Goal: Task Accomplishment & Management: Manage account settings

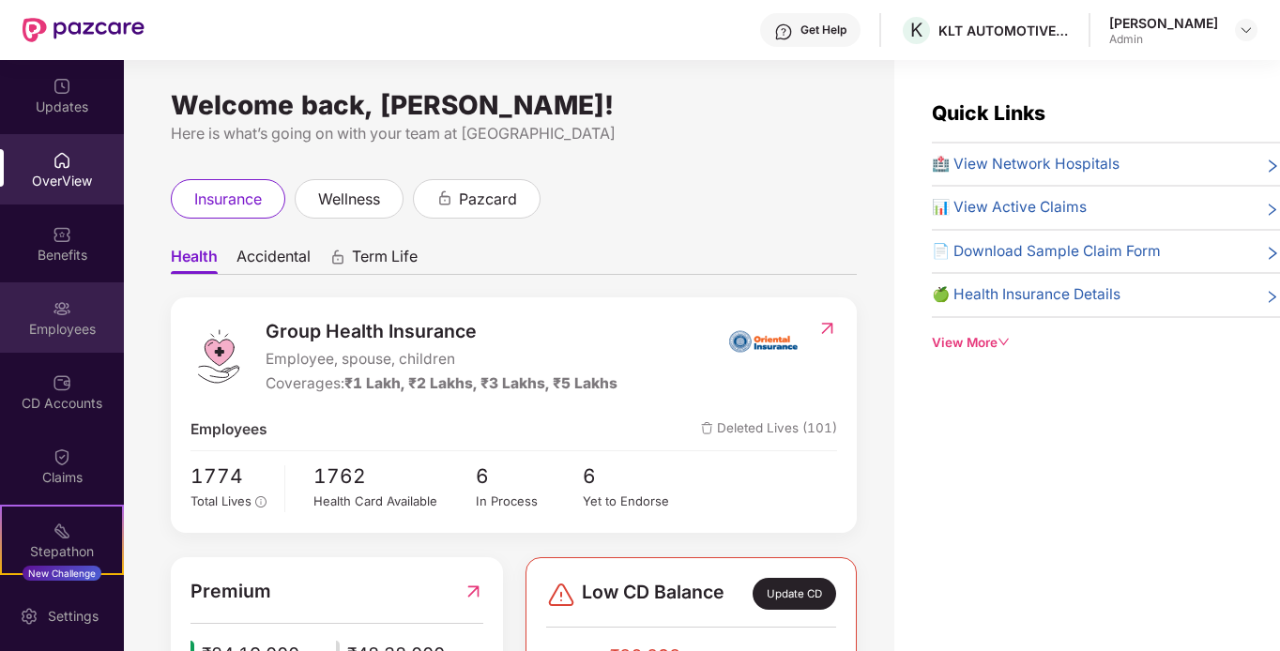
click at [45, 307] on div "Employees" at bounding box center [62, 318] width 124 height 70
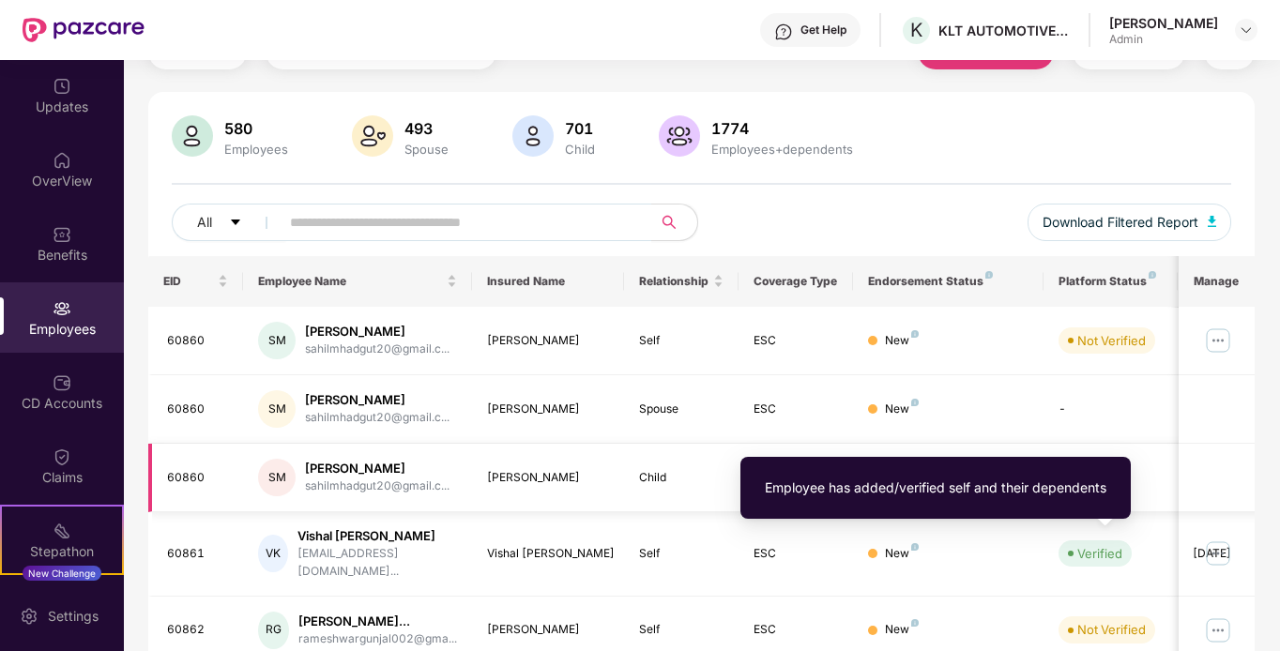
scroll to position [188, 0]
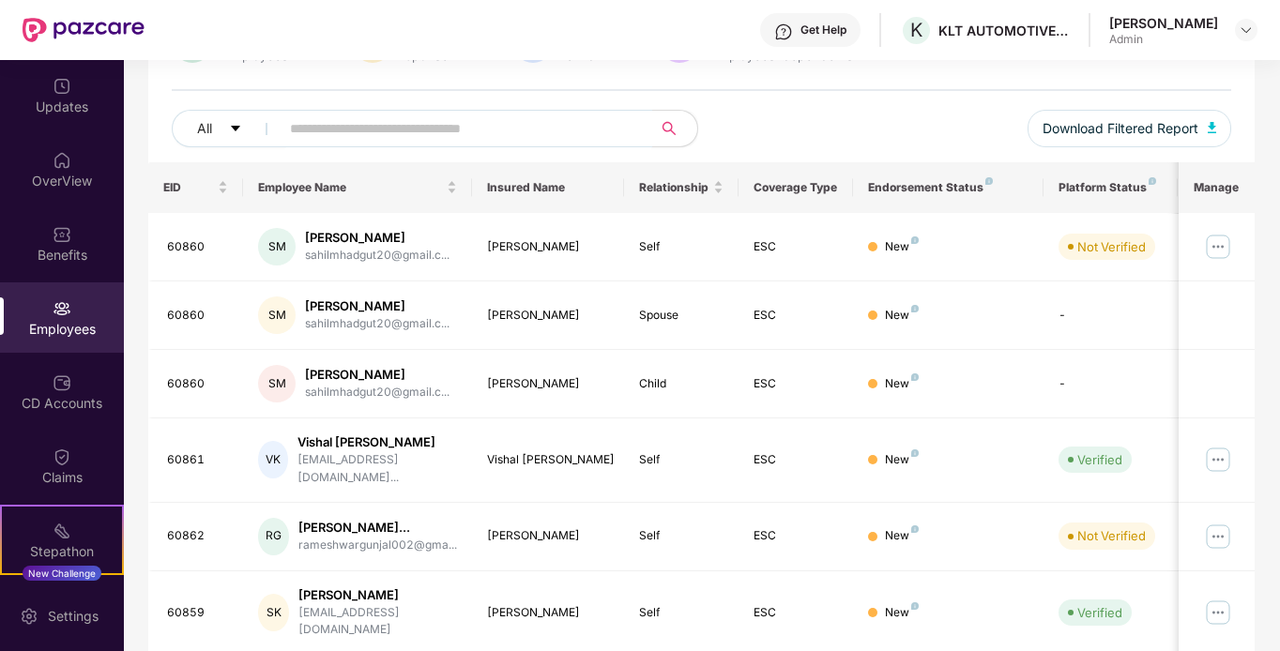
click at [385, 141] on input "text" at bounding box center [458, 129] width 337 height 28
paste input "*****"
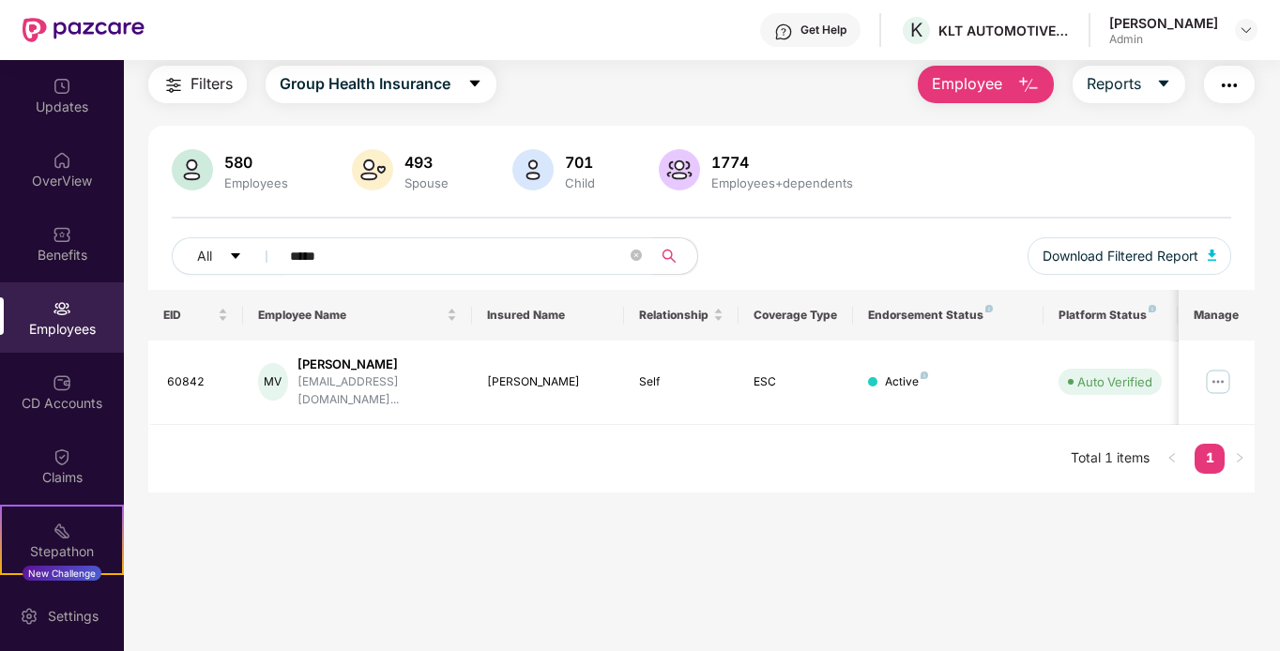
scroll to position [60, 0]
type input "*****"
click at [985, 70] on button "Employee" at bounding box center [986, 85] width 136 height 38
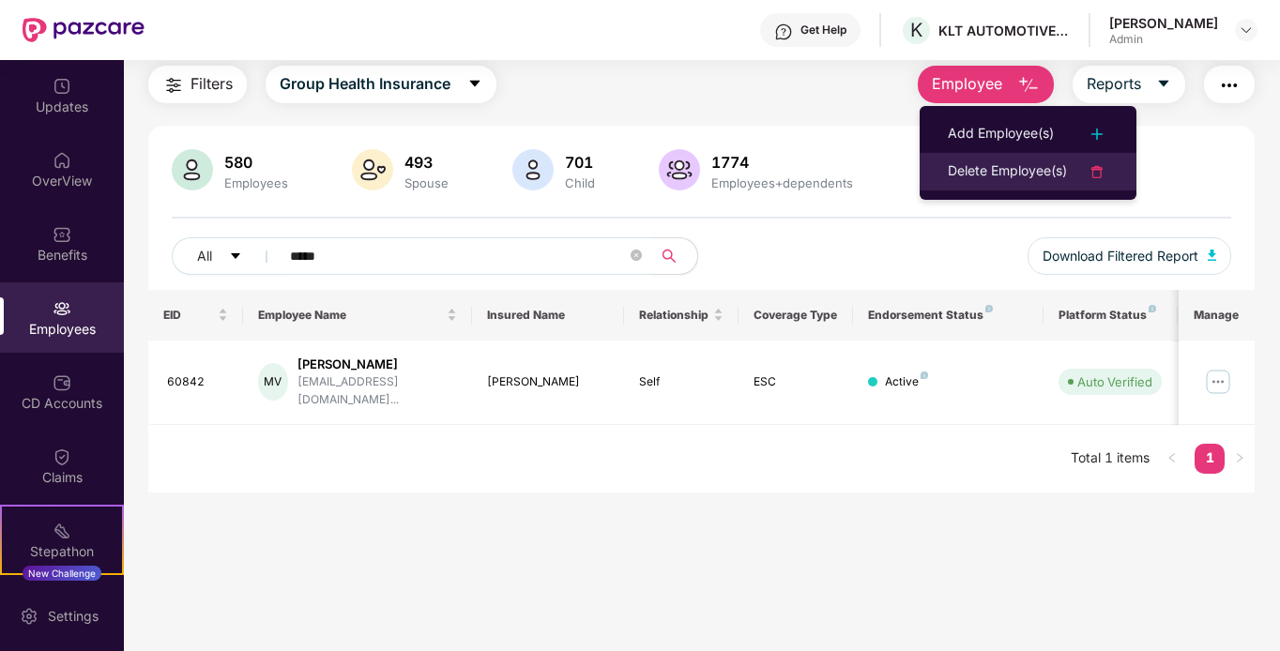
click at [1012, 168] on div "Delete Employee(s)" at bounding box center [1007, 172] width 119 height 23
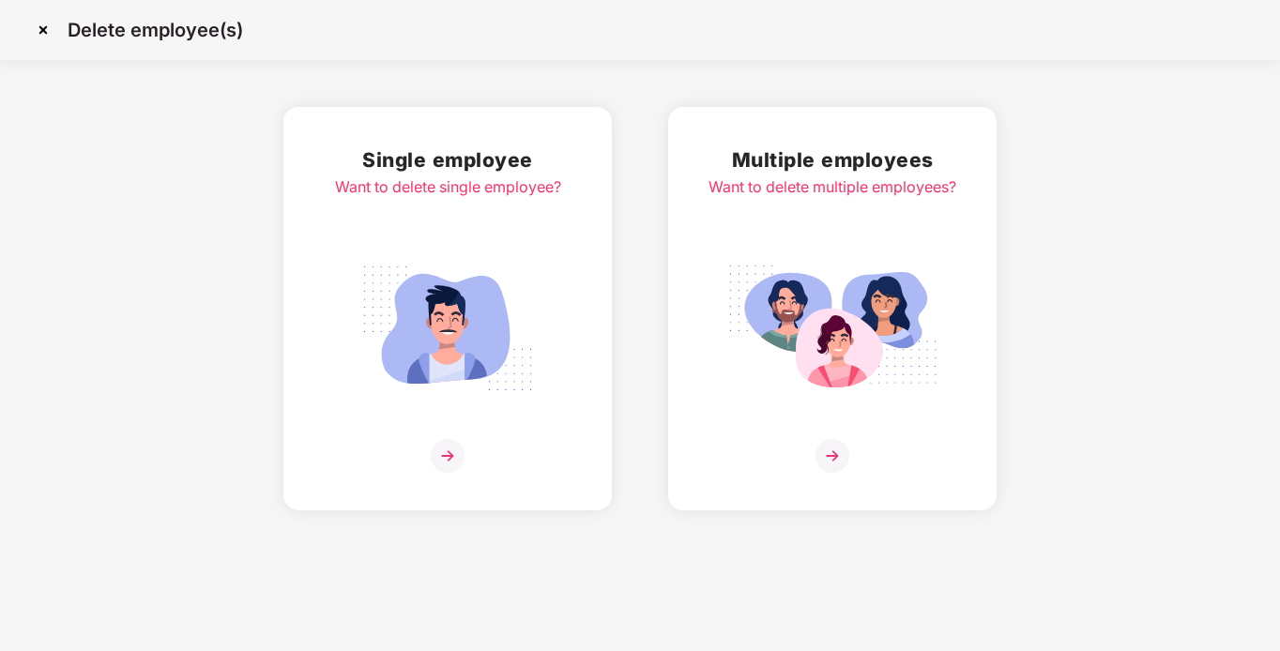
click at [830, 453] on img at bounding box center [833, 456] width 34 height 34
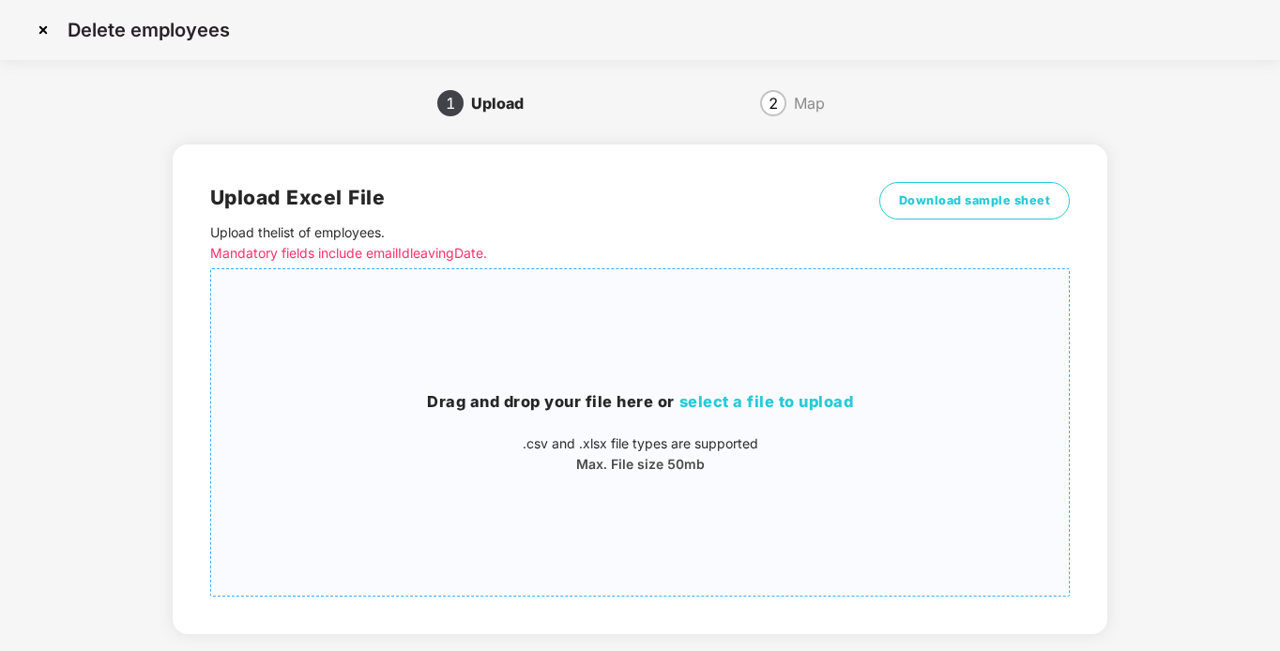
click at [720, 395] on span "select a file to upload" at bounding box center [767, 401] width 175 height 19
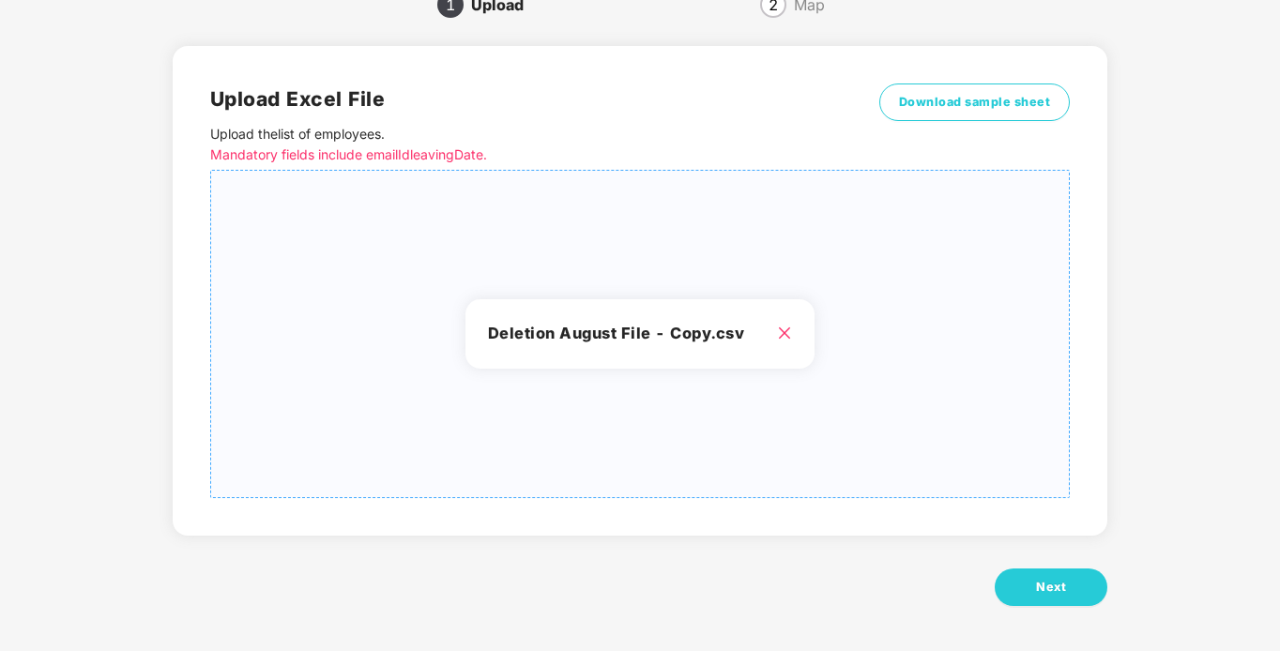
scroll to position [100, 0]
click at [1043, 573] on button "Next" at bounding box center [1051, 586] width 113 height 38
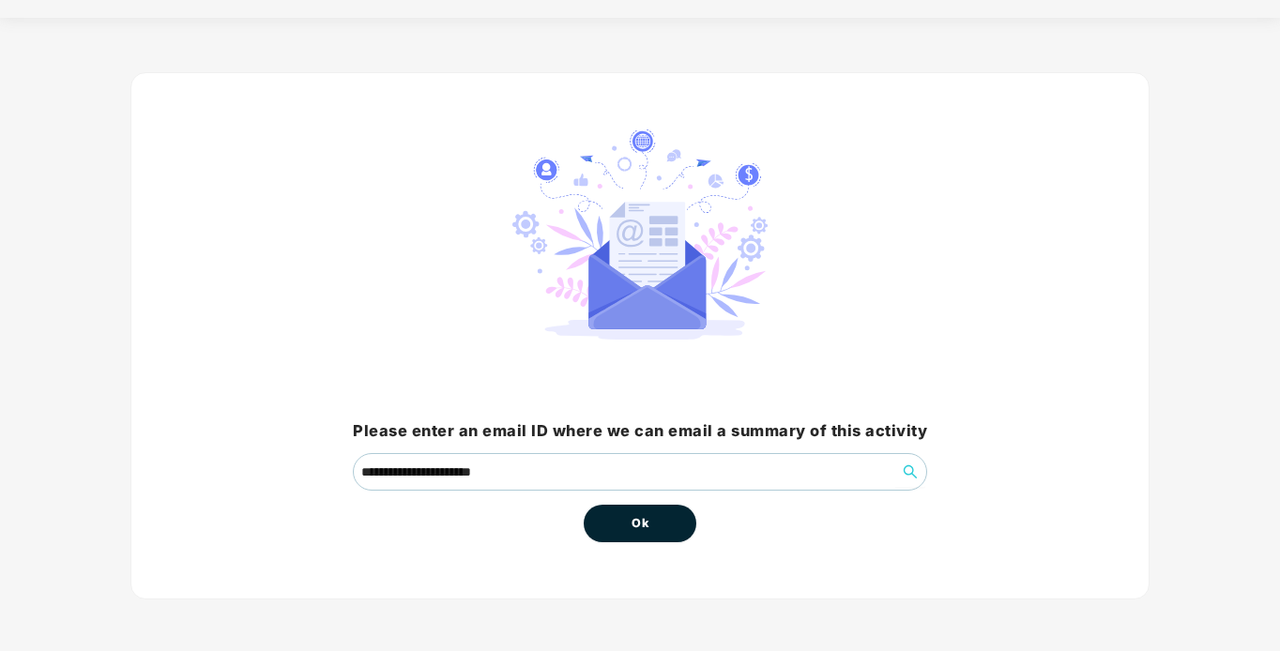
scroll to position [0, 0]
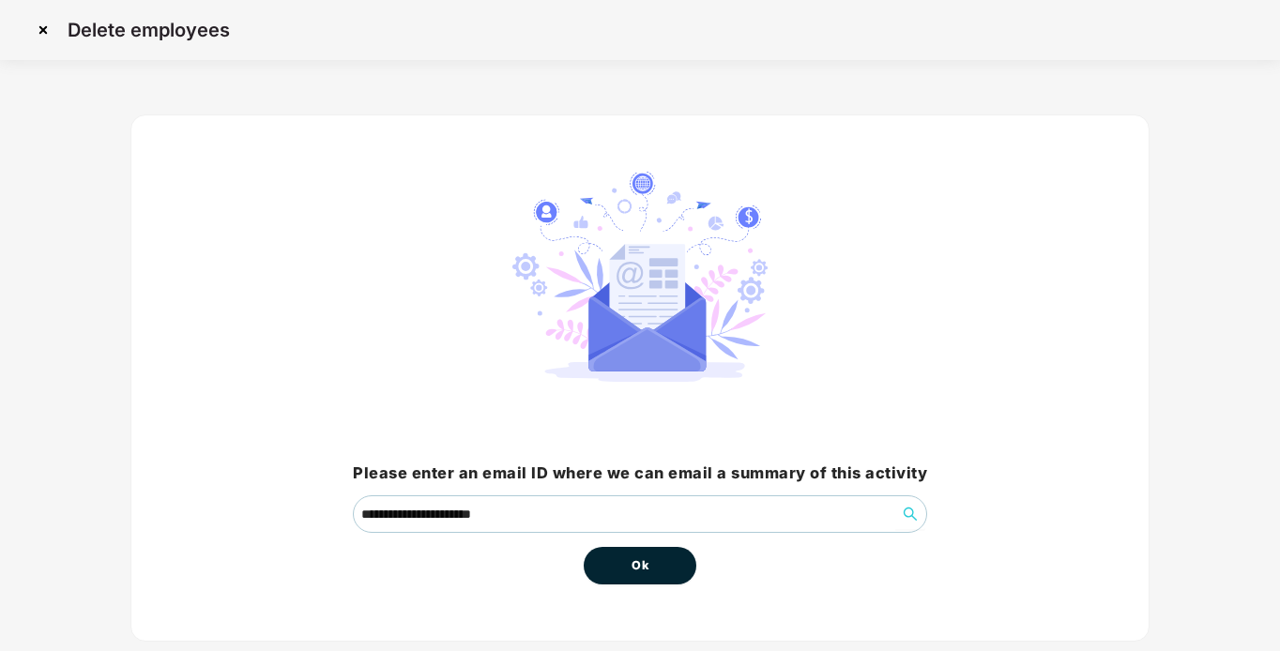
click at [648, 573] on span "Ok" at bounding box center [640, 566] width 17 height 19
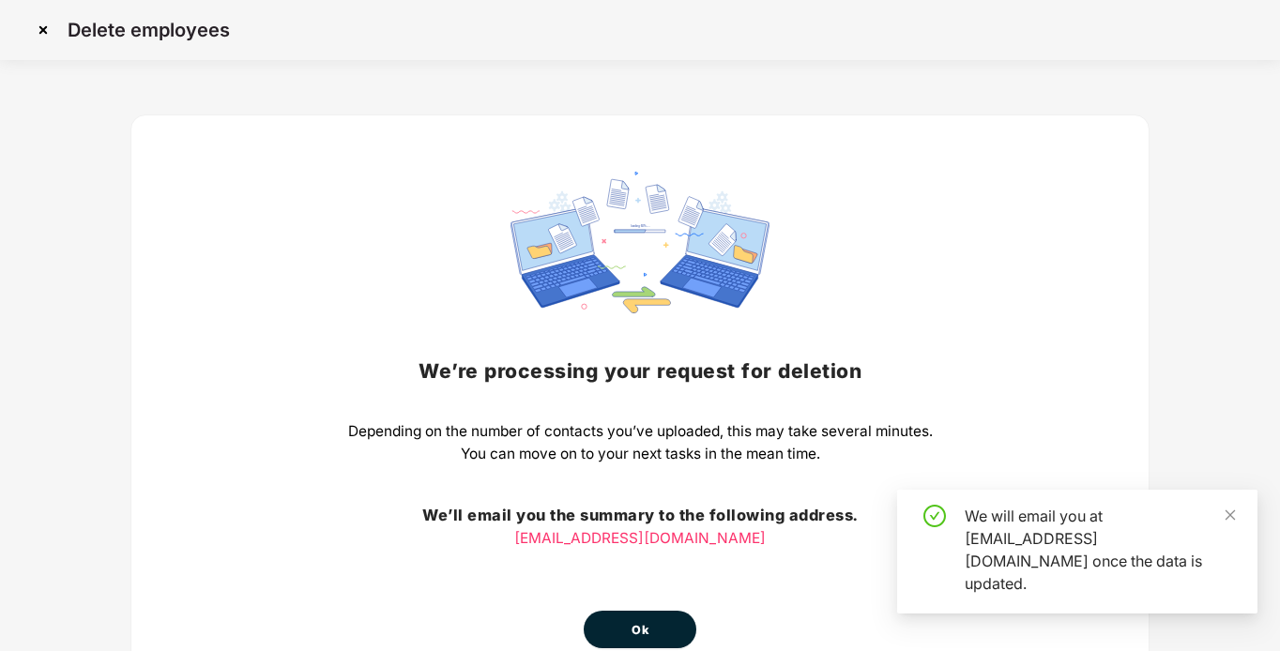
click at [621, 633] on button "Ok" at bounding box center [640, 630] width 113 height 38
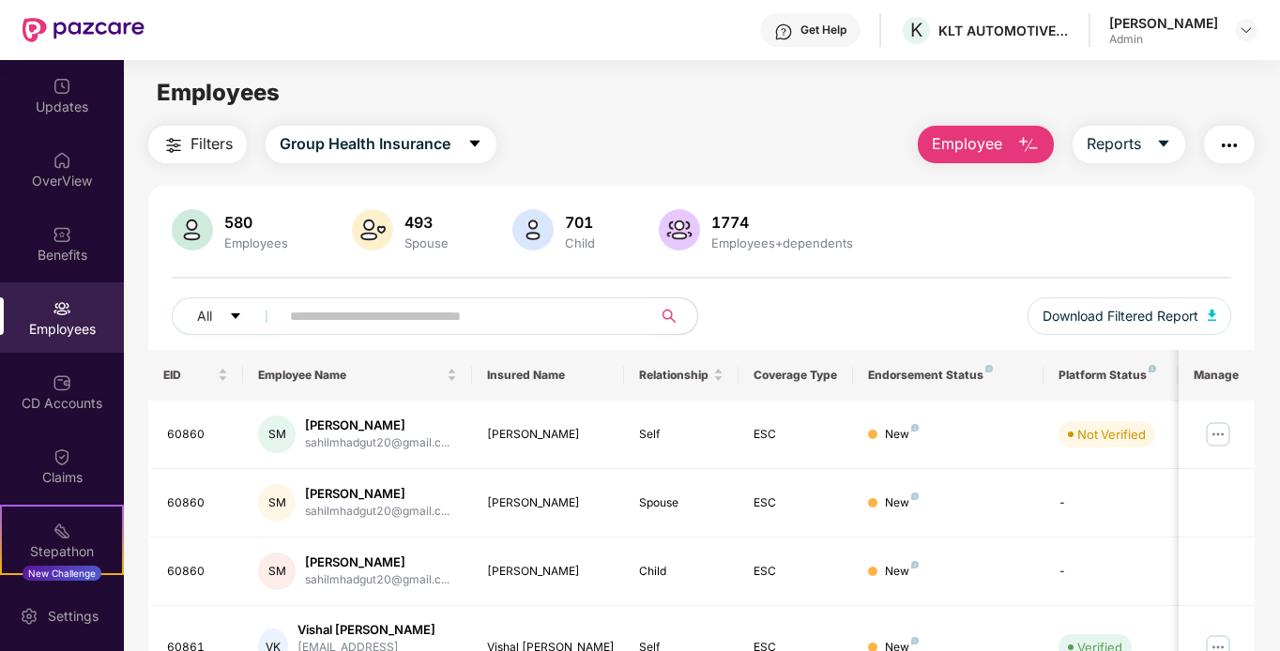
click at [464, 321] on input "text" at bounding box center [458, 316] width 337 height 28
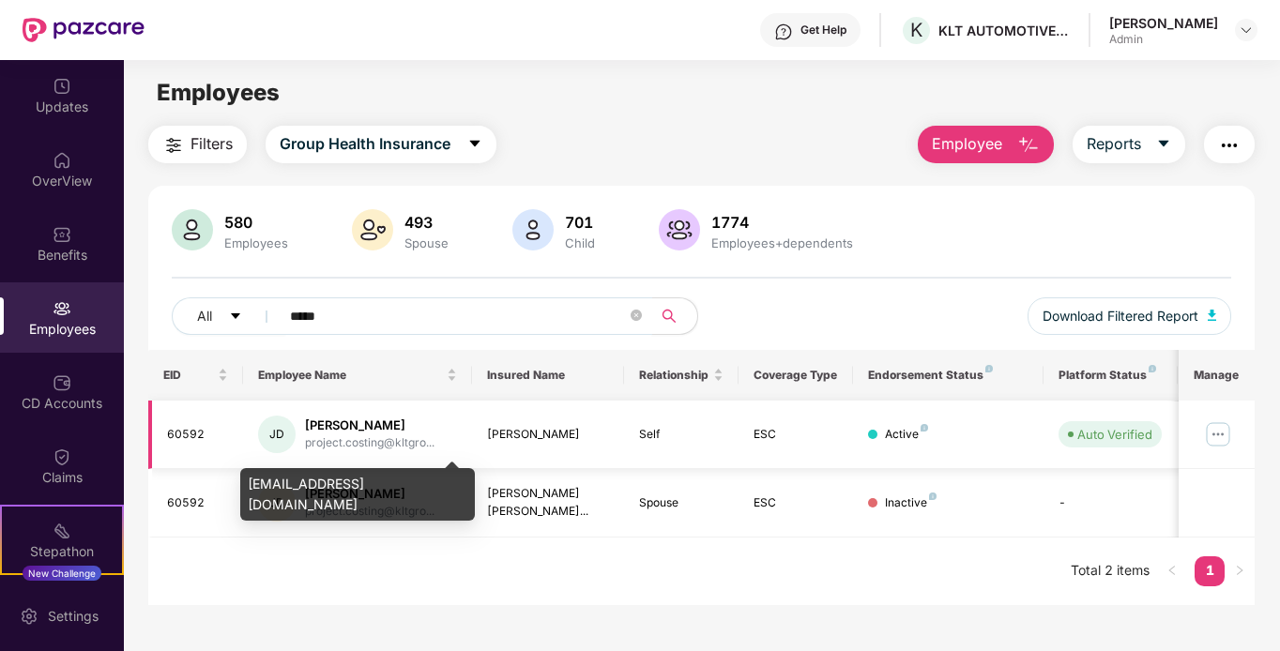
type input "*****"
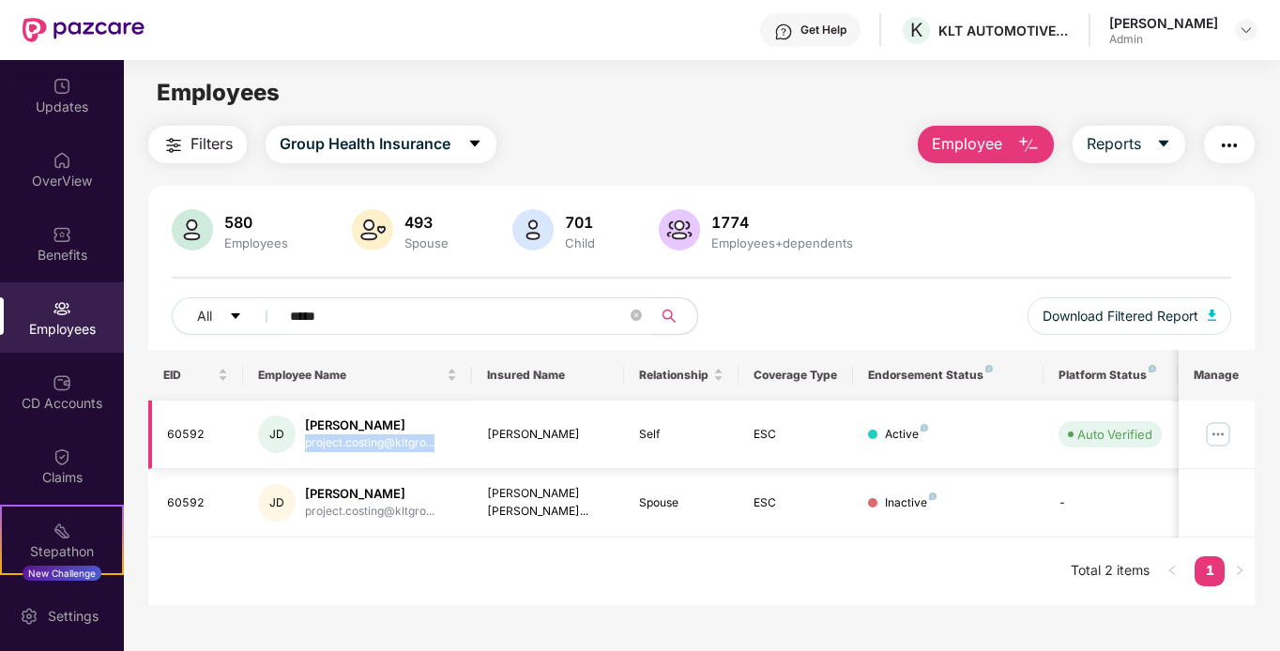
drag, startPoint x: 305, startPoint y: 447, endPoint x: 436, endPoint y: 445, distance: 131.4
click at [436, 445] on div "[PERSON_NAME] project.costing@kltgro..." at bounding box center [357, 435] width 199 height 38
click at [469, 554] on div "EID Employee Name Insured Name Relationship Coverage Type Endorsement Status Pl…" at bounding box center [702, 477] width 1108 height 255
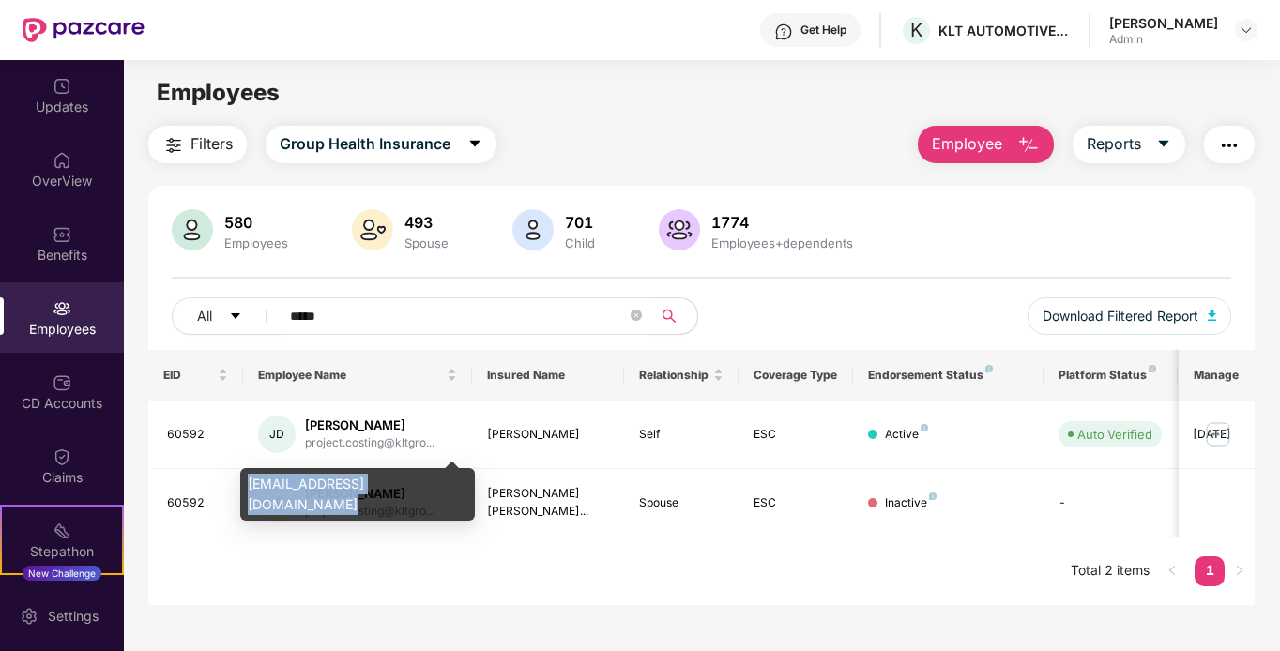
drag, startPoint x: 427, startPoint y: 482, endPoint x: 248, endPoint y: 478, distance: 179.4
click at [248, 478] on div "[EMAIL_ADDRESS][DOMAIN_NAME]" at bounding box center [357, 494] width 235 height 53
copy div "[EMAIL_ADDRESS][DOMAIN_NAME]"
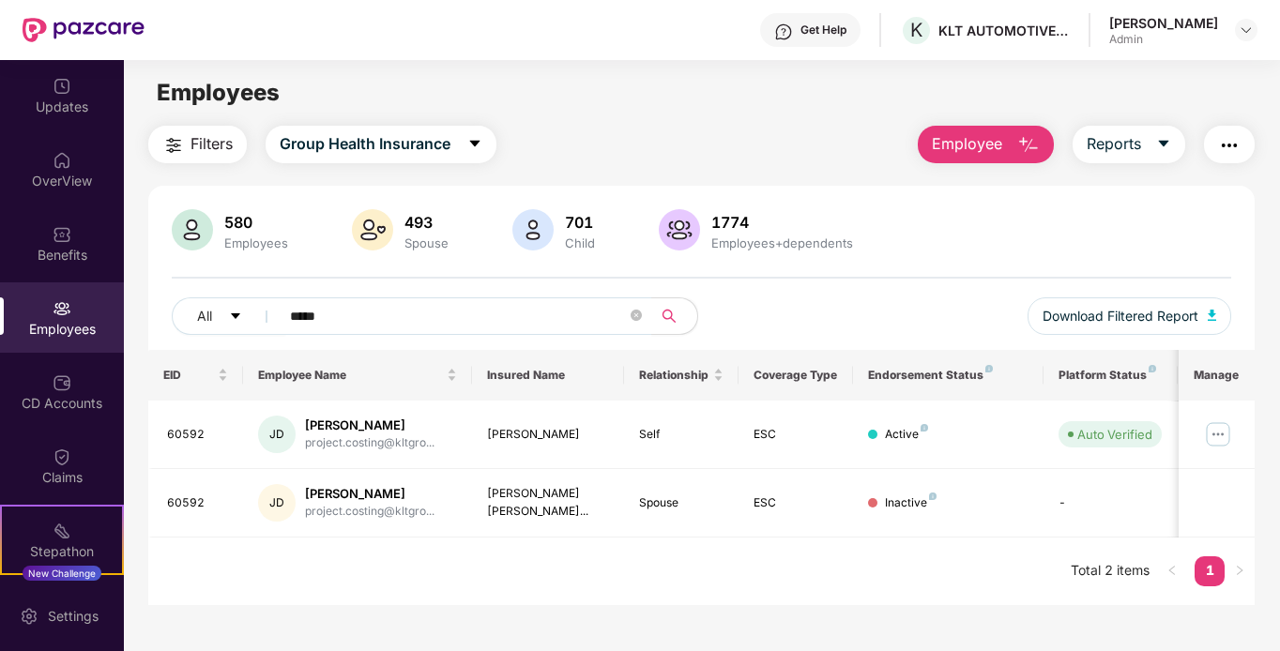
click at [961, 153] on span "Employee" at bounding box center [967, 143] width 70 height 23
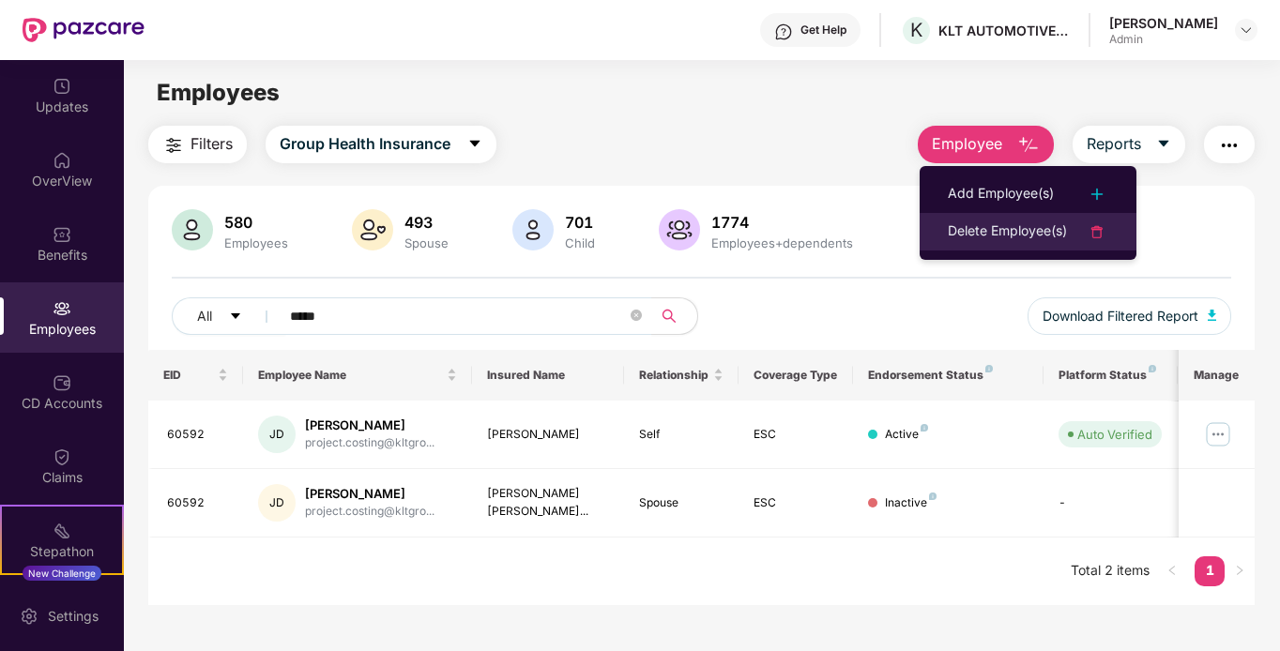
click at [942, 232] on li "Delete Employee(s)" at bounding box center [1028, 232] width 217 height 38
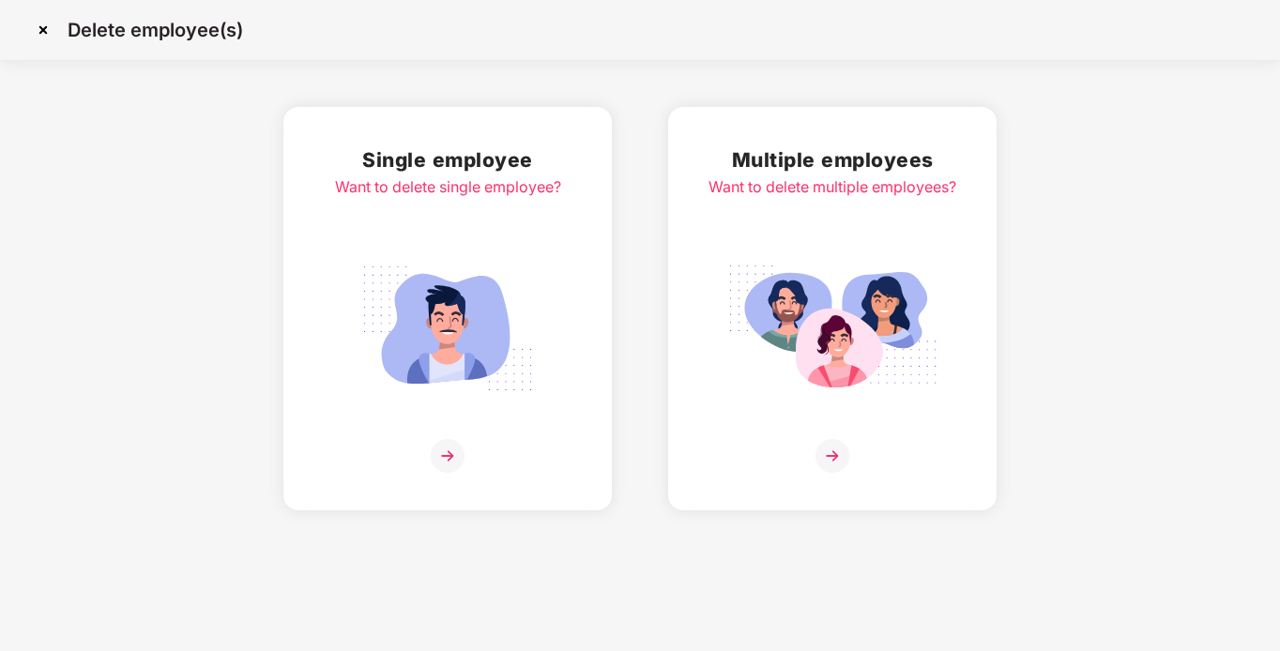
click at [440, 450] on img at bounding box center [448, 456] width 34 height 34
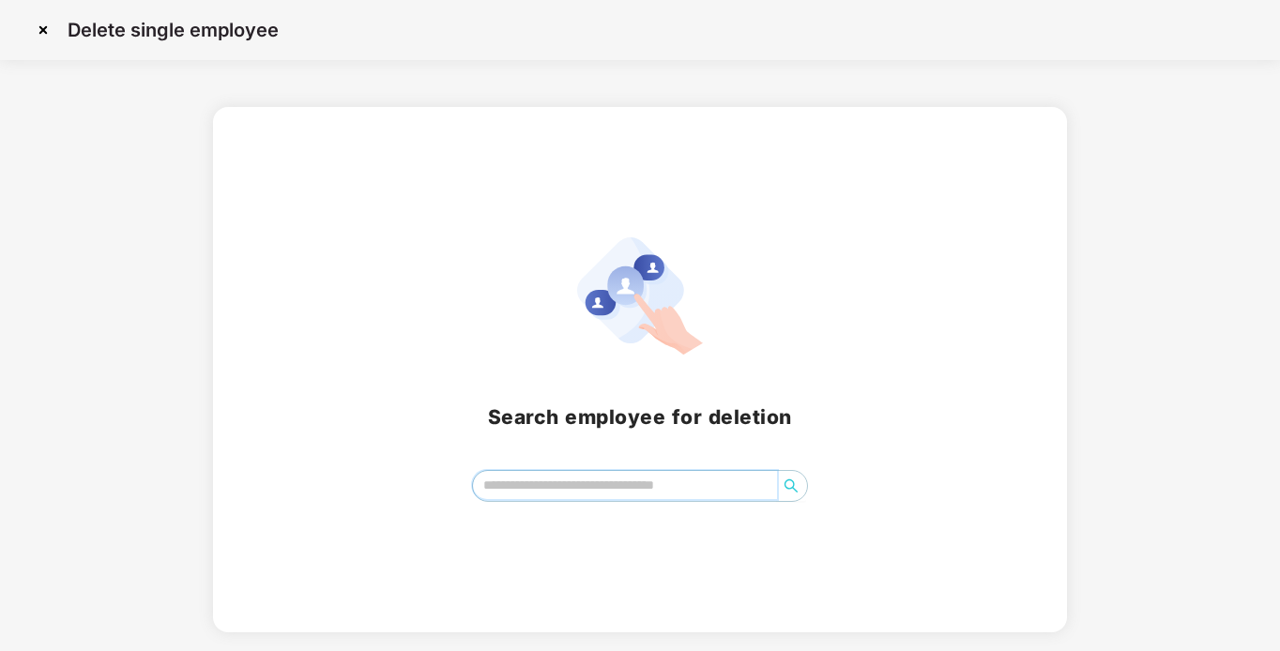
click at [618, 479] on input "search" at bounding box center [625, 485] width 305 height 28
click at [793, 498] on button "button" at bounding box center [791, 486] width 30 height 30
click at [791, 489] on icon "search" at bounding box center [791, 486] width 13 height 13
type input "*****"
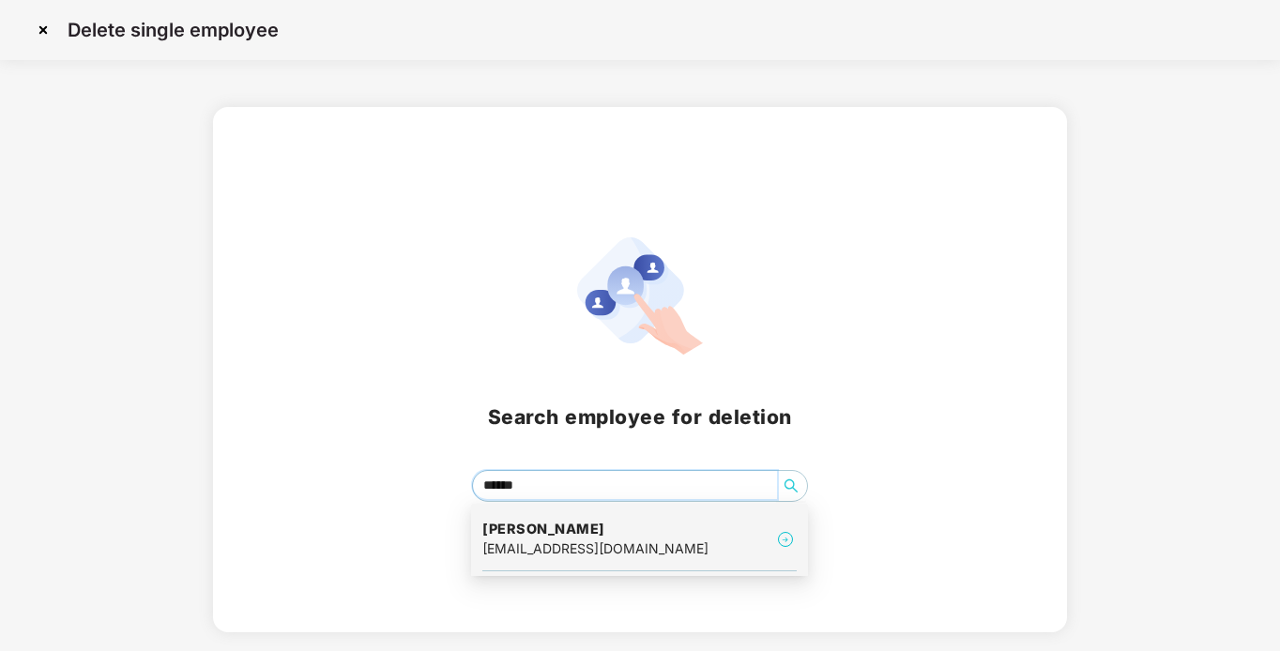
click at [586, 547] on div "[EMAIL_ADDRESS][DOMAIN_NAME]" at bounding box center [595, 549] width 226 height 21
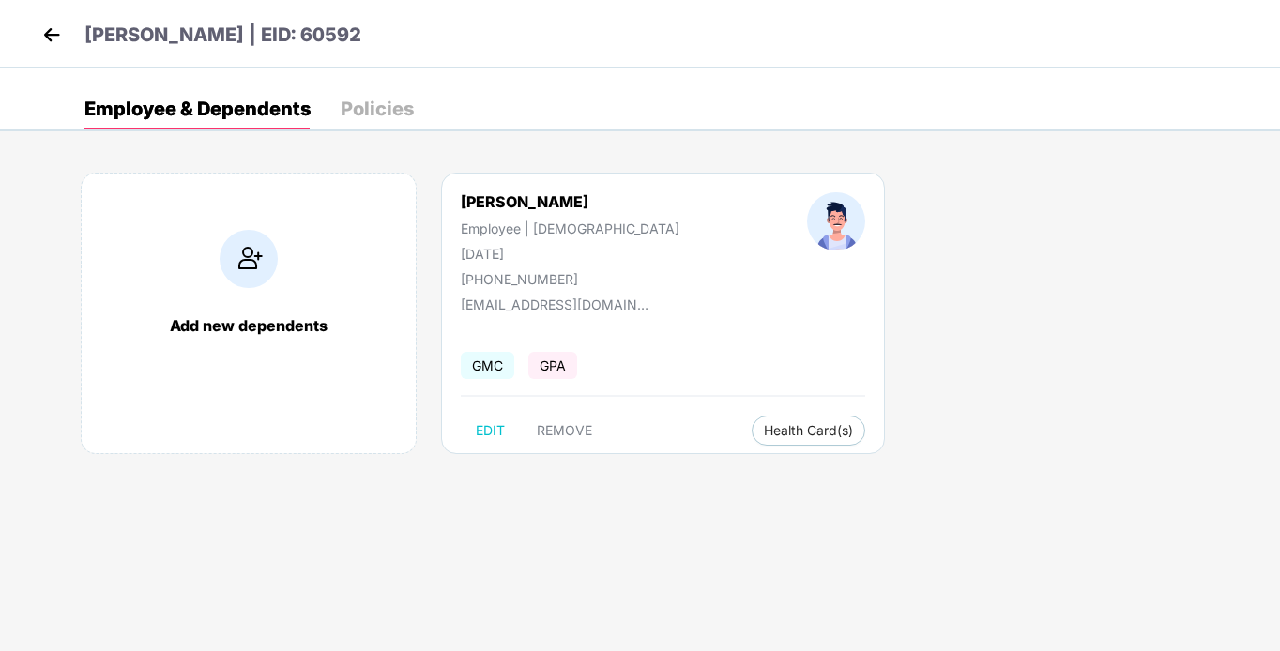
click at [58, 35] on img at bounding box center [52, 35] width 28 height 28
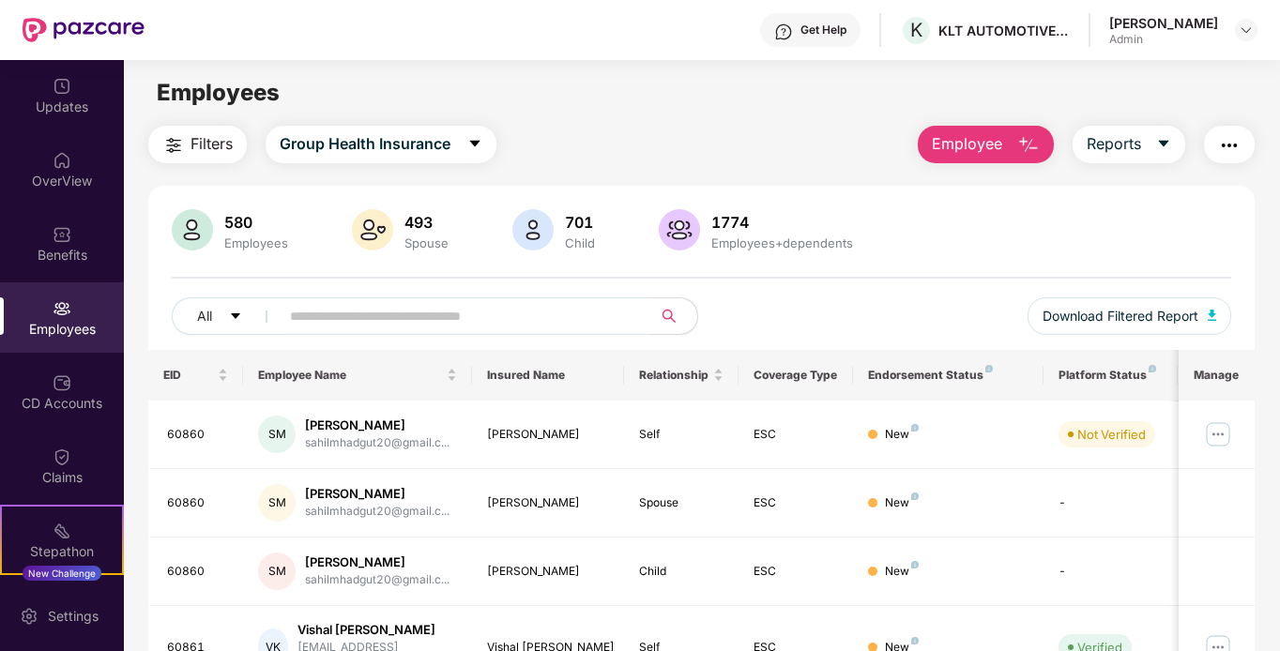
click at [974, 137] on span "Employee" at bounding box center [967, 143] width 70 height 23
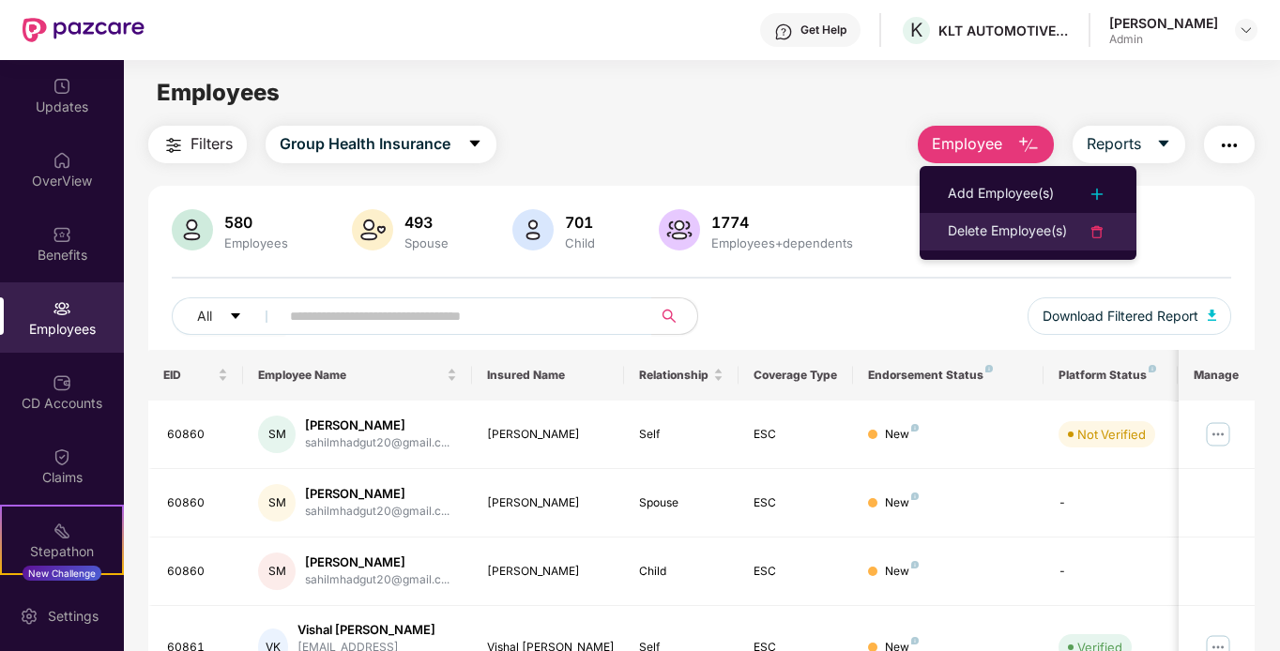
click at [995, 234] on div "Delete Employee(s)" at bounding box center [1007, 232] width 119 height 23
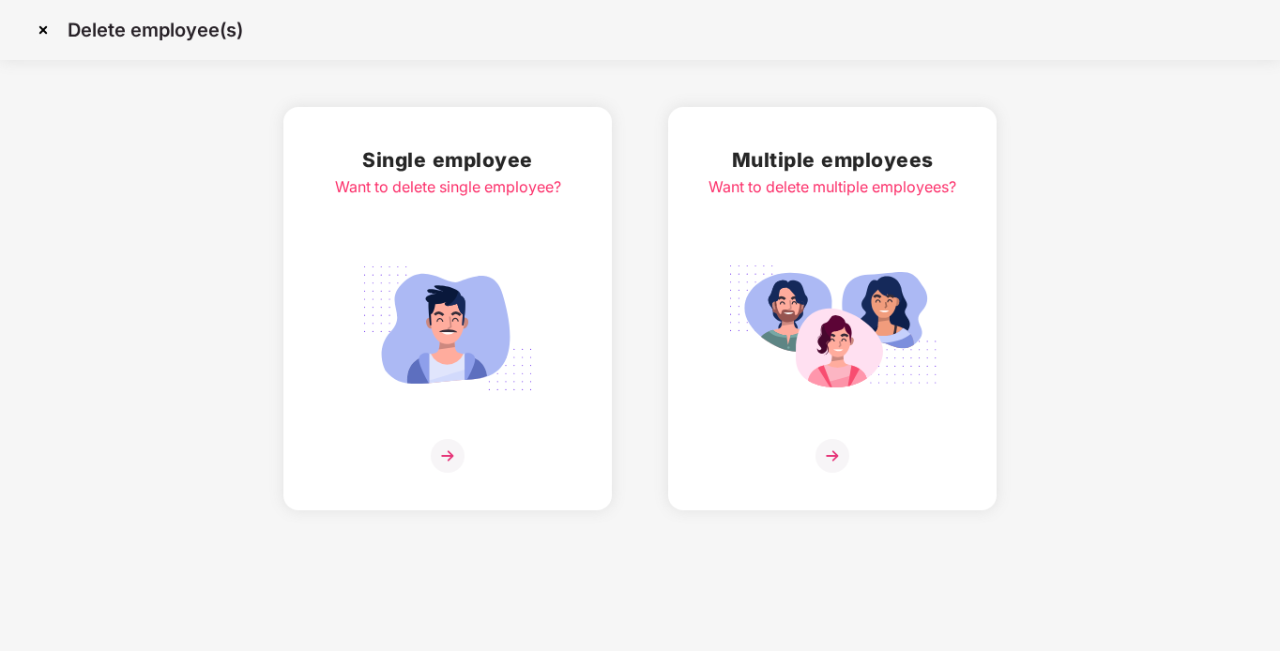
click at [449, 457] on img at bounding box center [448, 456] width 34 height 34
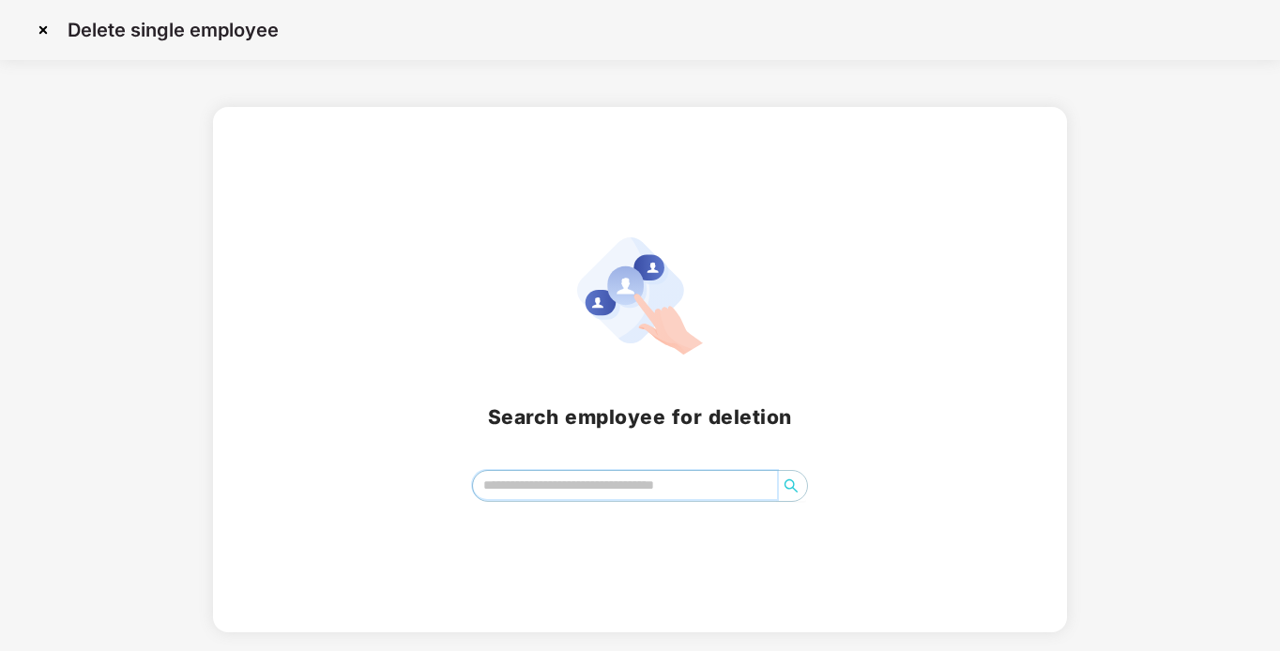
click at [559, 491] on input "search" at bounding box center [625, 485] width 305 height 28
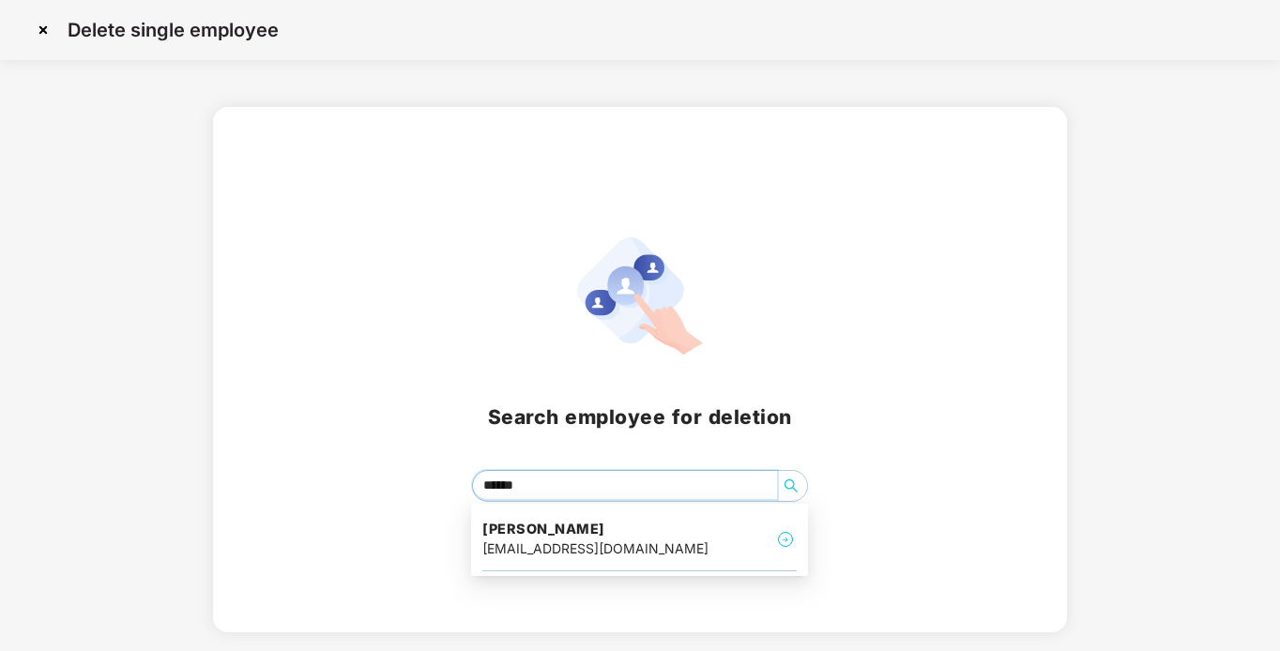
type input "*****"
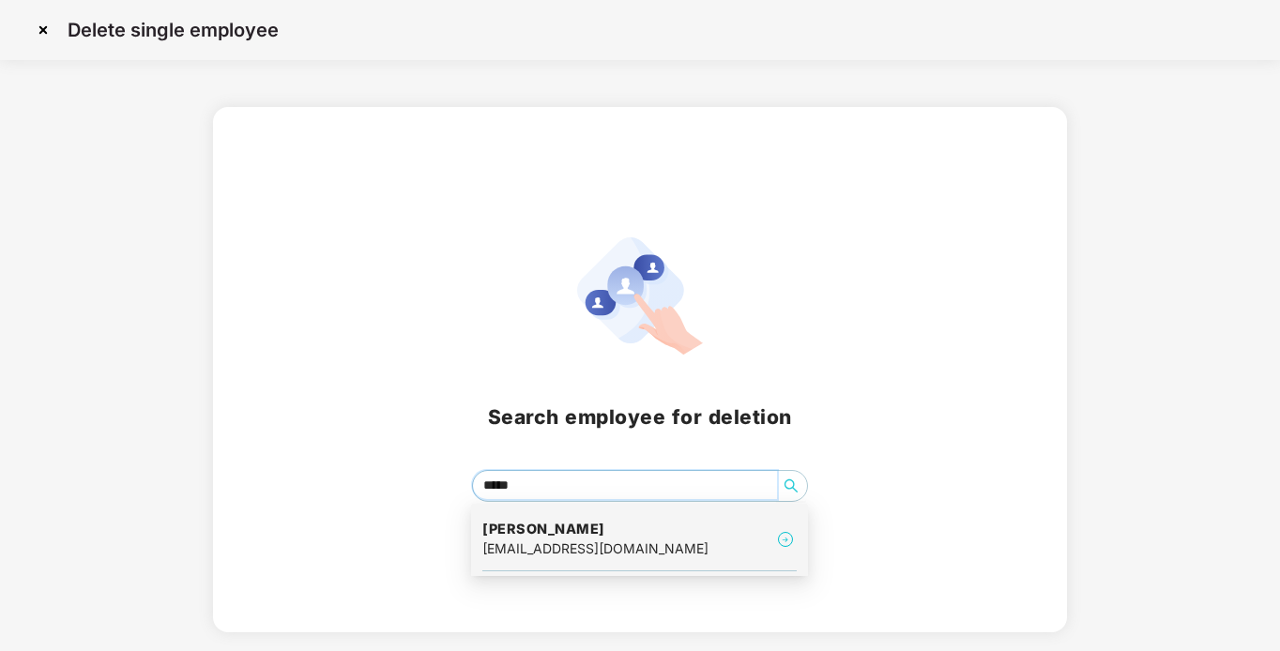
click at [567, 530] on h4 "[PERSON_NAME]" at bounding box center [595, 529] width 226 height 19
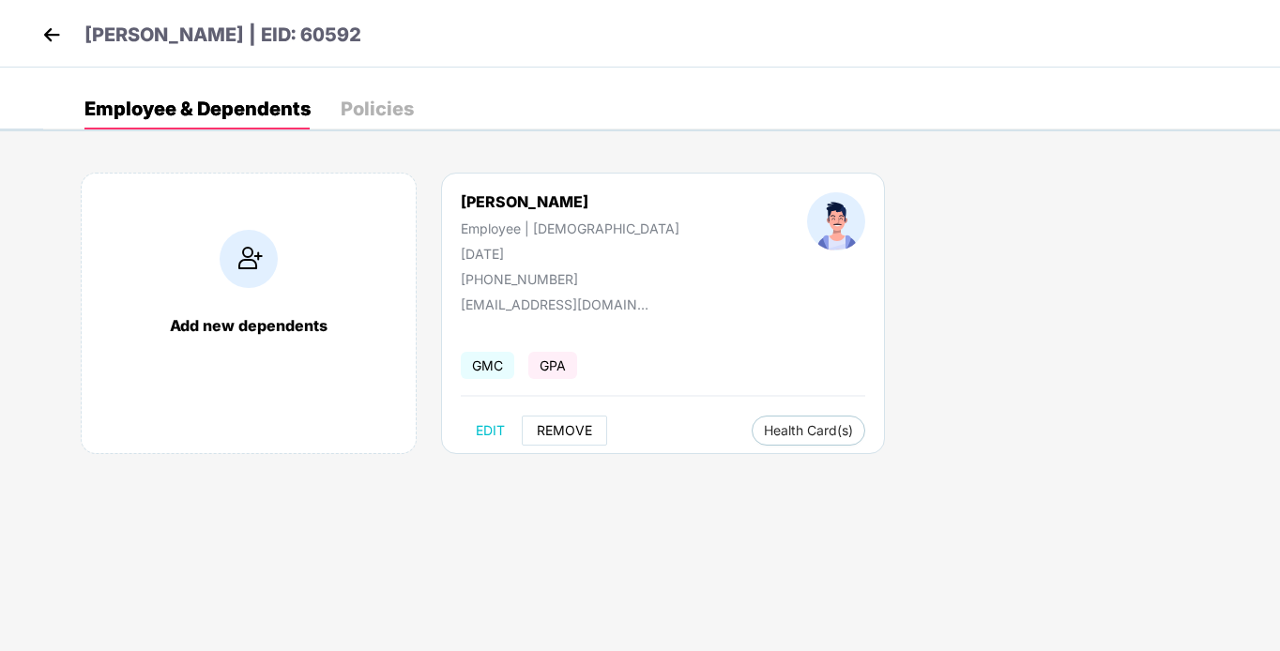
click at [587, 432] on span "REMOVE" at bounding box center [564, 430] width 55 height 15
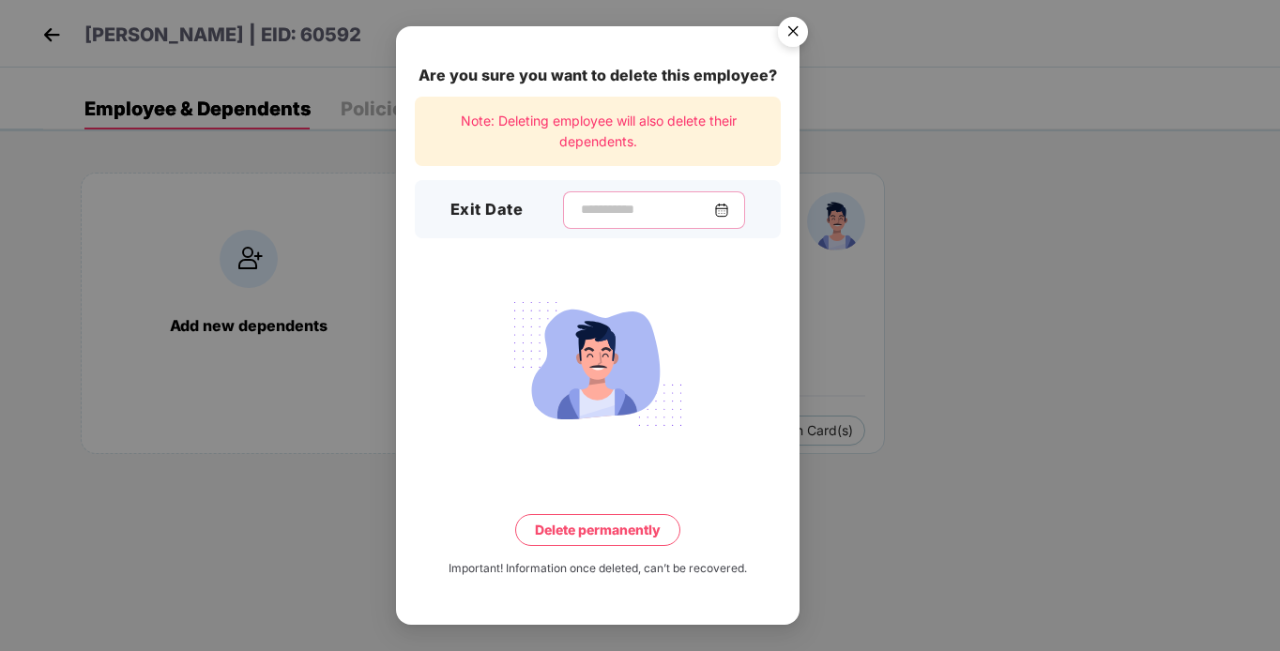
click at [603, 208] on input at bounding box center [646, 210] width 135 height 20
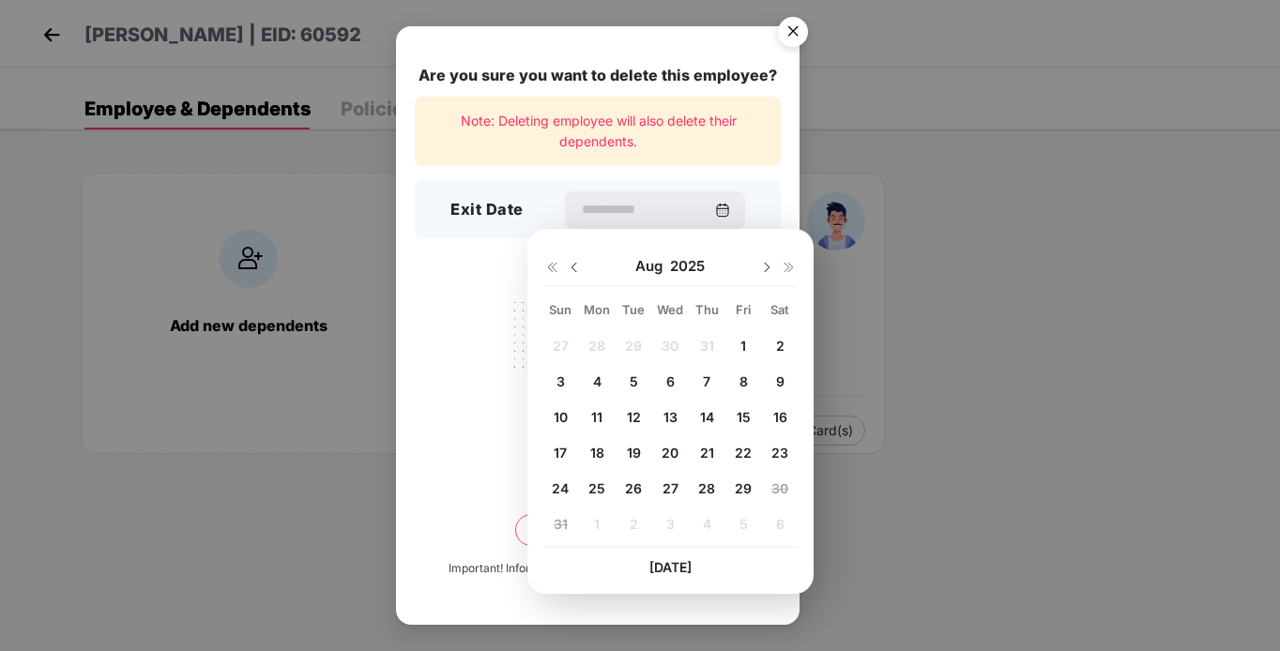
click at [573, 267] on img at bounding box center [574, 267] width 15 height 15
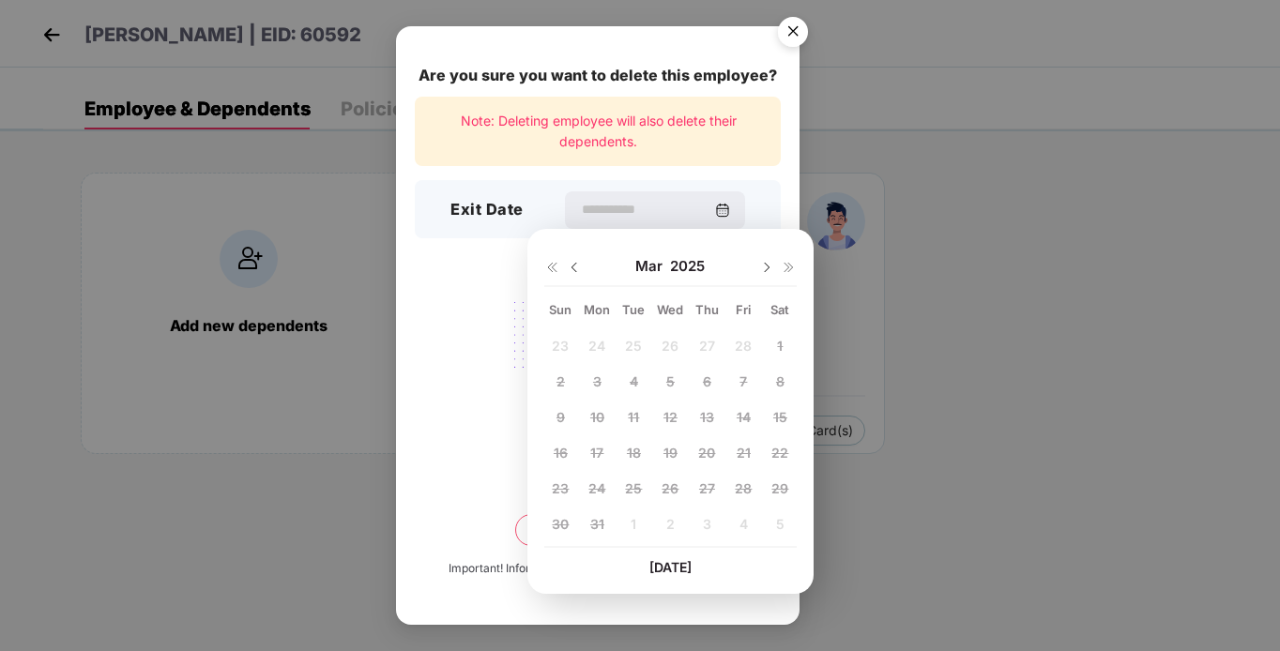
click at [781, 418] on div "23 24 25 26 27 28 1 2 3 4 5 6 7 8 9 10 11 12 13 14 15 16 17 18 19 20 21 22 23 2…" at bounding box center [670, 439] width 253 height 214
click at [773, 267] on img at bounding box center [766, 267] width 15 height 15
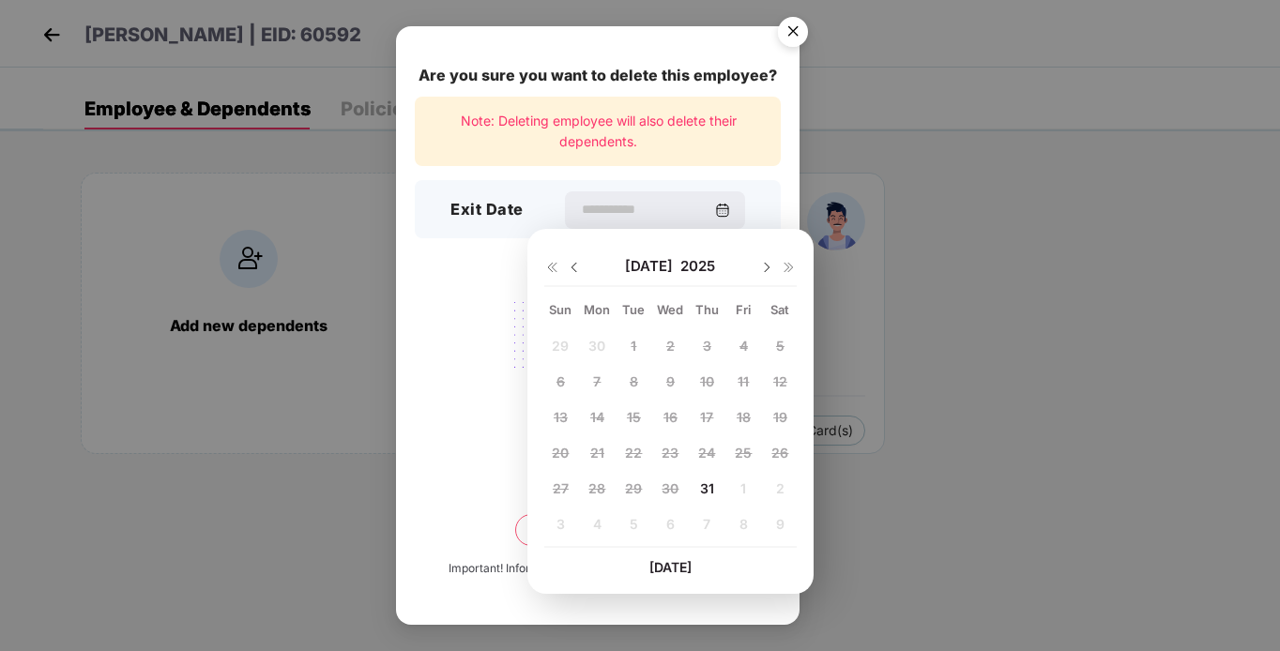
click at [773, 267] on img at bounding box center [766, 267] width 15 height 15
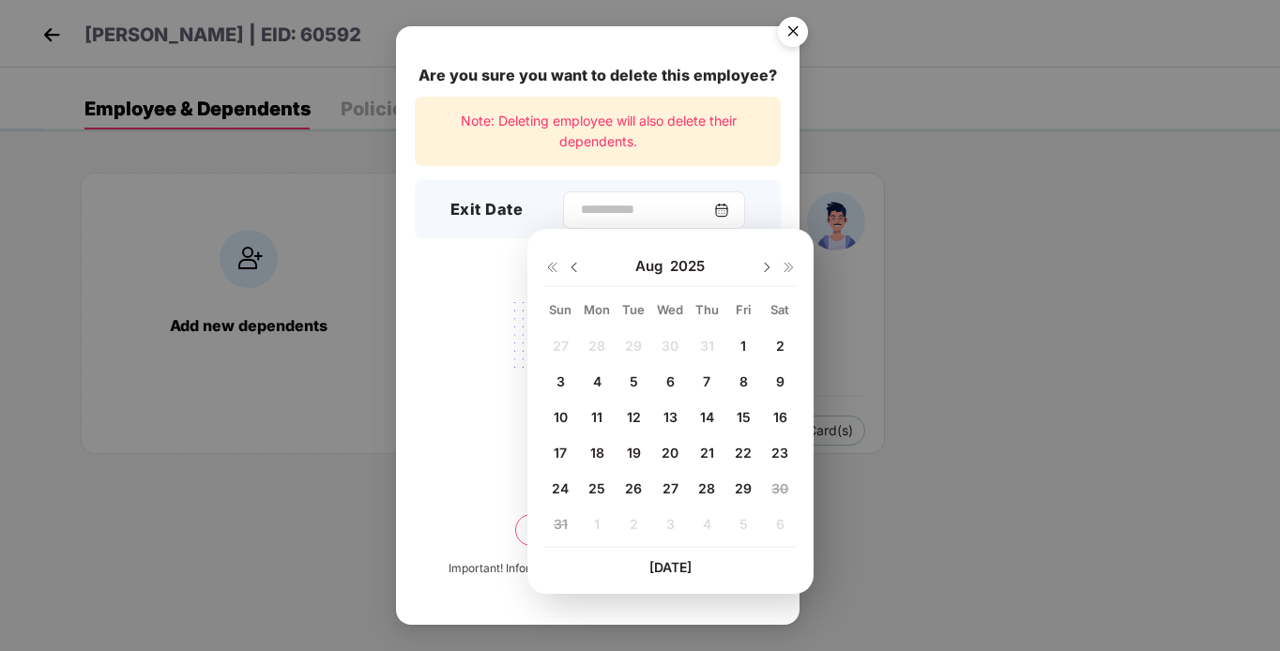
click at [729, 213] on img at bounding box center [721, 210] width 15 height 15
click at [745, 412] on span "15" at bounding box center [744, 417] width 14 height 16
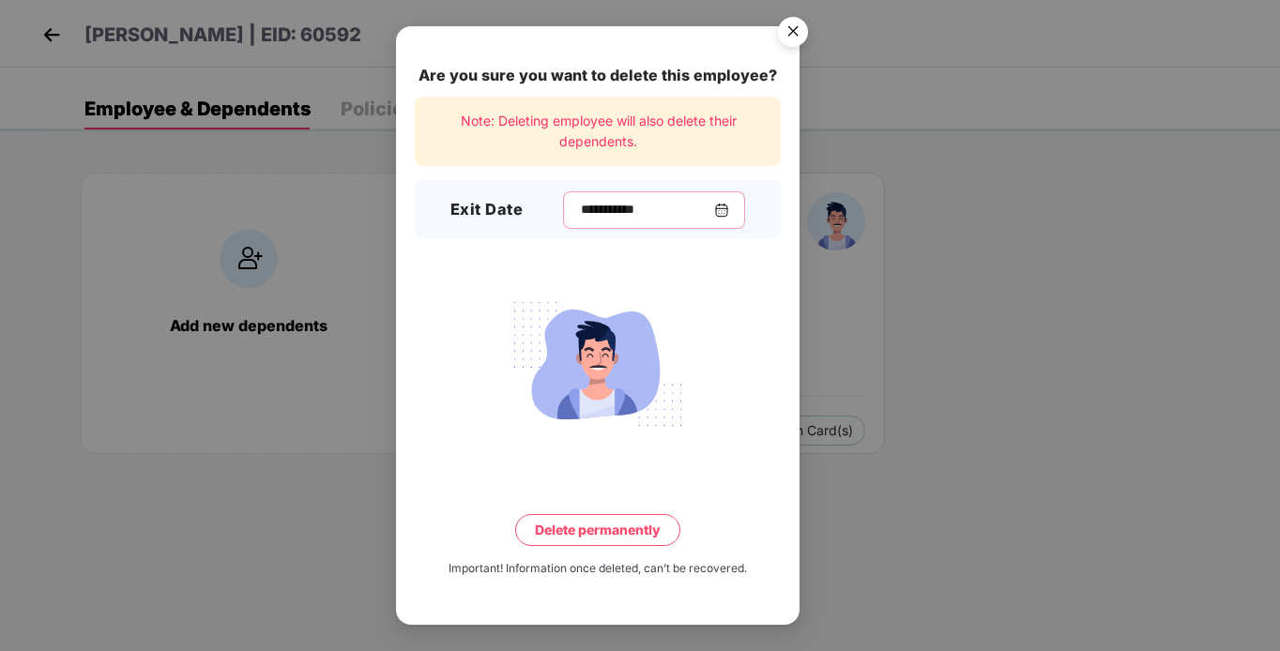
click at [579, 211] on input "**********" at bounding box center [646, 210] width 135 height 20
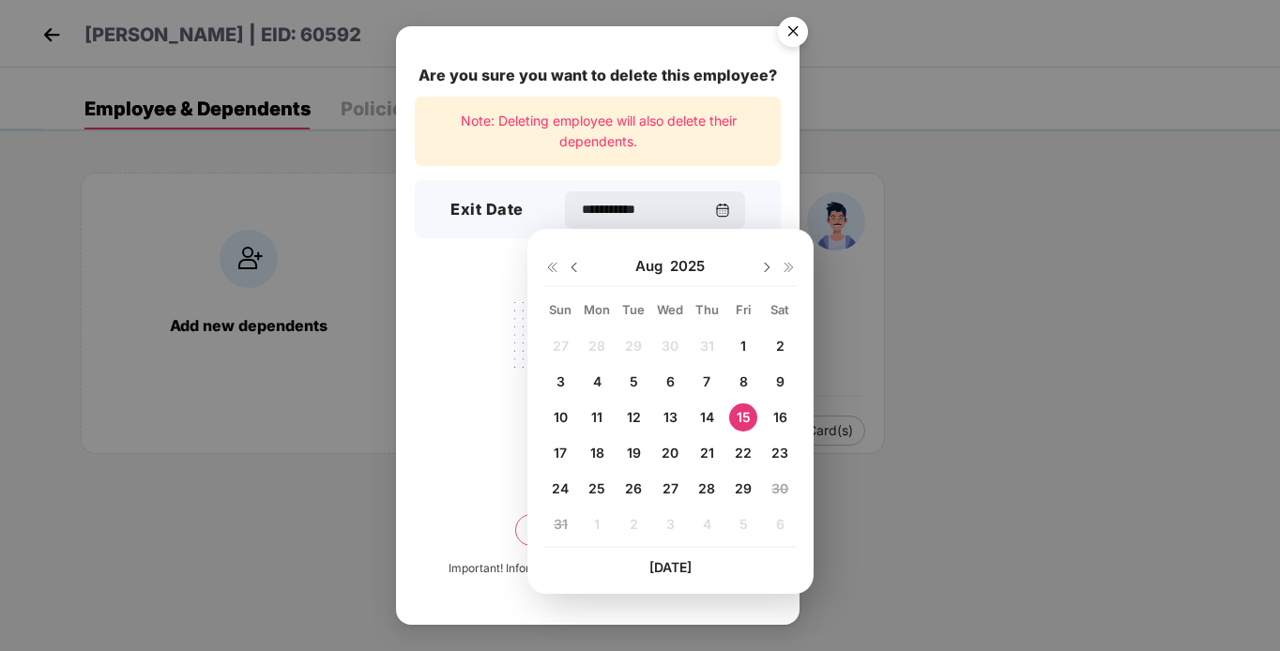
click at [740, 349] on div "1" at bounding box center [743, 346] width 28 height 28
type input "**********"
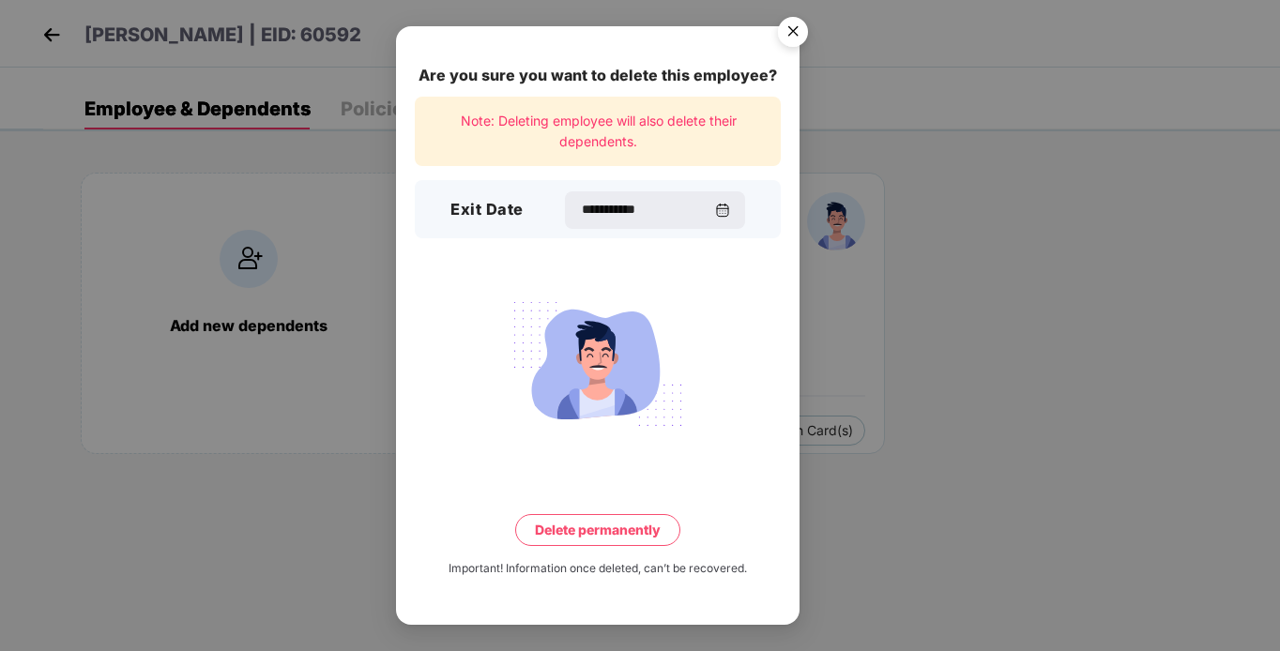
click at [605, 536] on button "Delete permanently" at bounding box center [597, 530] width 165 height 32
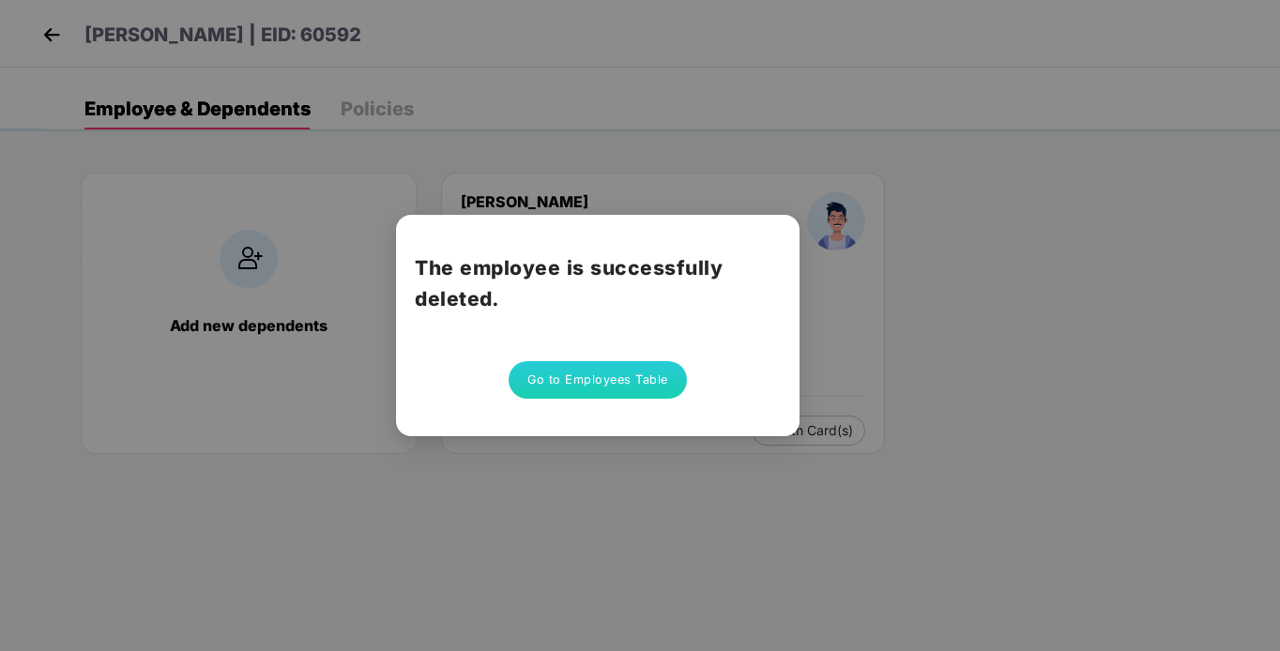
click at [617, 374] on button "Go to Employees Table" at bounding box center [598, 380] width 178 height 38
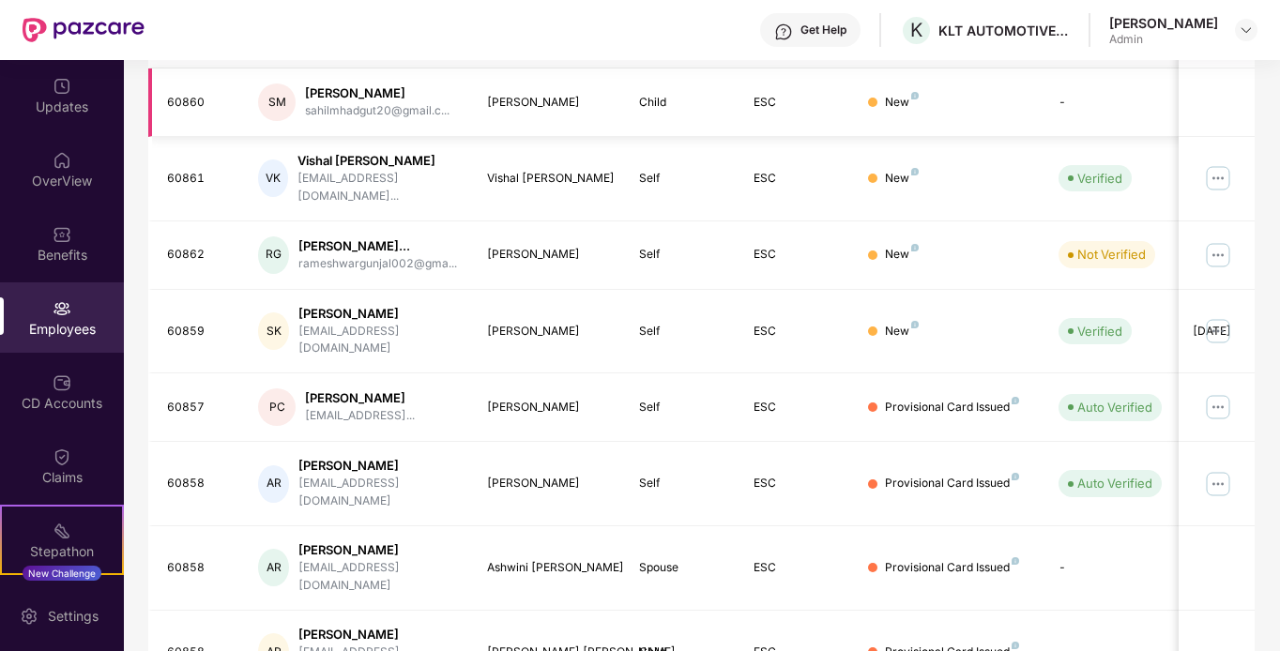
scroll to position [375, 0]
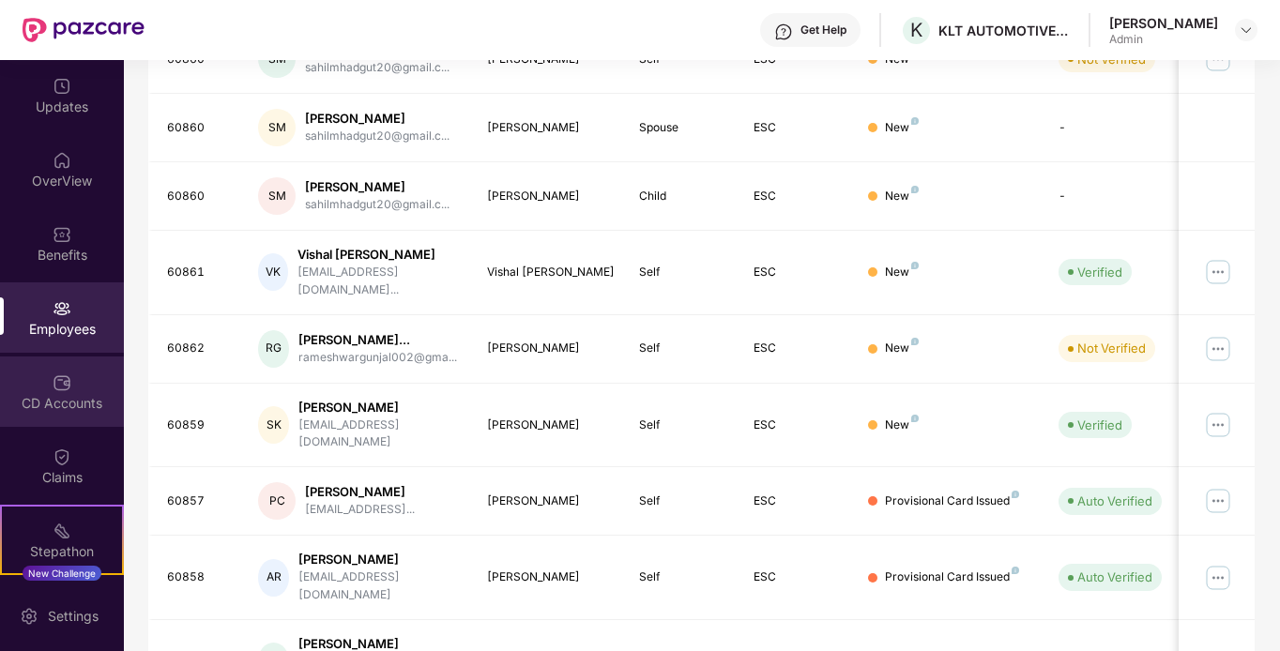
click at [59, 411] on div "CD Accounts" at bounding box center [62, 403] width 124 height 19
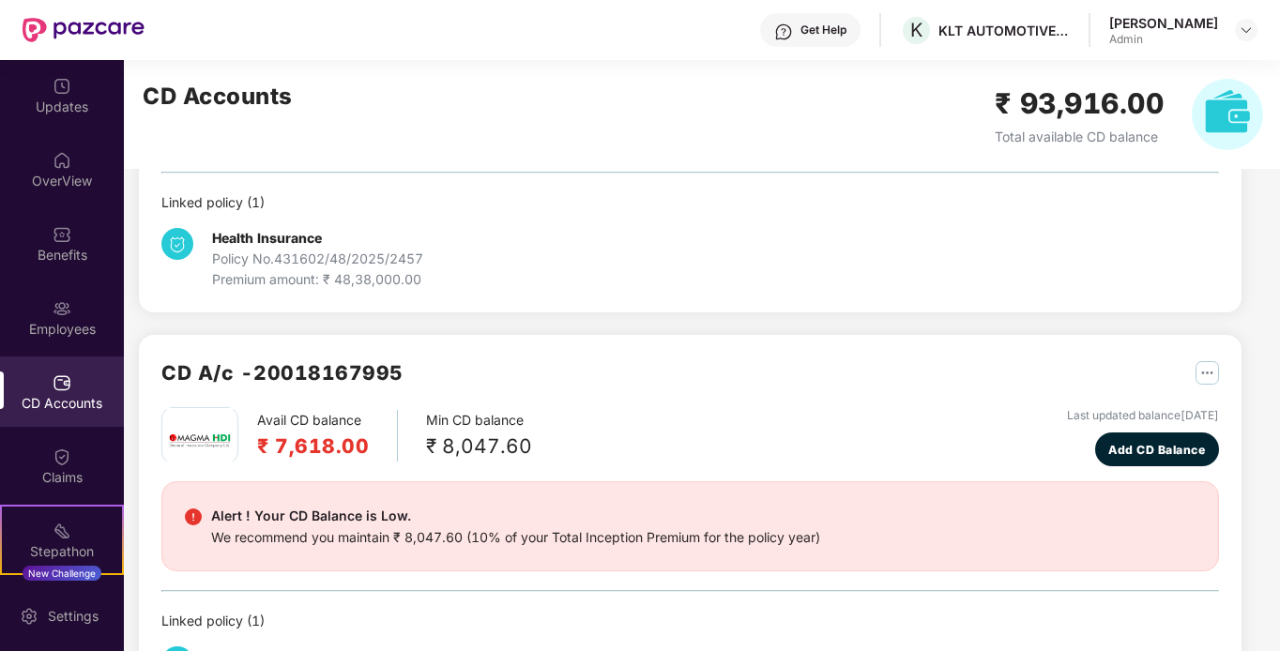
scroll to position [377, 0]
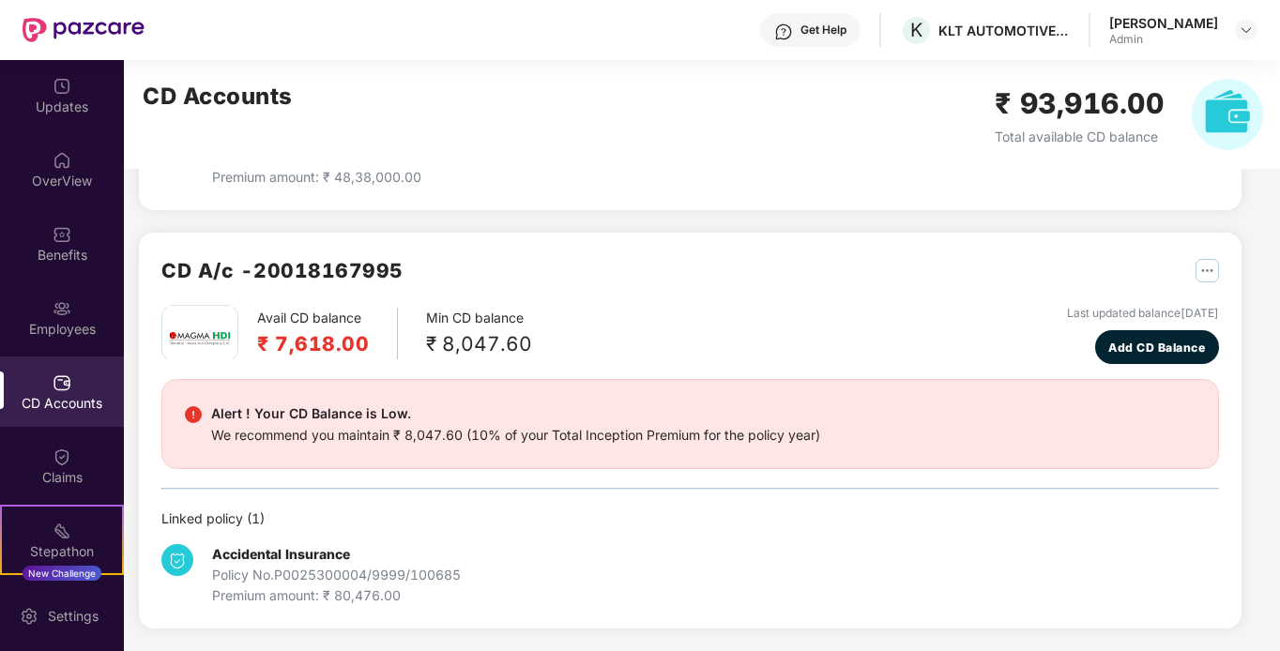
click at [806, 558] on div "Accidental Insurance Policy No. P0025300004/9999/100685 Premium amount: ₹ 80,47…" at bounding box center [690, 567] width 1058 height 77
click at [467, 571] on div "Accidental Insurance Policy No. P0025300004/9999/100685 Premium amount: ₹ 80,47…" at bounding box center [337, 575] width 353 height 62
click at [28, 470] on div "Claims" at bounding box center [62, 477] width 124 height 19
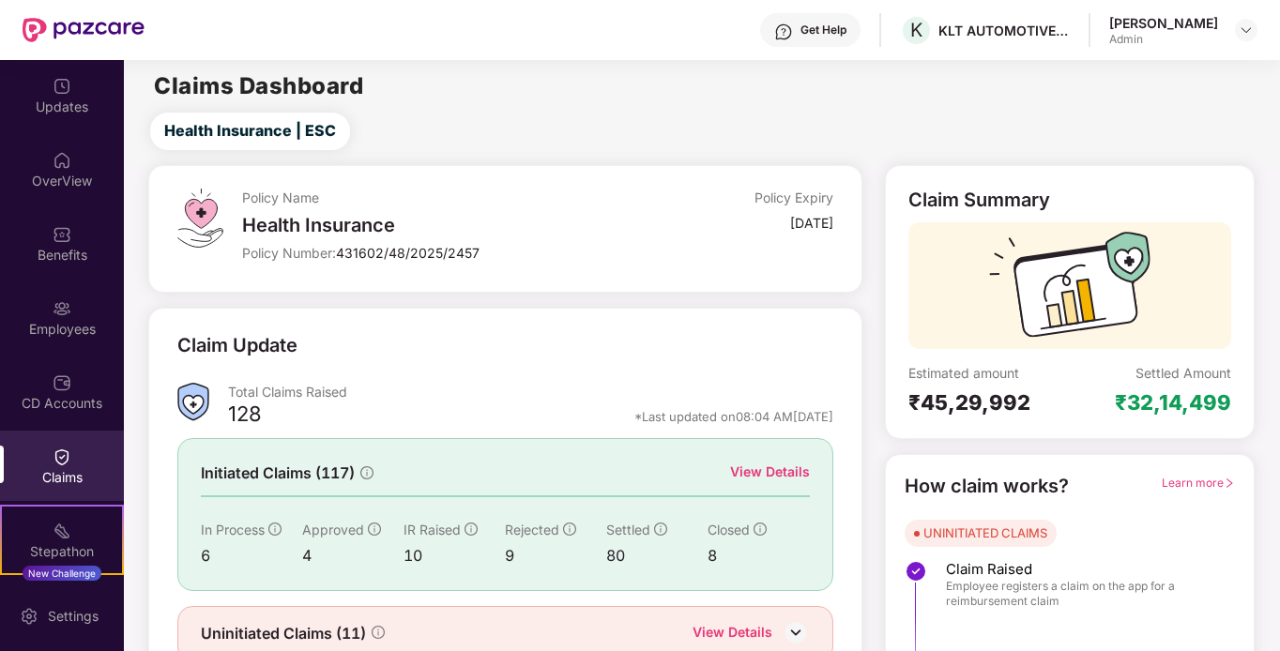
scroll to position [84, 0]
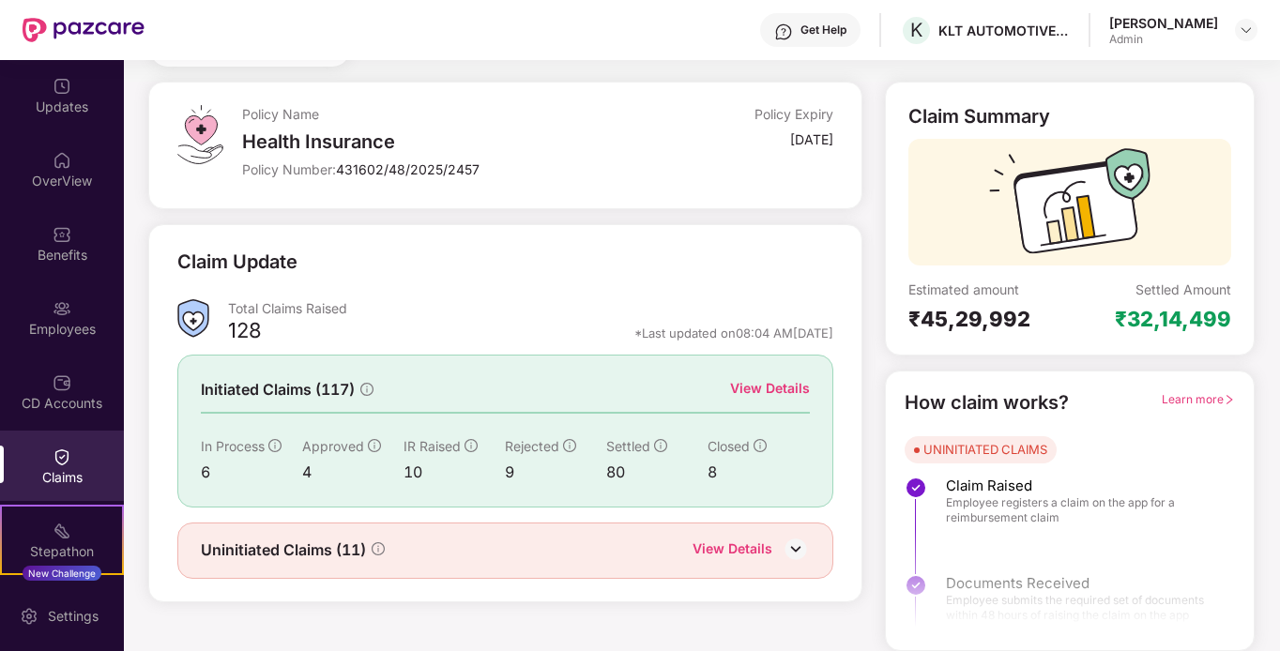
click at [798, 544] on img at bounding box center [796, 549] width 28 height 28
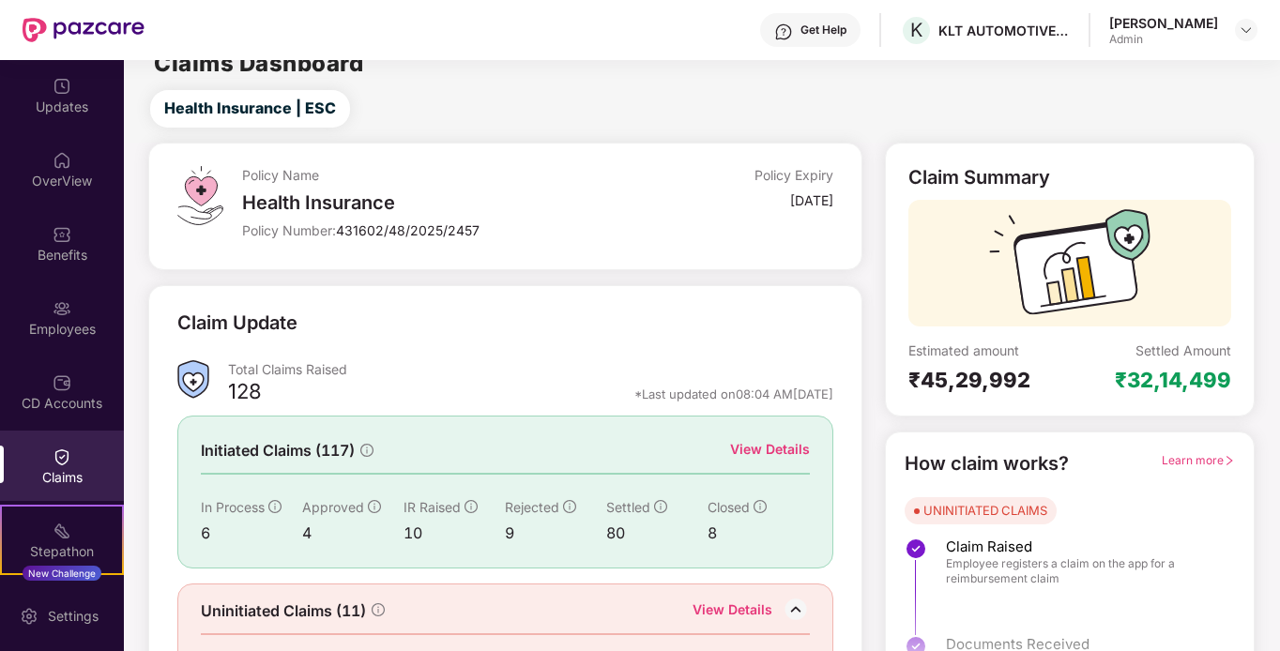
scroll to position [0, 0]
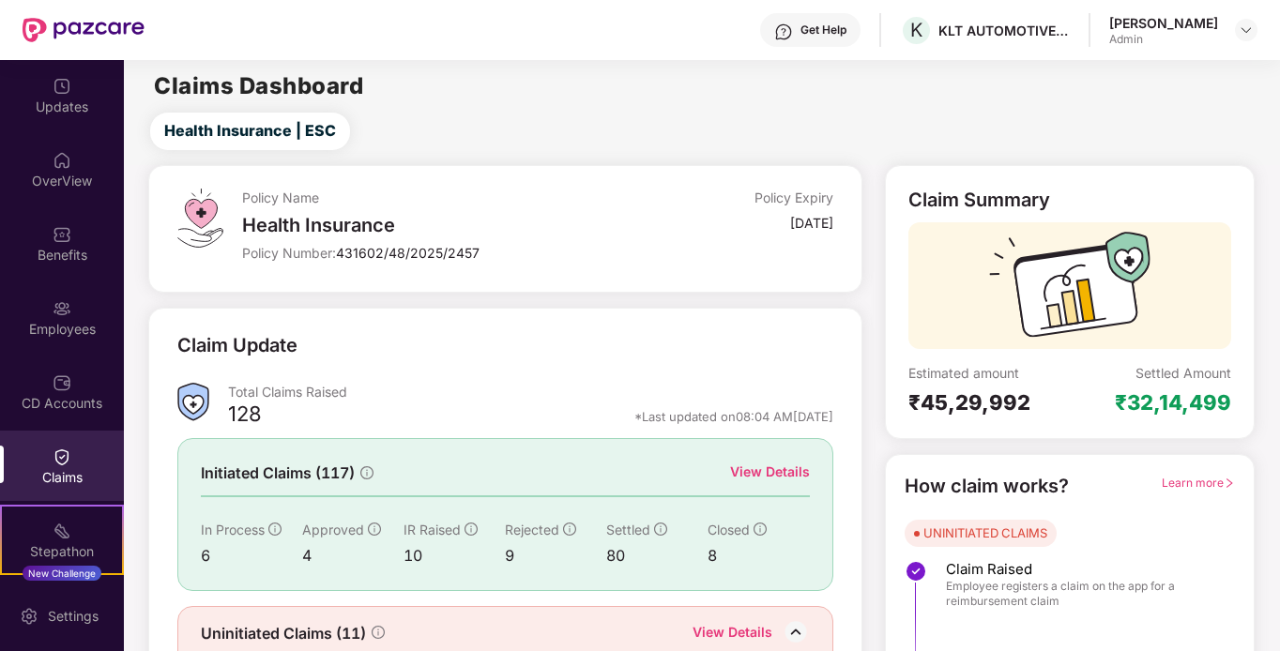
click at [788, 627] on img at bounding box center [796, 633] width 28 height 28
click at [66, 158] on img at bounding box center [62, 160] width 19 height 19
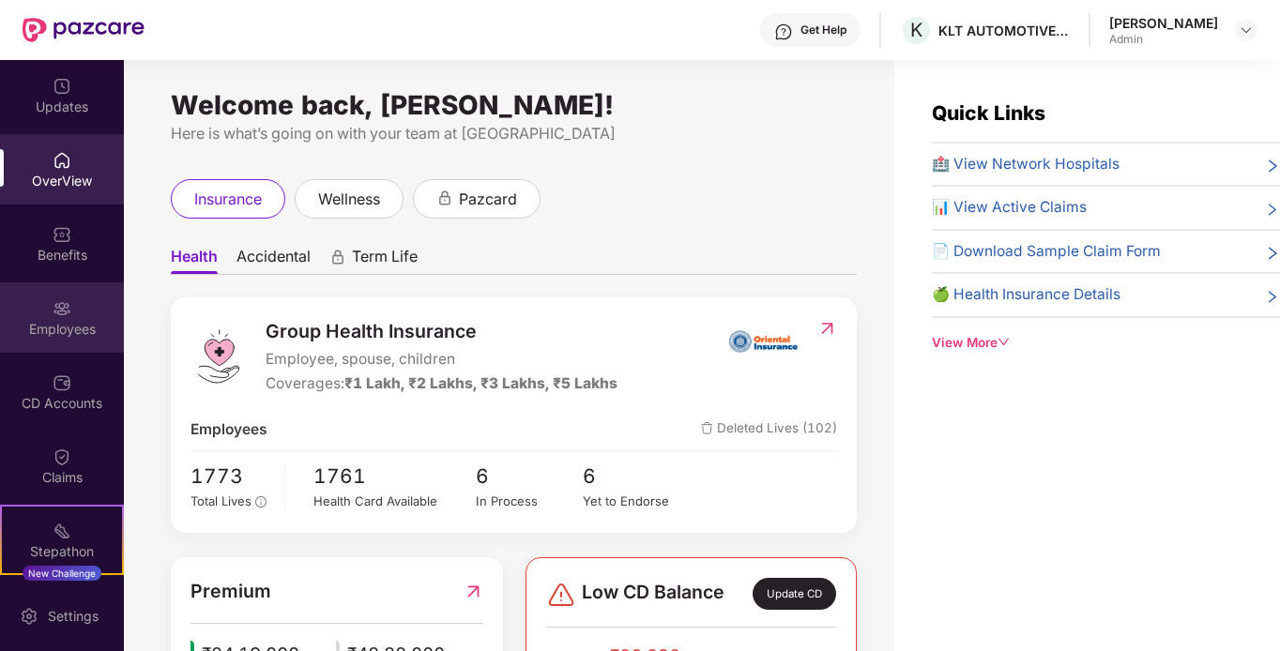
click at [62, 328] on div "Employees" at bounding box center [62, 329] width 124 height 19
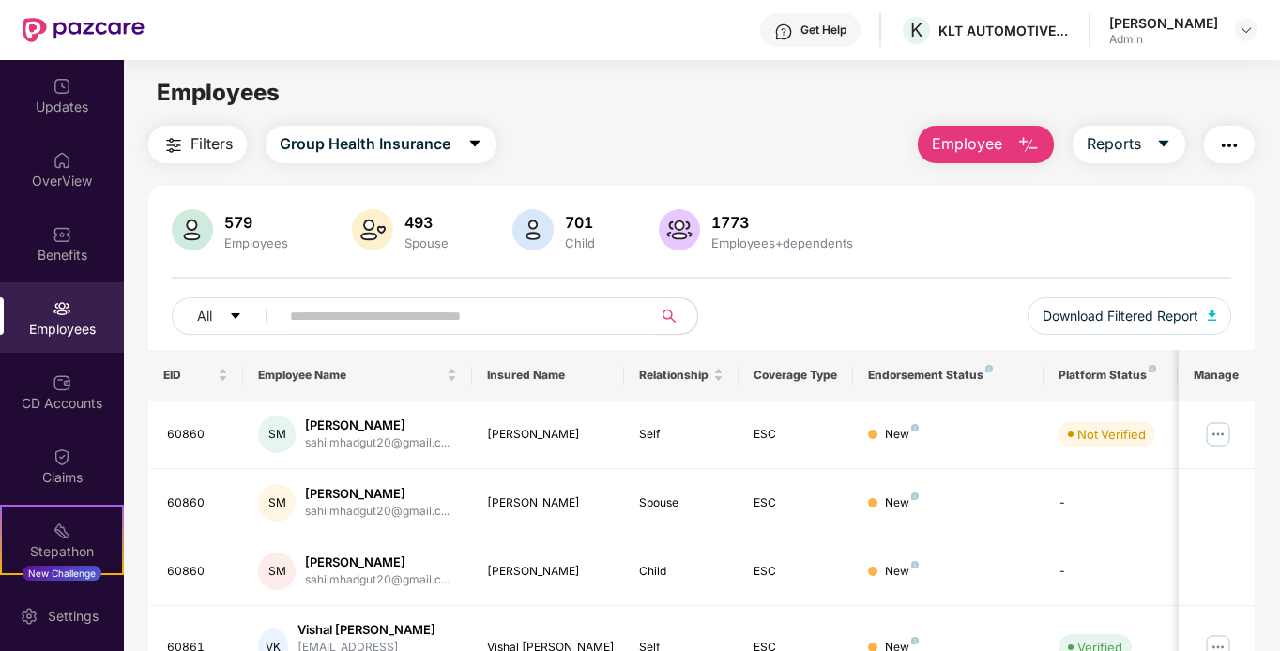
click at [1003, 148] on span "Employee" at bounding box center [967, 143] width 70 height 23
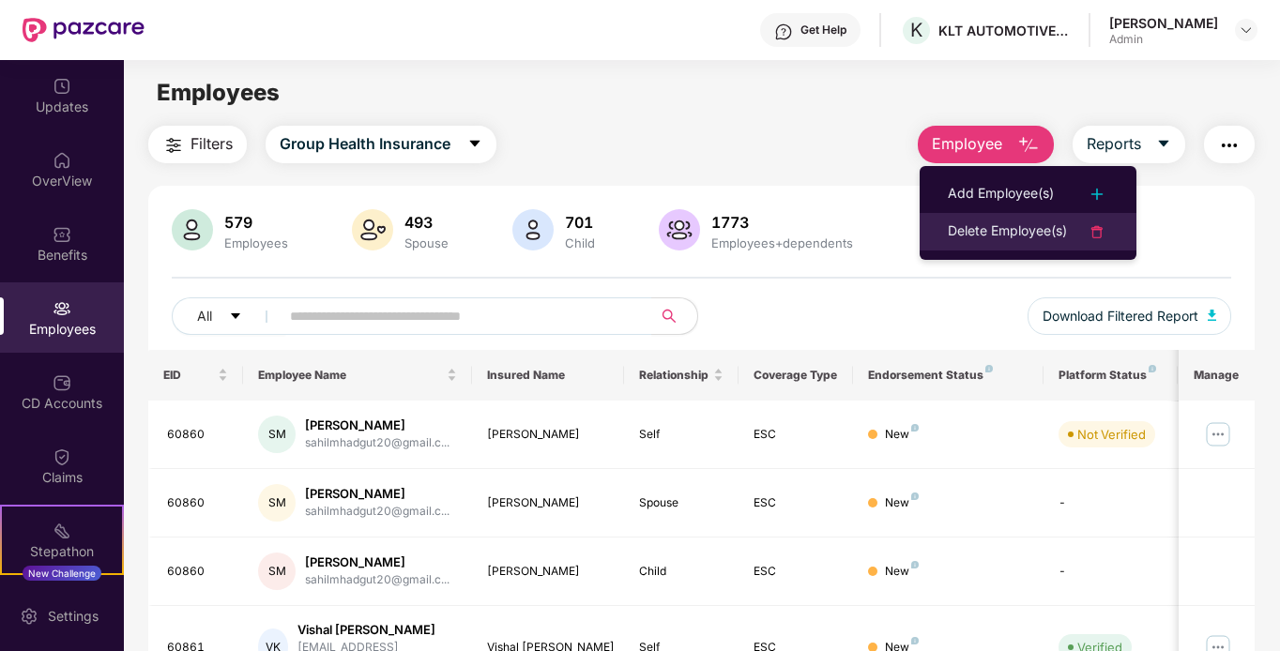
click at [1020, 225] on div "Delete Employee(s)" at bounding box center [1007, 232] width 119 height 23
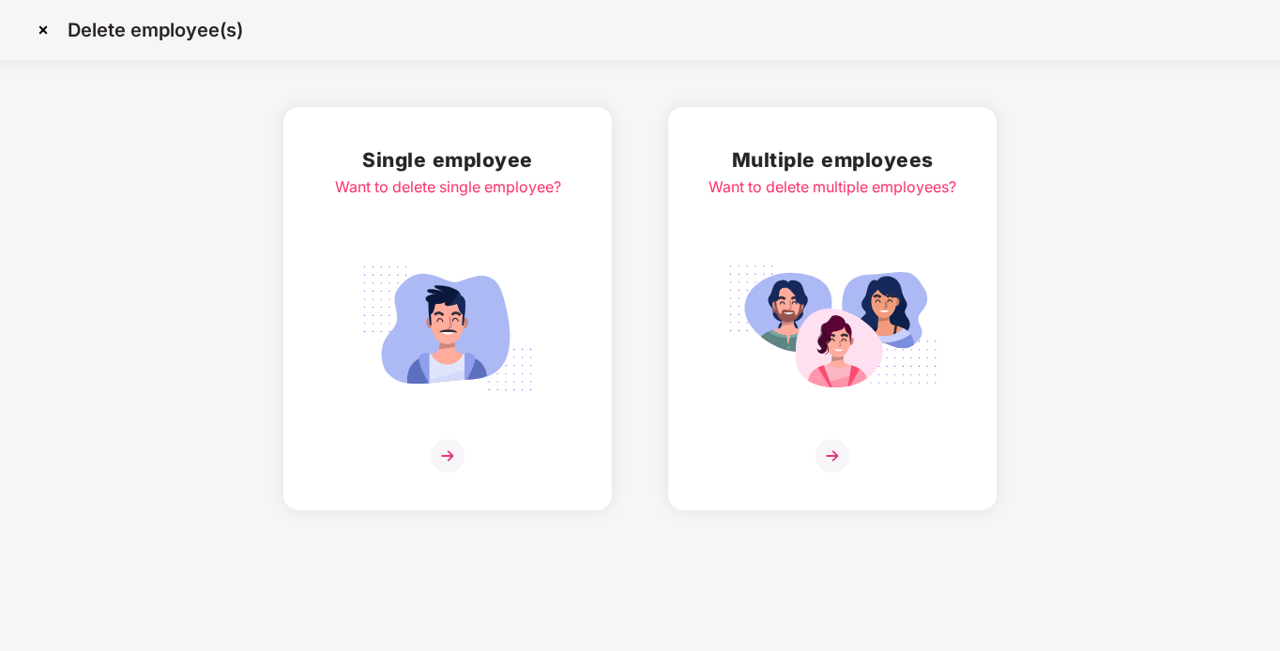
click at [835, 455] on img at bounding box center [833, 456] width 34 height 34
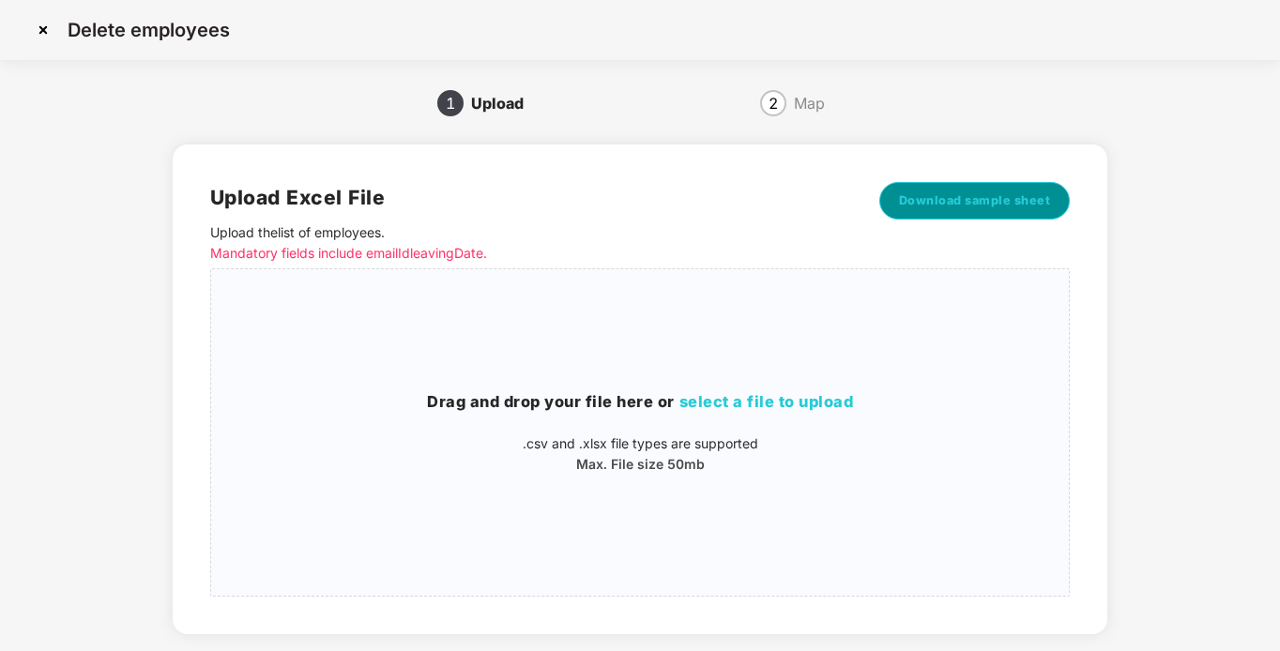
click at [966, 197] on span "Download sample sheet" at bounding box center [975, 200] width 152 height 19
click at [726, 406] on span "select a file to upload" at bounding box center [767, 401] width 175 height 19
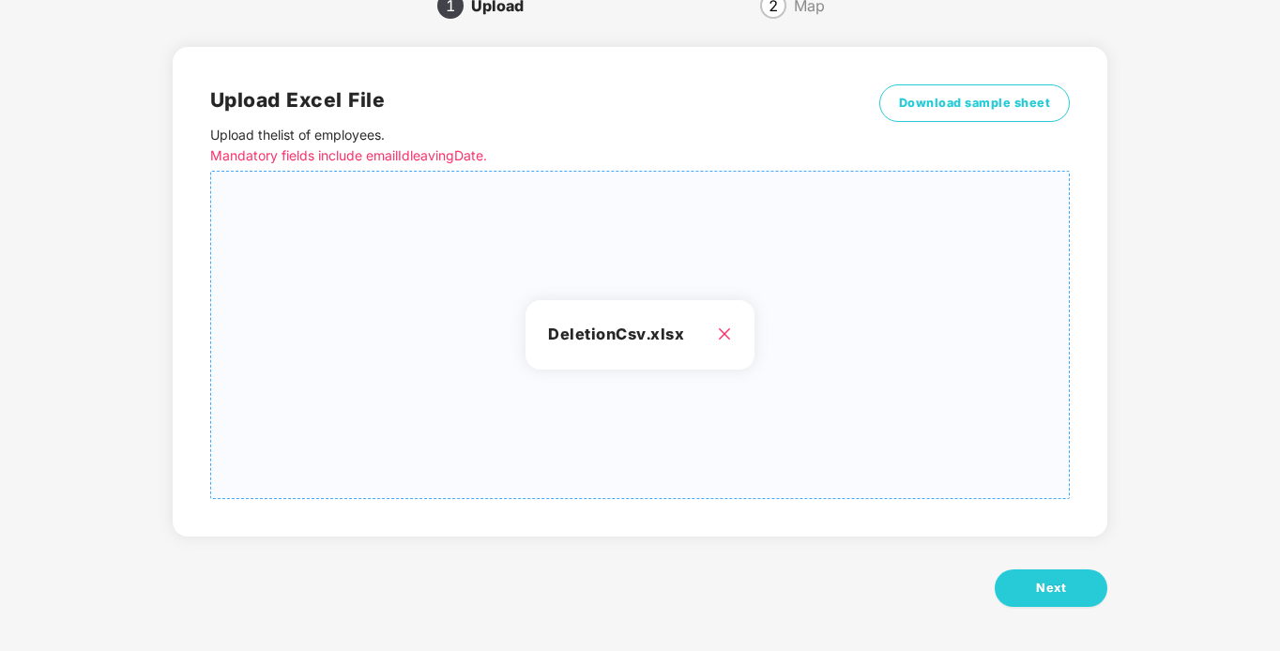
scroll to position [100, 0]
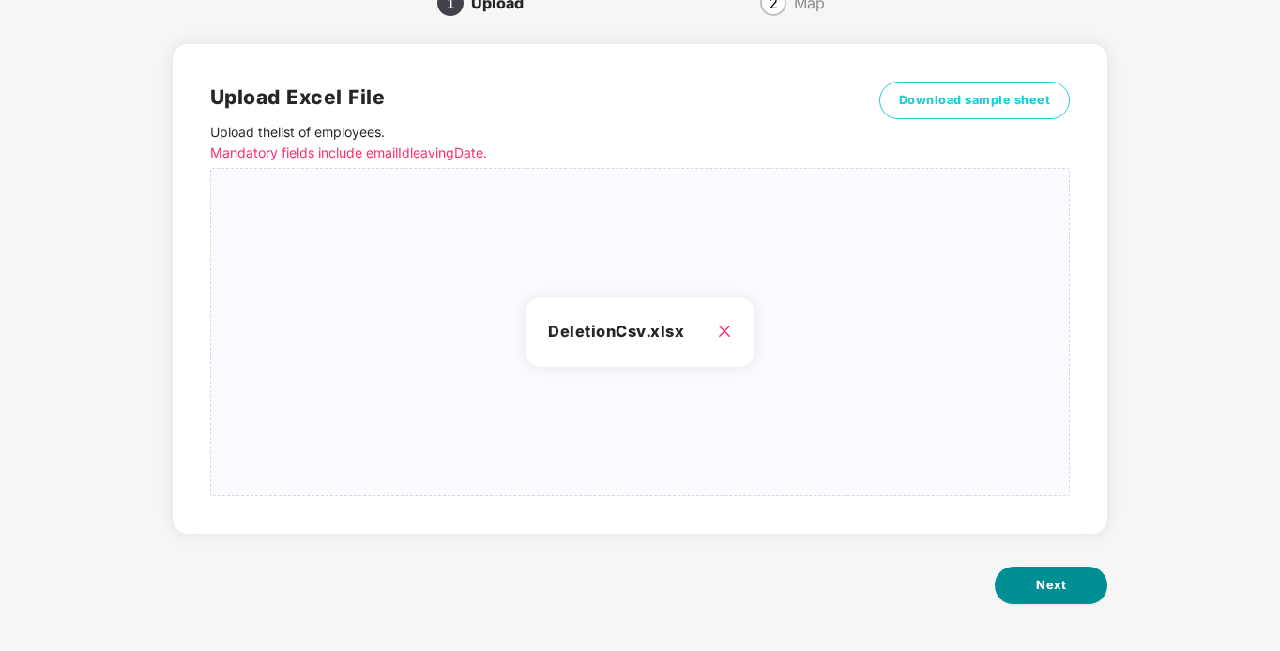
click at [1034, 580] on button "Next" at bounding box center [1051, 586] width 113 height 38
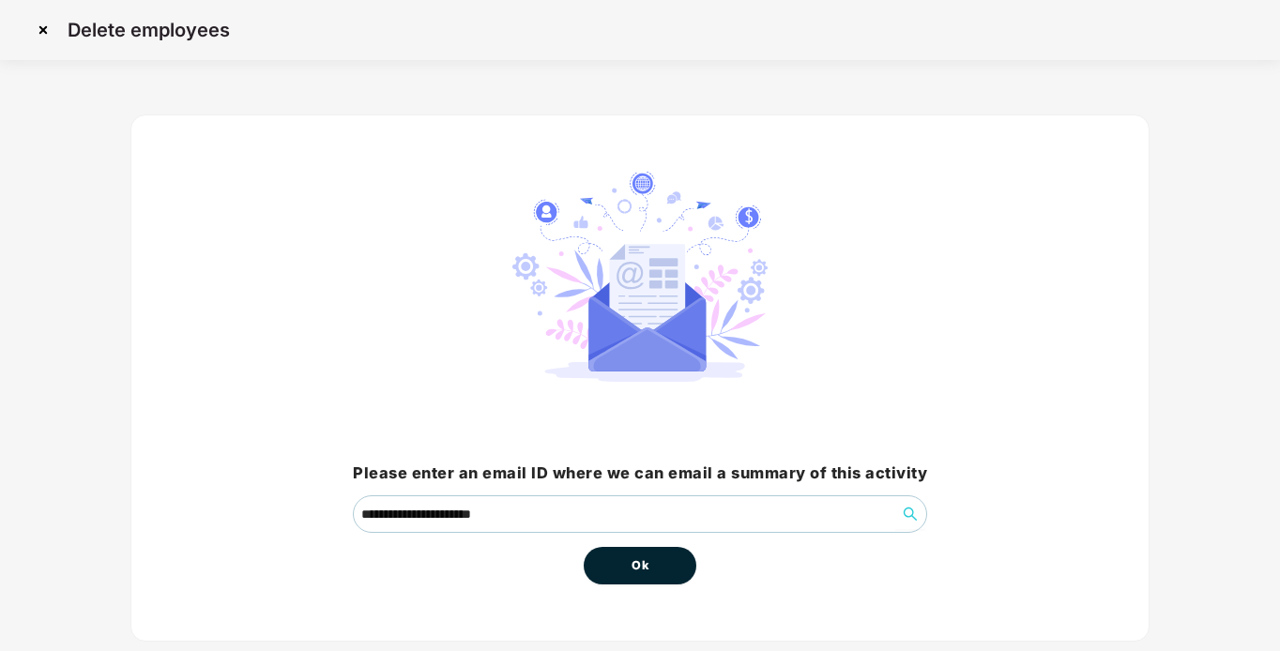
click at [651, 562] on button "Ok" at bounding box center [640, 566] width 113 height 38
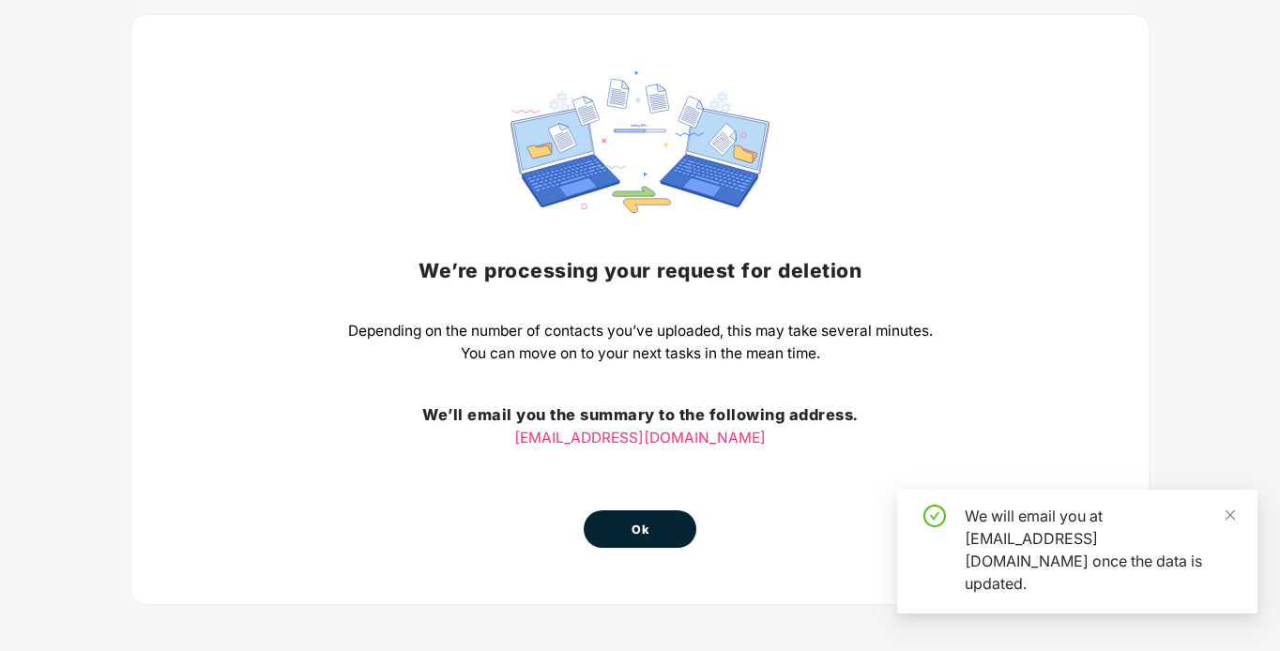
scroll to position [106, 0]
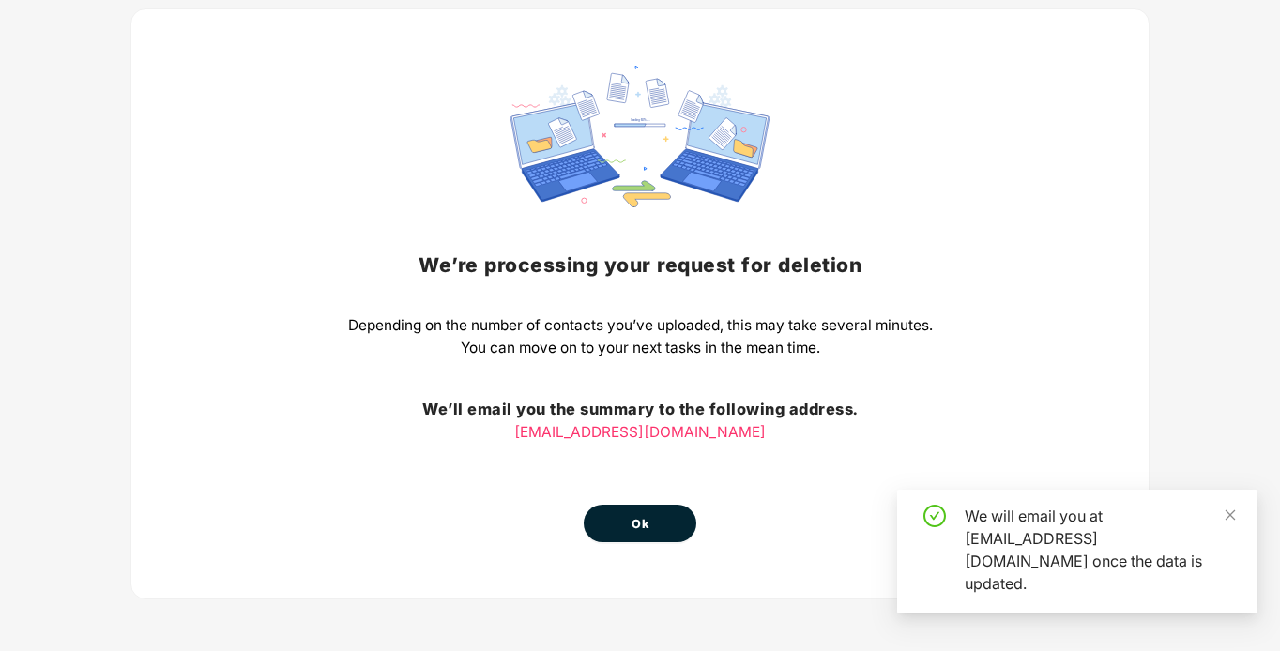
click at [667, 528] on button "Ok" at bounding box center [640, 524] width 113 height 38
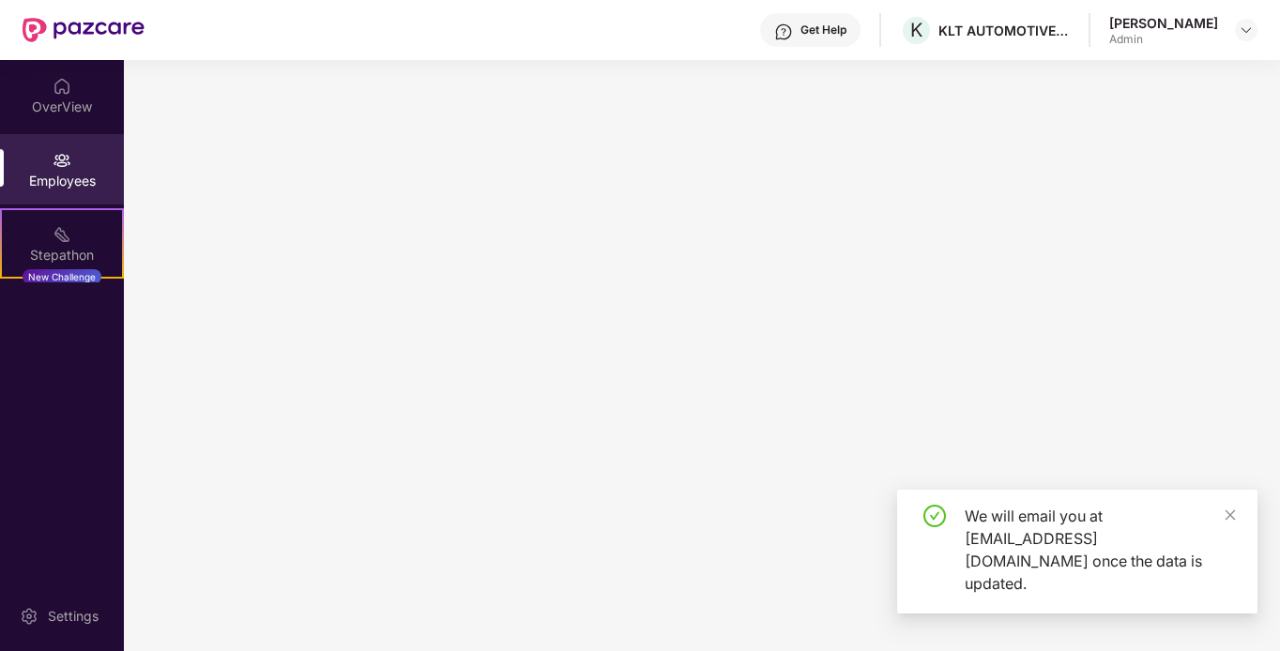
scroll to position [0, 0]
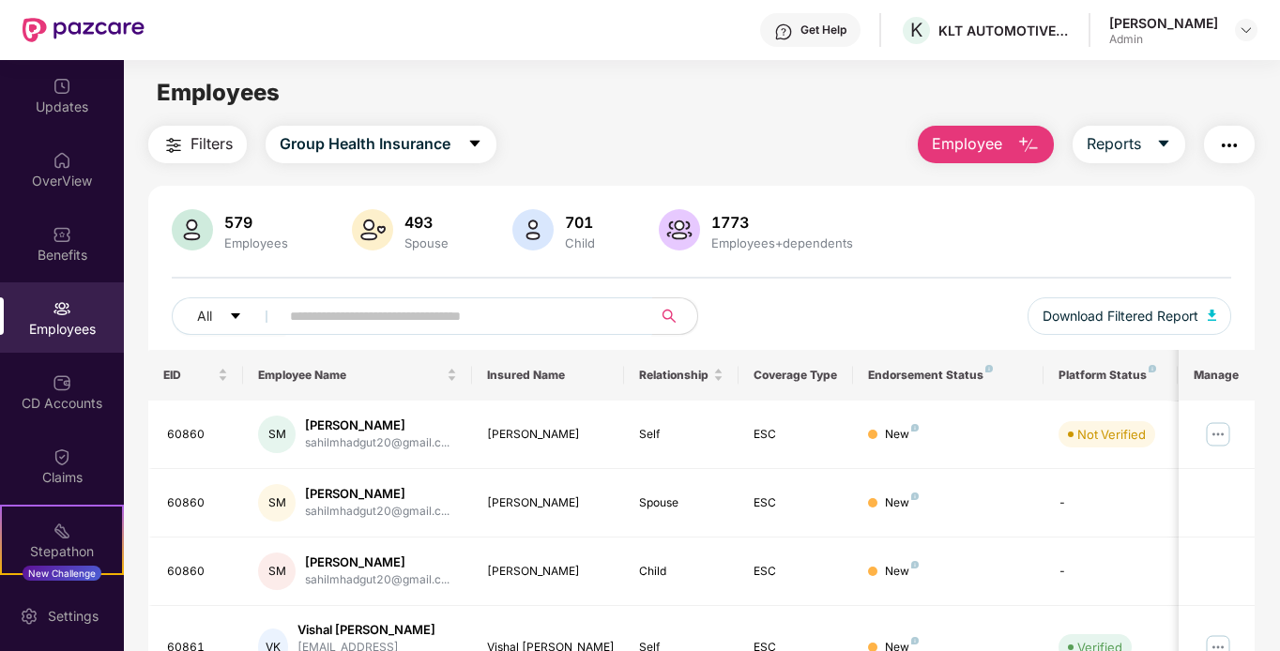
click at [385, 319] on input "text" at bounding box center [458, 316] width 337 height 28
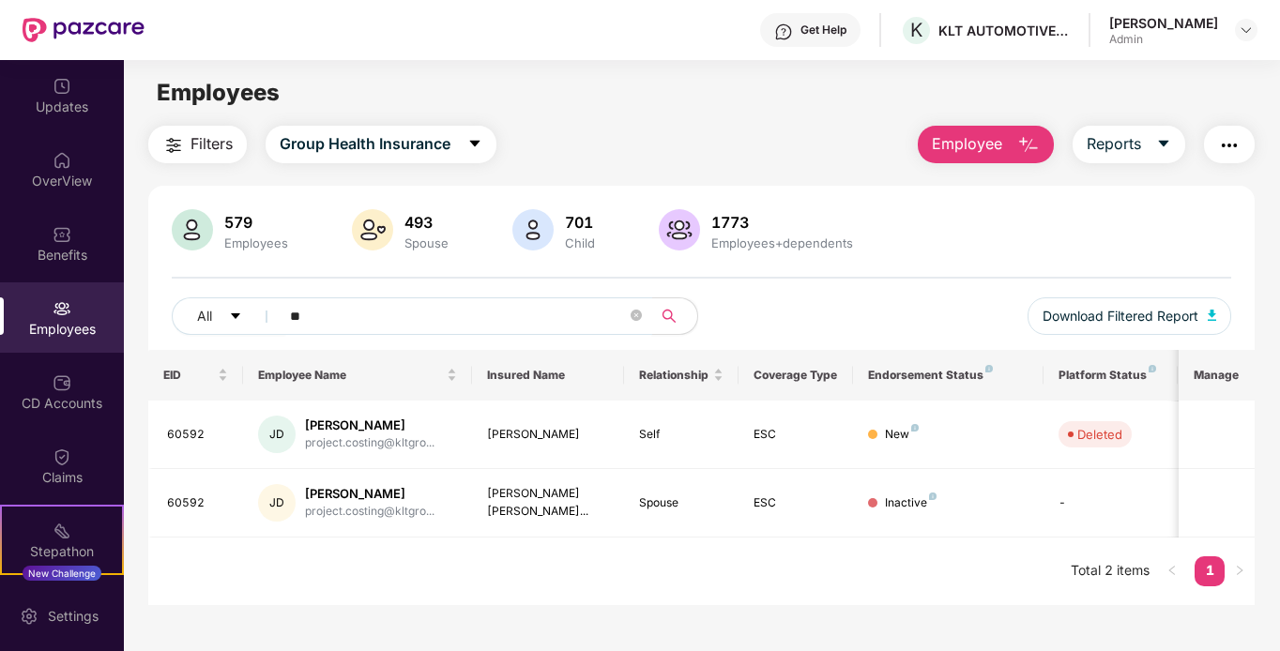
type input "*"
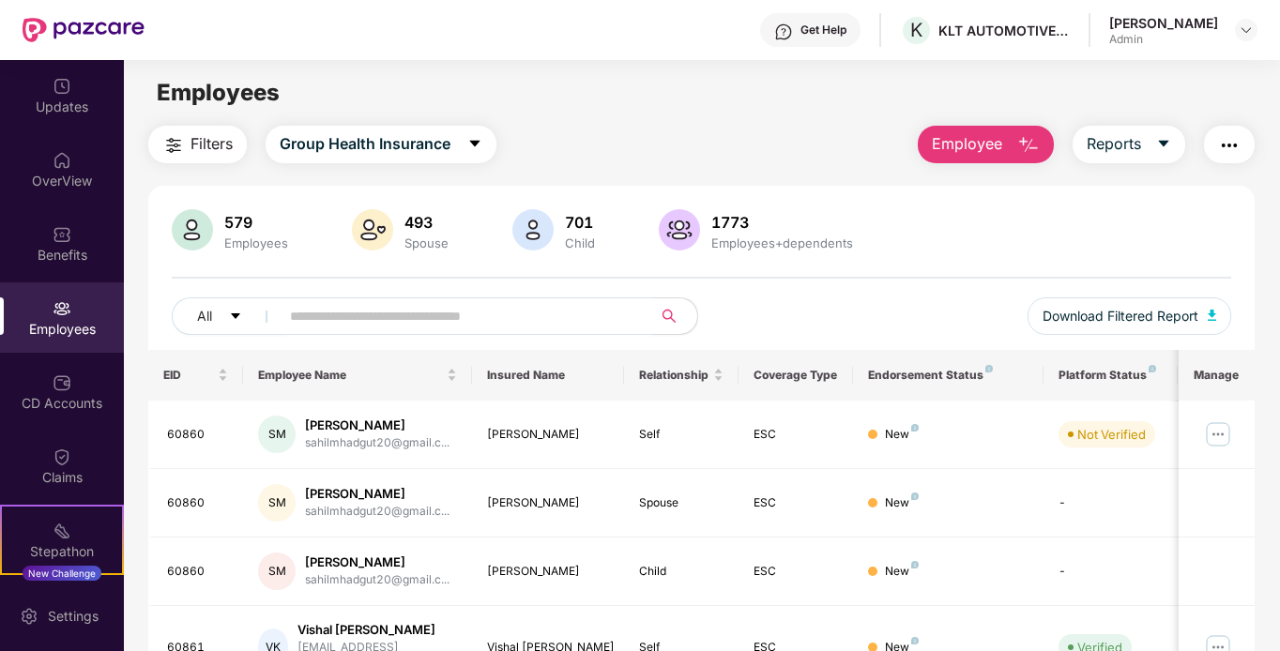
click at [930, 144] on button "Employee" at bounding box center [986, 145] width 136 height 38
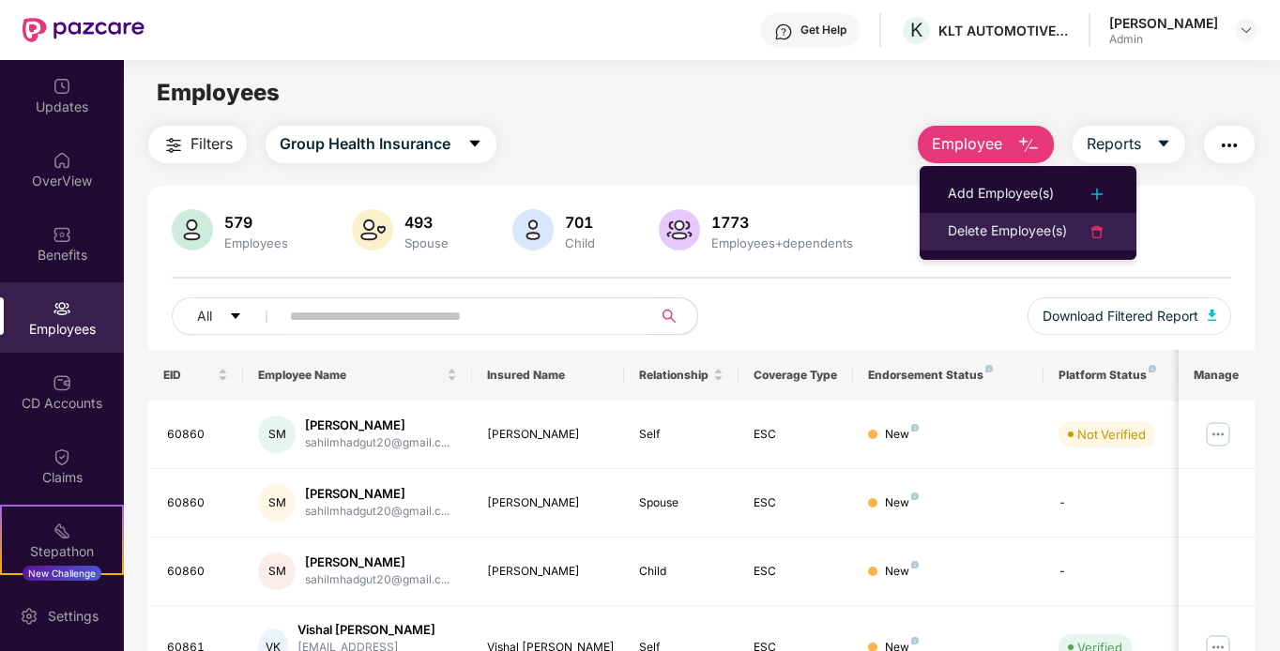
click at [982, 227] on div "Delete Employee(s)" at bounding box center [1007, 232] width 119 height 23
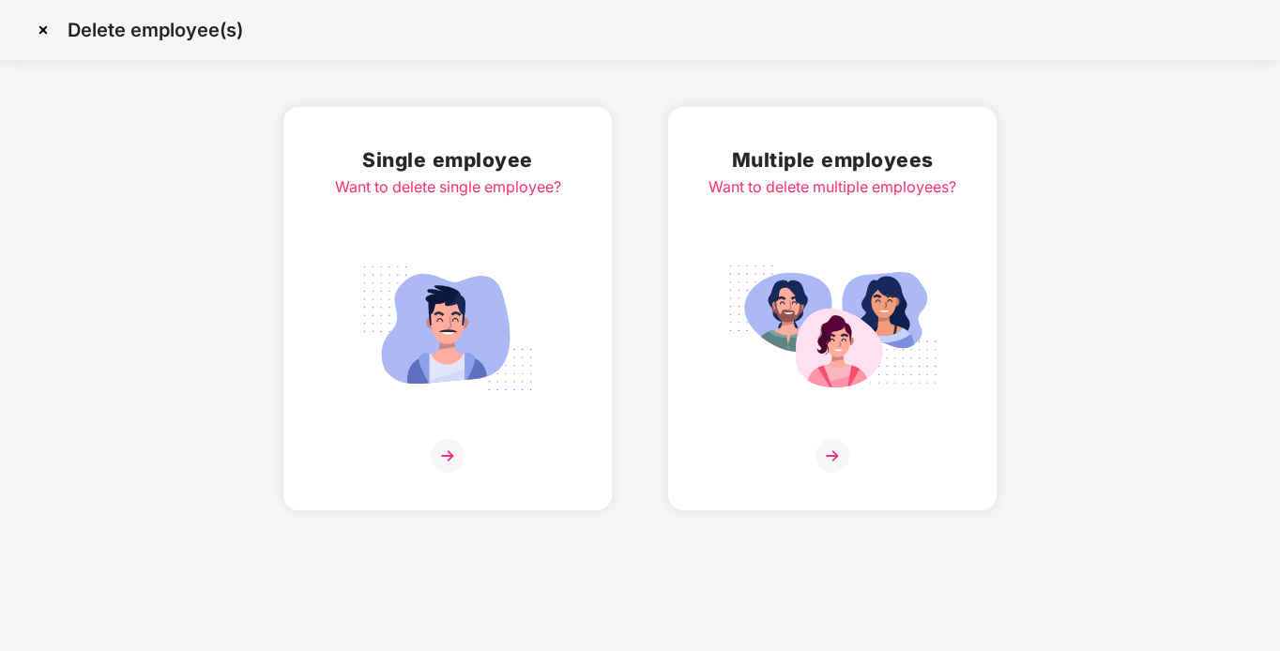
click at [830, 469] on img at bounding box center [833, 456] width 34 height 34
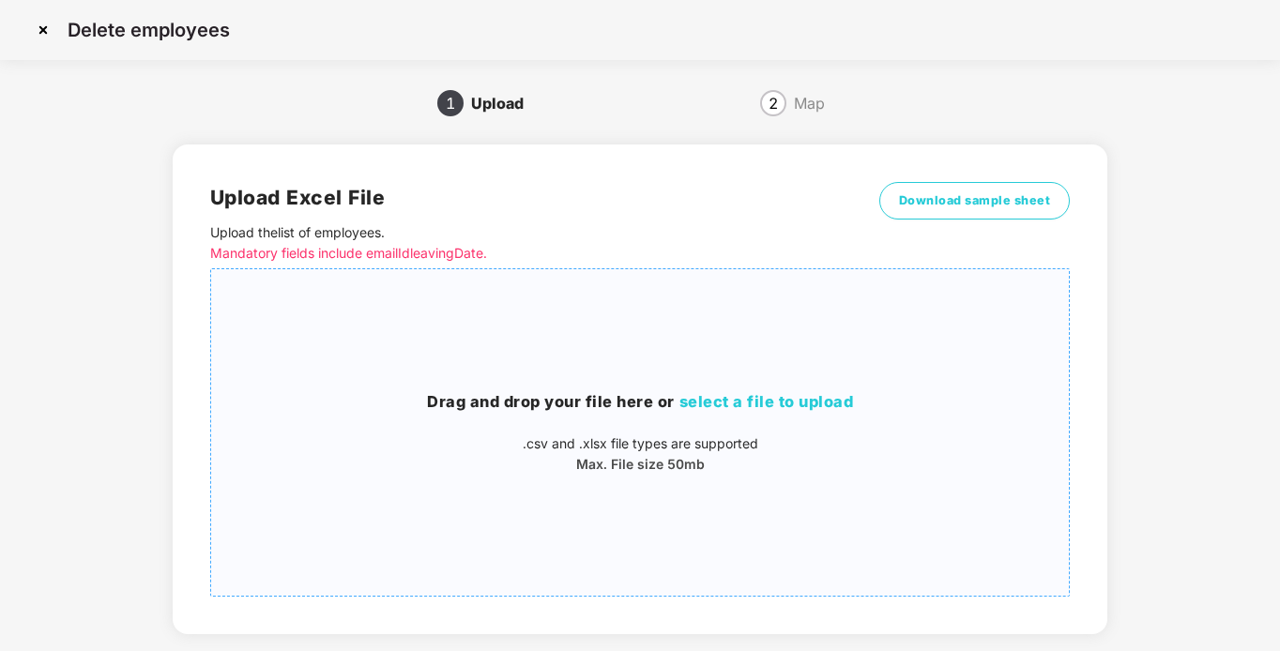
click at [835, 394] on span "select a file to upload" at bounding box center [767, 401] width 175 height 19
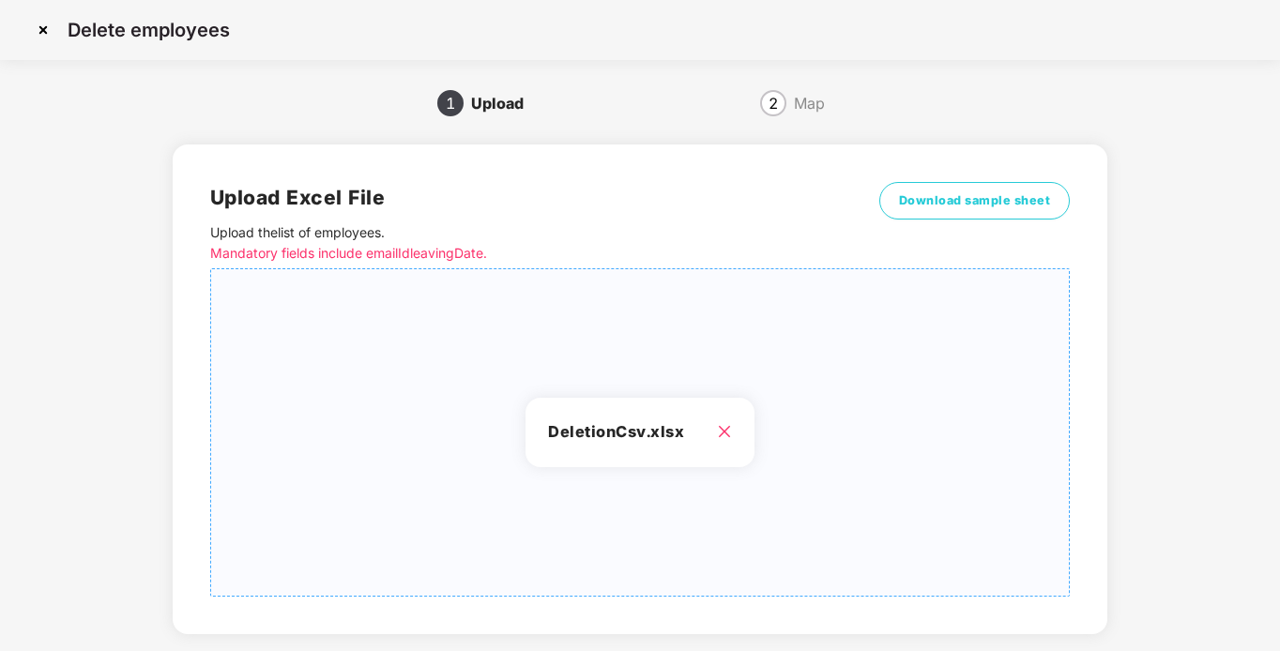
scroll to position [100, 0]
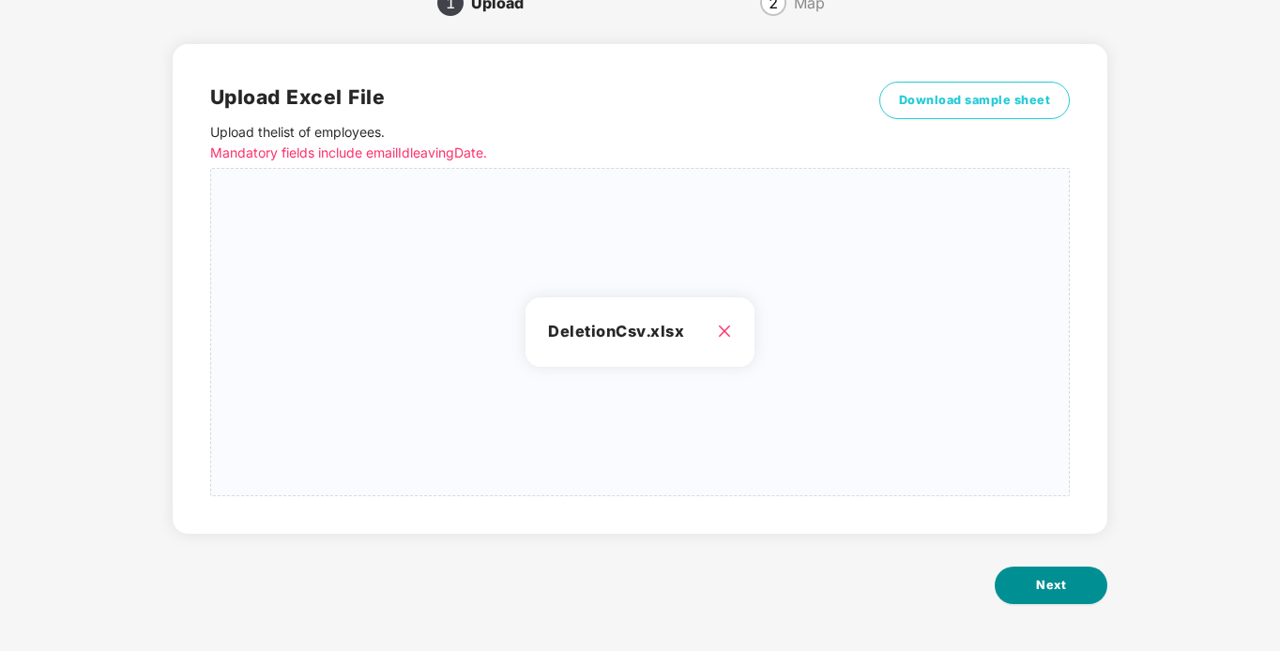
click at [1046, 577] on span "Next" at bounding box center [1051, 585] width 30 height 19
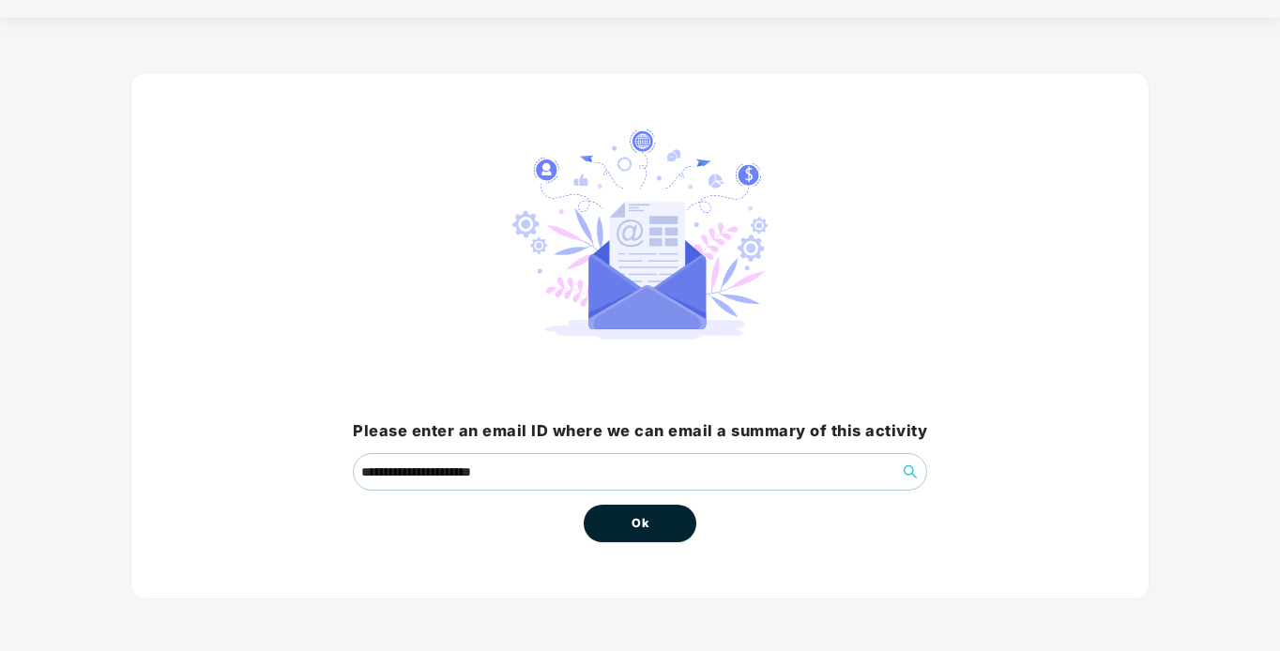
scroll to position [0, 0]
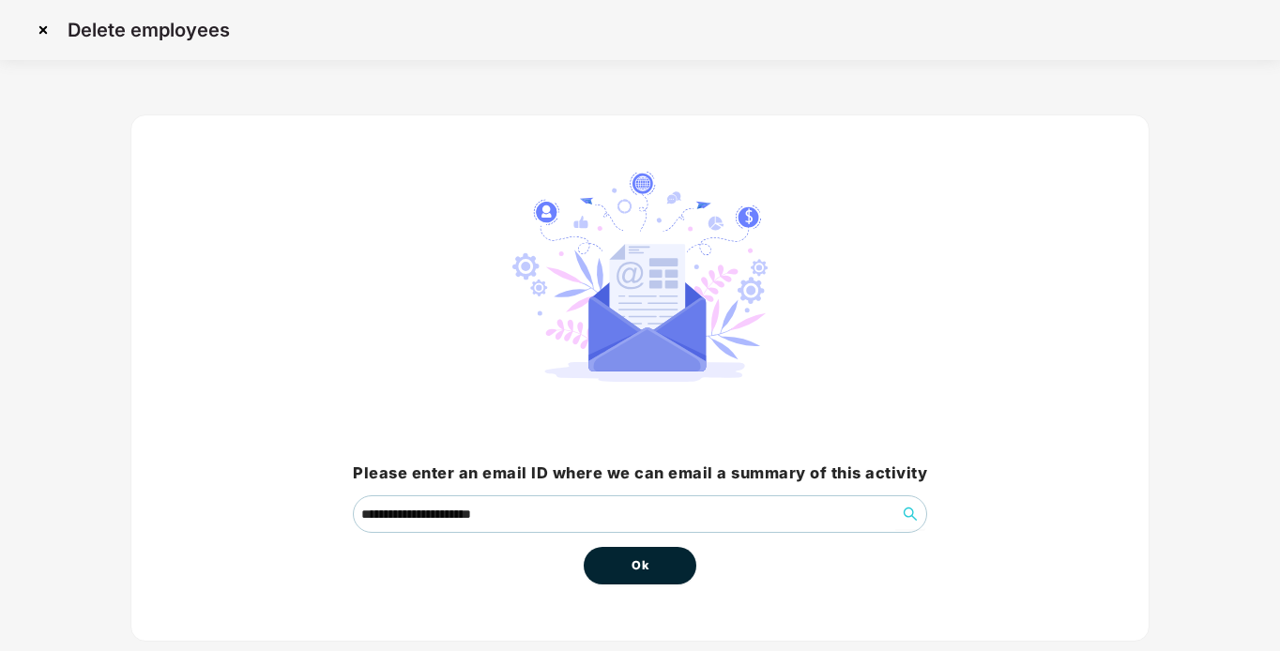
click at [672, 551] on button "Ok" at bounding box center [640, 566] width 113 height 38
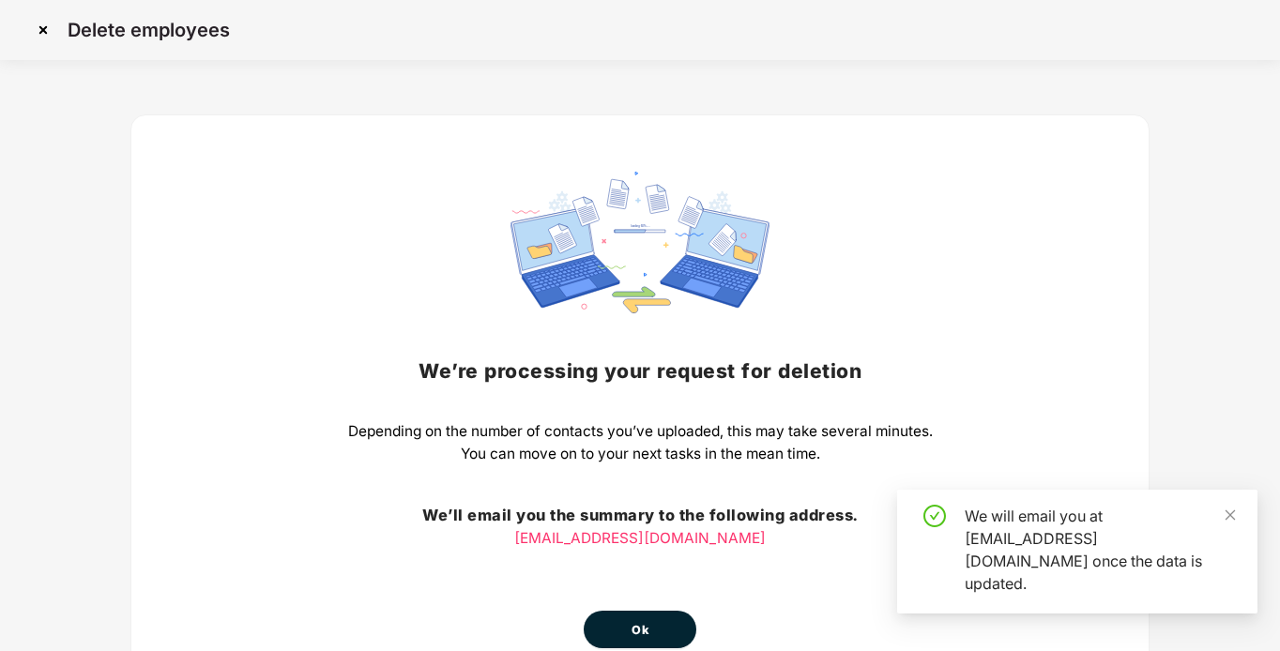
click at [666, 611] on button "Ok" at bounding box center [640, 630] width 113 height 38
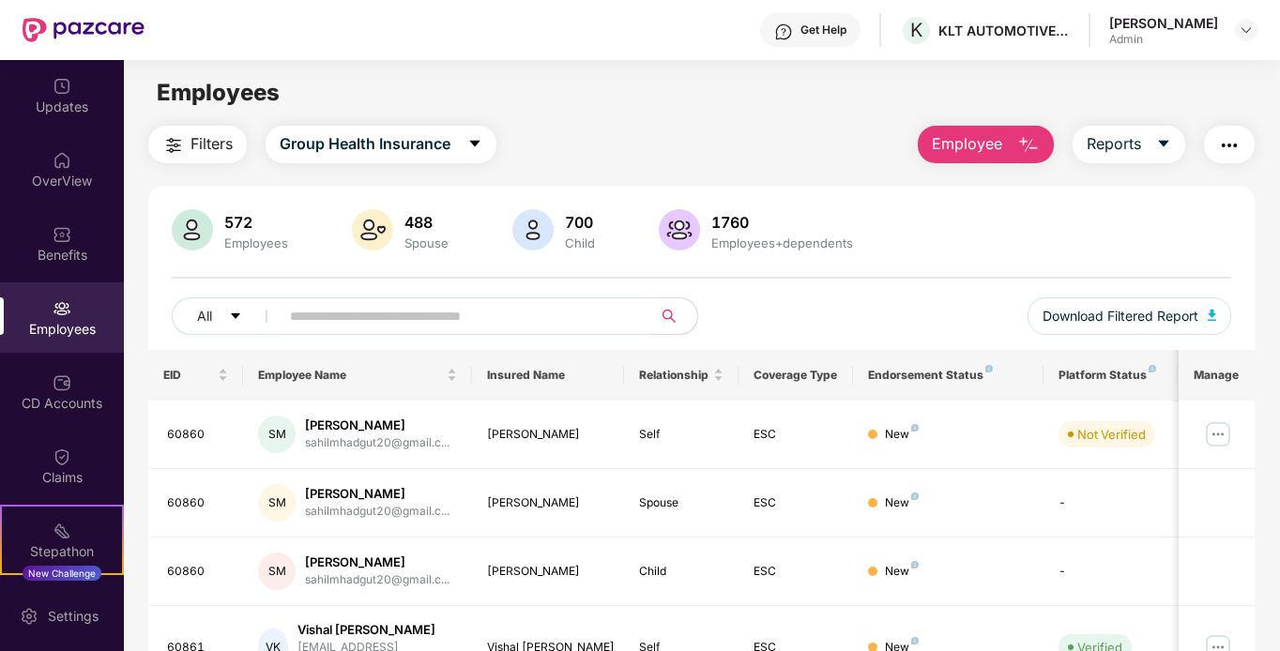
click at [956, 143] on span "Employee" at bounding box center [967, 143] width 70 height 23
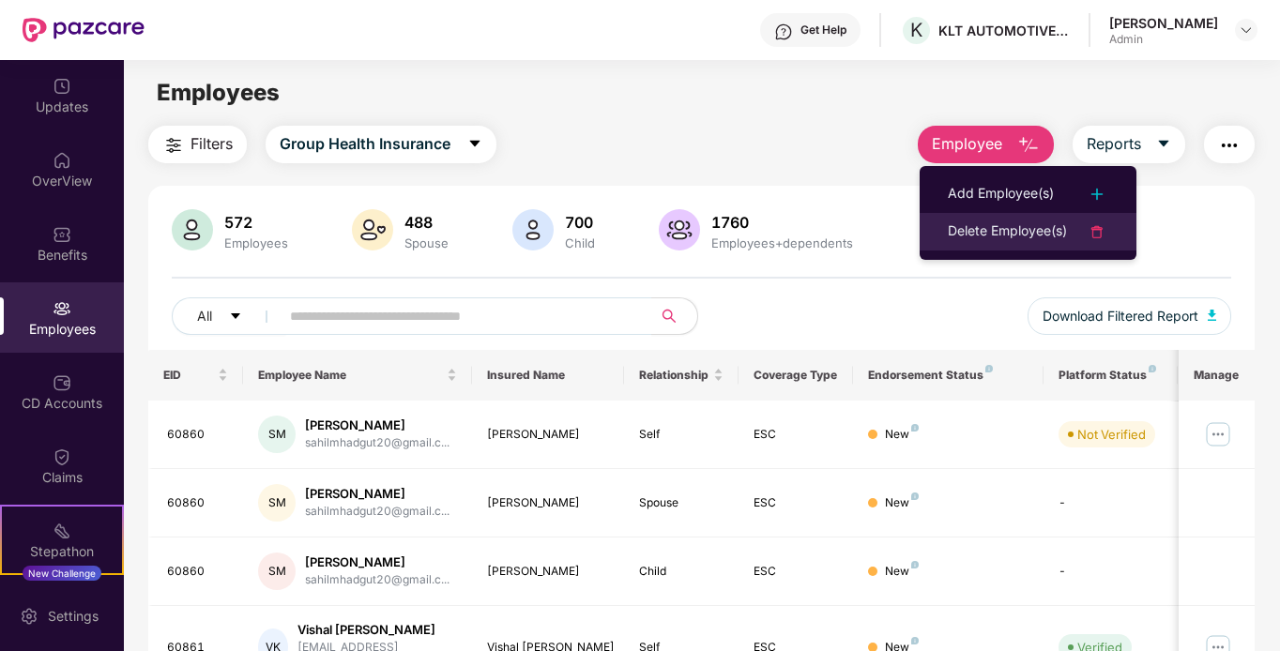
click at [958, 230] on div "Delete Employee(s)" at bounding box center [1007, 232] width 119 height 23
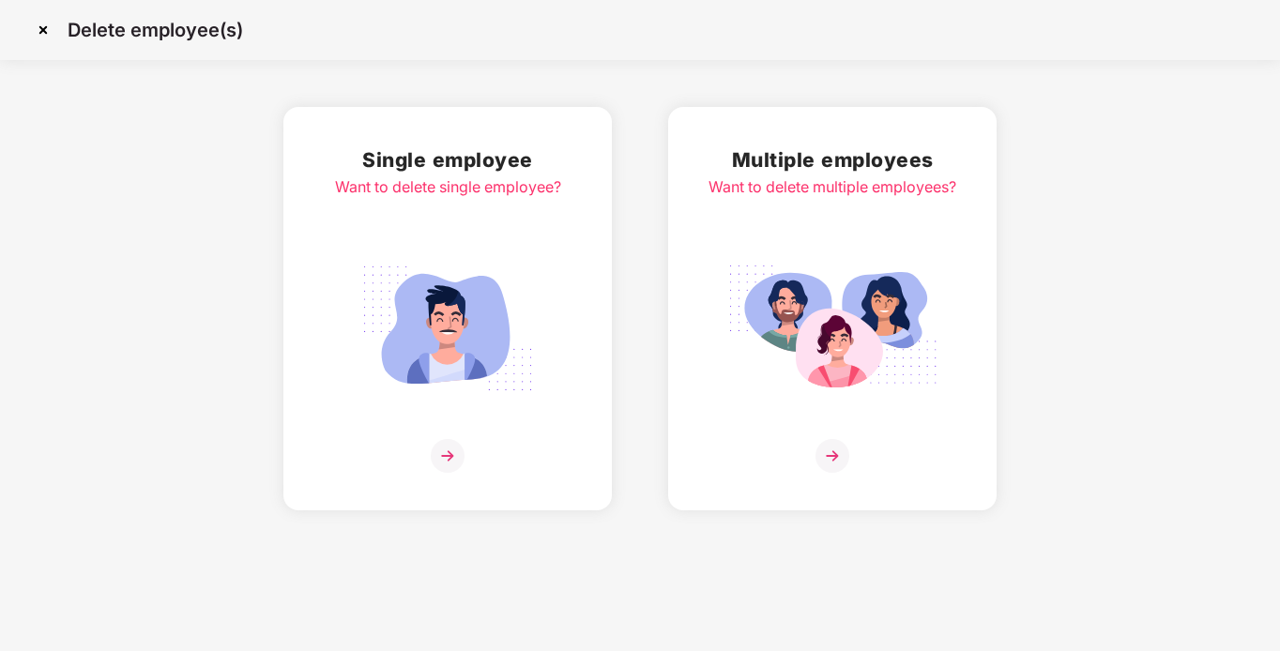
click at [445, 453] on img at bounding box center [448, 456] width 34 height 34
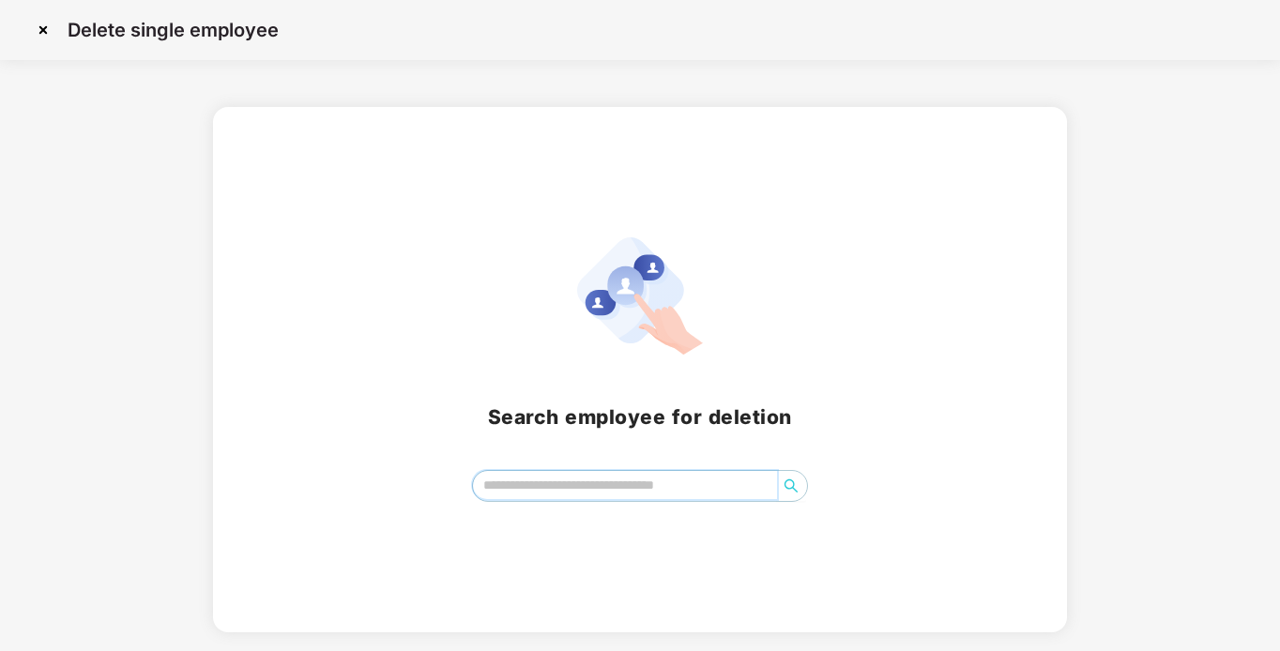
click at [578, 484] on input "search" at bounding box center [625, 485] width 305 height 28
type input "*******"
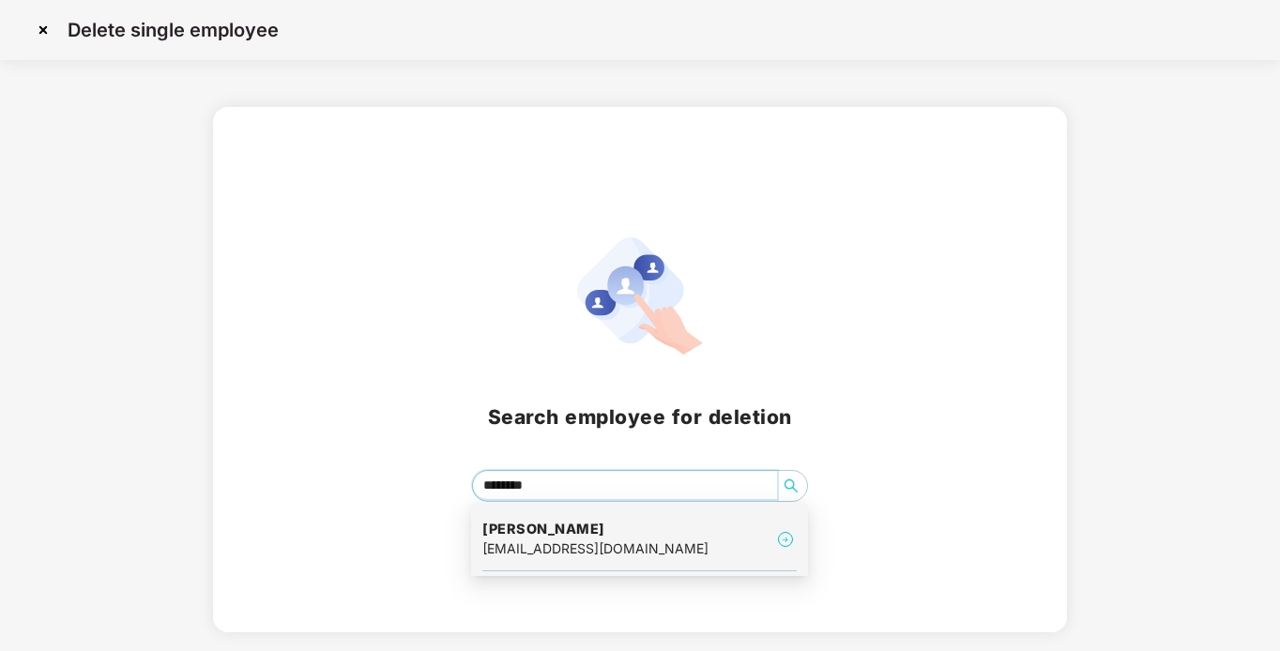
click at [587, 528] on h4 "[PERSON_NAME]" at bounding box center [595, 529] width 226 height 19
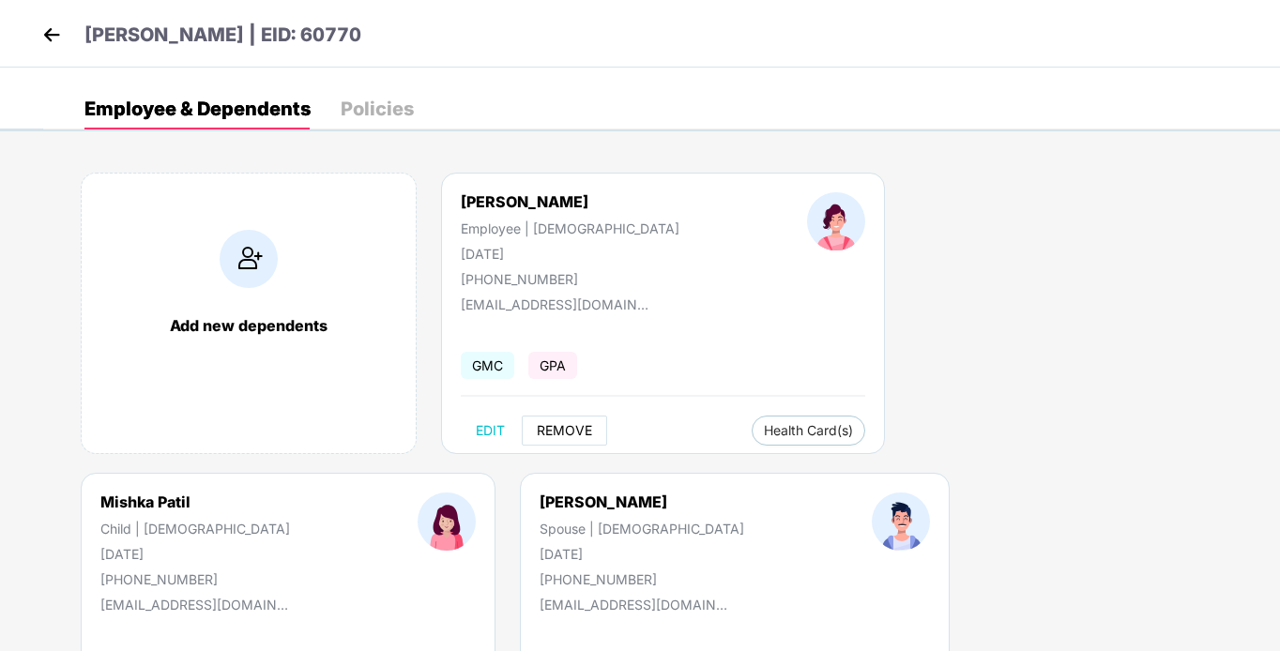
click at [586, 427] on span "REMOVE" at bounding box center [564, 430] width 55 height 15
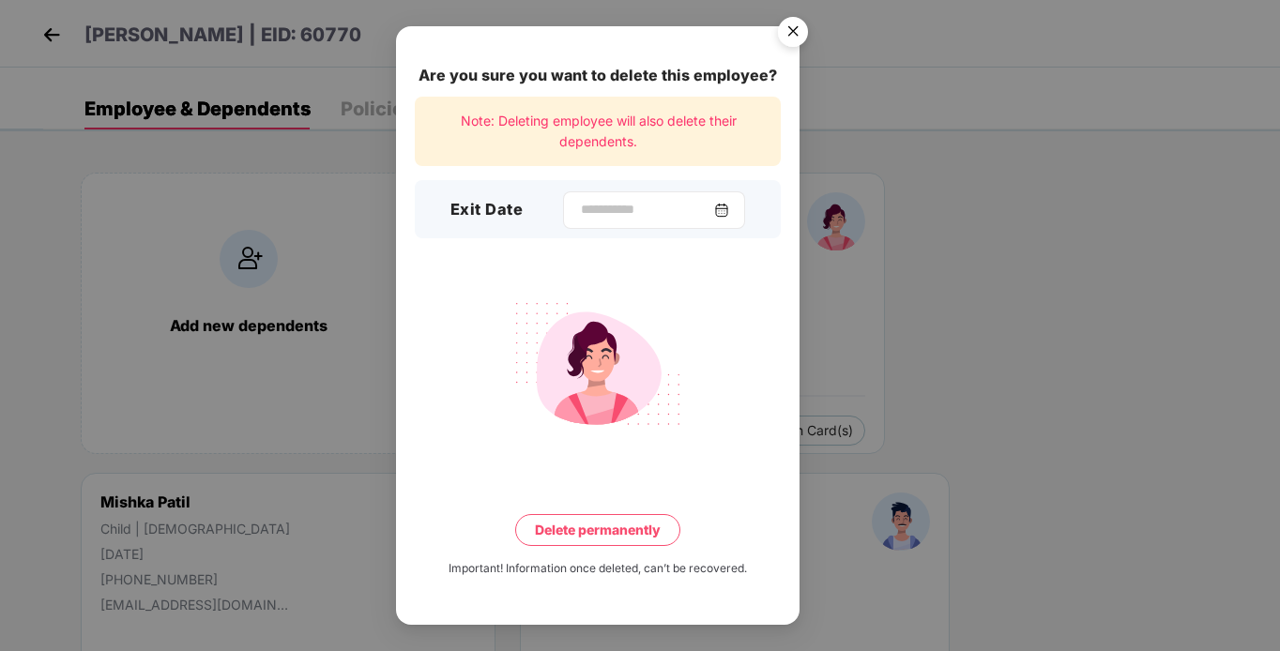
click at [729, 206] on img at bounding box center [721, 210] width 15 height 15
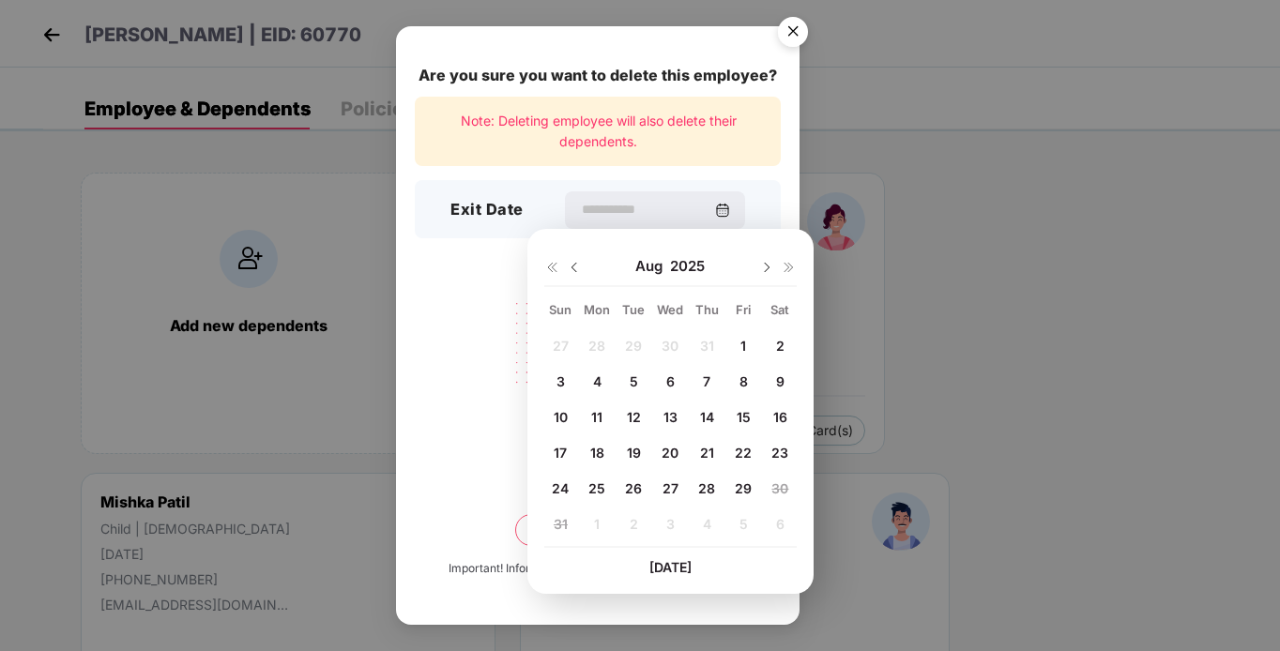
click at [742, 486] on span "29" at bounding box center [743, 489] width 17 height 16
type input "**********"
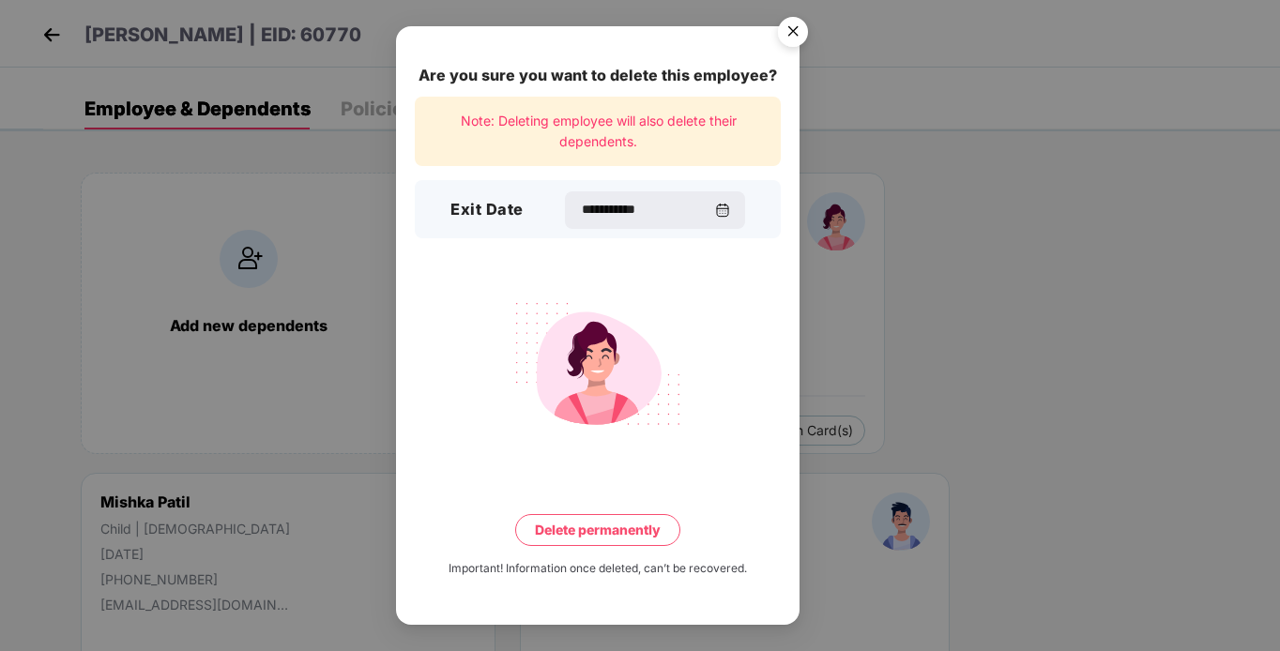
click at [615, 537] on button "Delete permanently" at bounding box center [597, 530] width 165 height 32
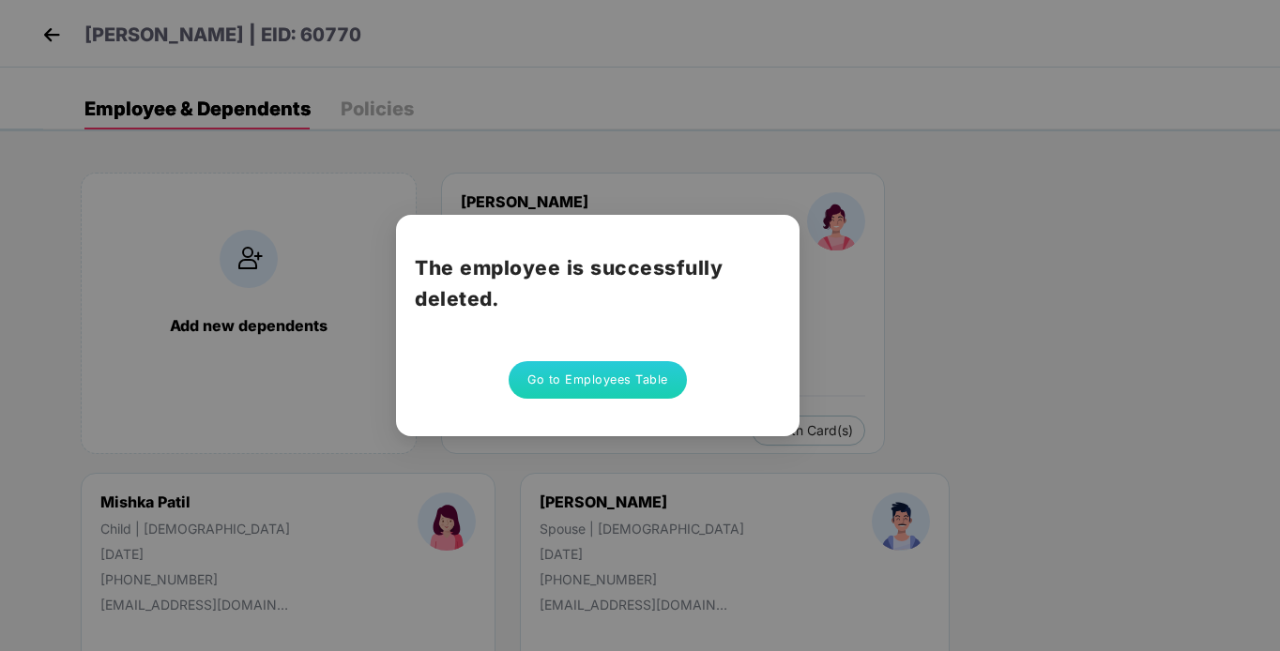
click at [619, 391] on button "Go to Employees Table" at bounding box center [598, 380] width 178 height 38
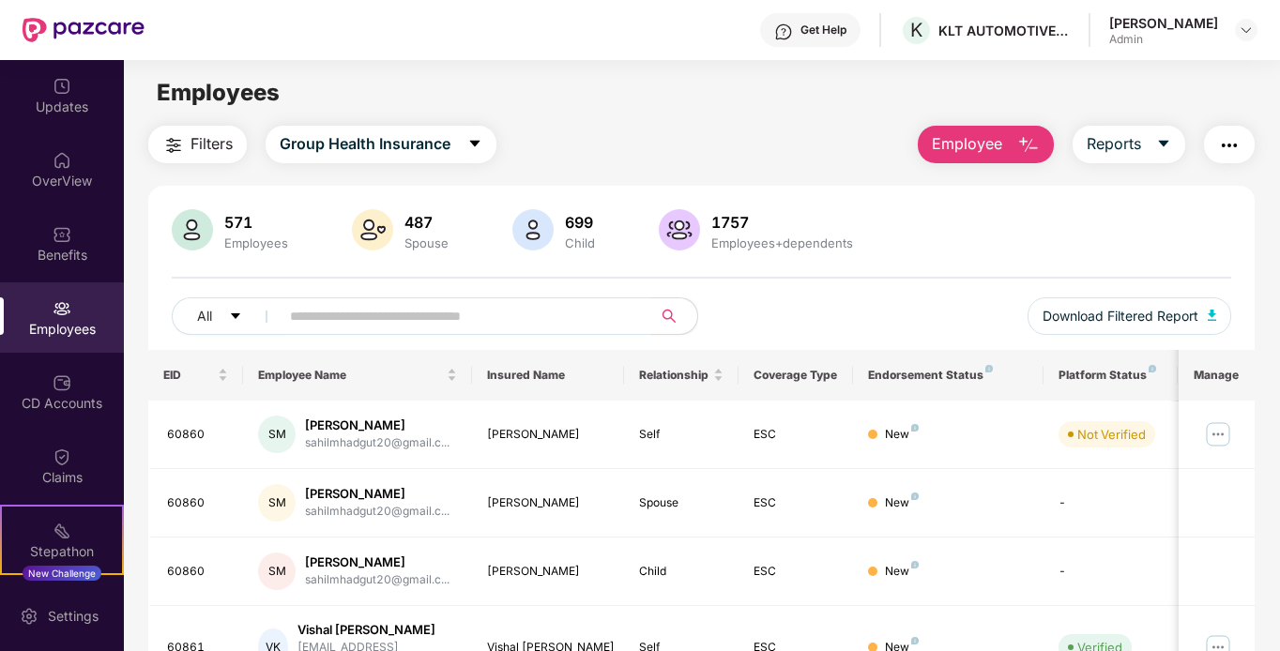
click at [57, 320] on div "Employees" at bounding box center [62, 329] width 124 height 19
click at [487, 322] on input "text" at bounding box center [458, 316] width 337 height 28
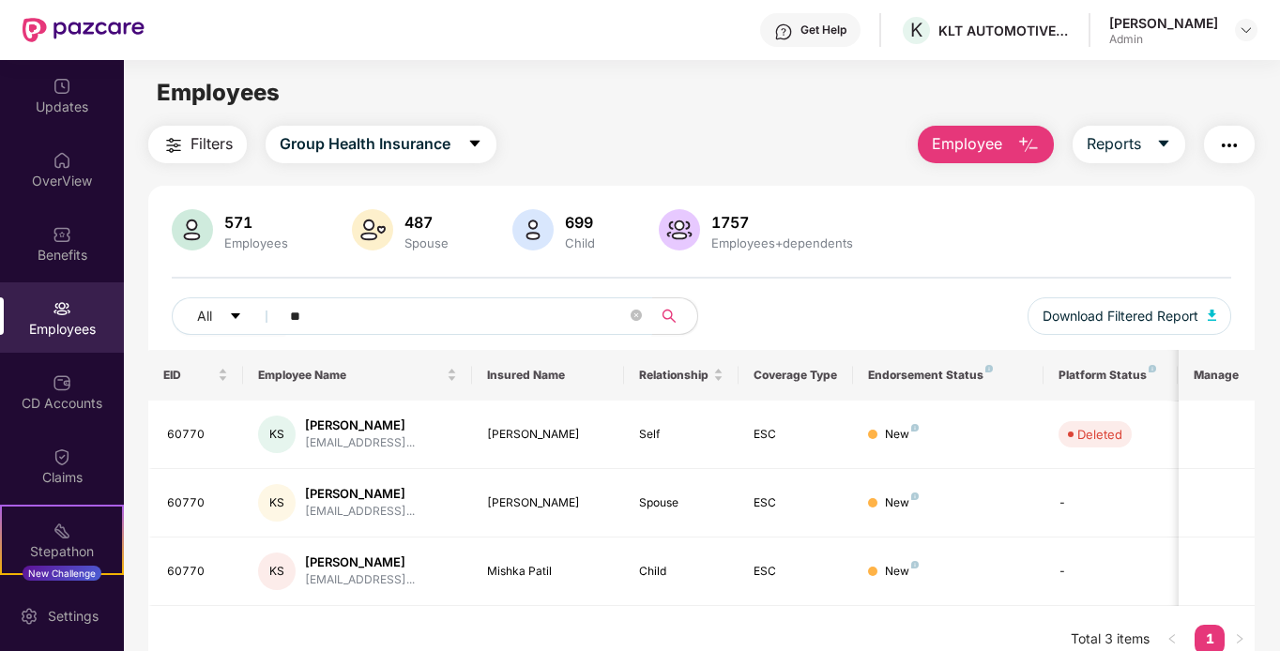
type input "*"
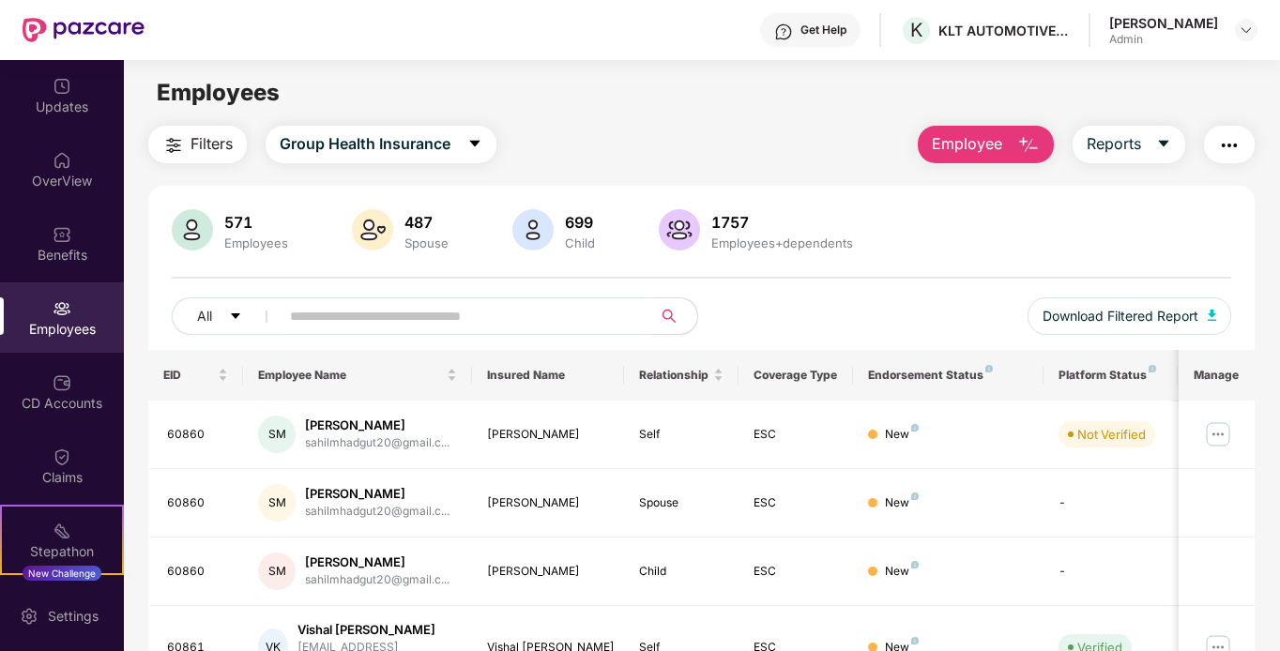
paste input "*****"
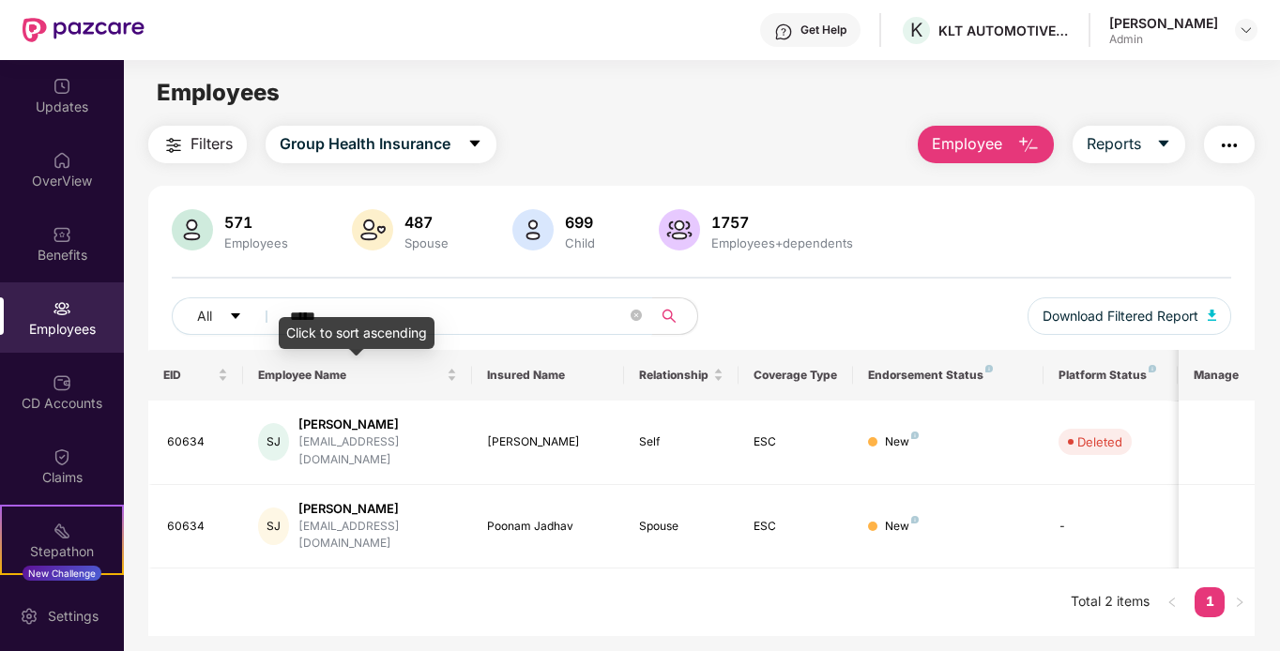
type input "*****"
drag, startPoint x: 430, startPoint y: 326, endPoint x: 407, endPoint y: 321, distance: 23.0
click at [407, 321] on div "Click to sort ascending" at bounding box center [357, 333] width 156 height 32
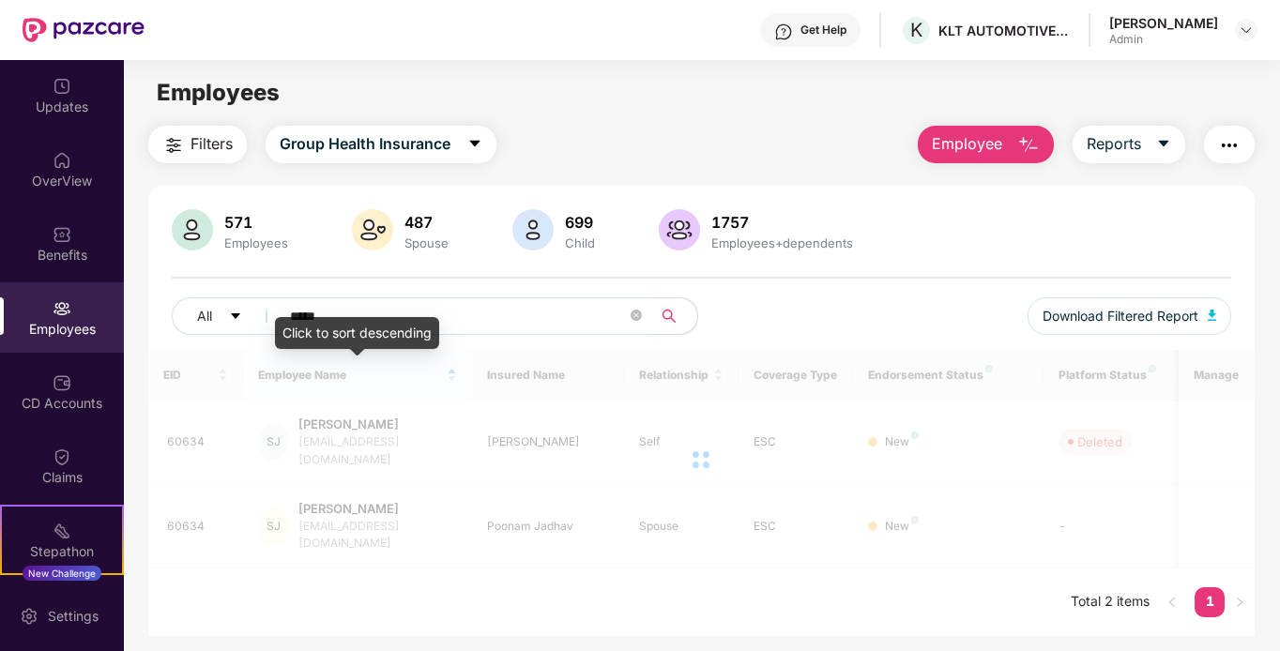
click at [506, 318] on input "*****" at bounding box center [458, 316] width 337 height 28
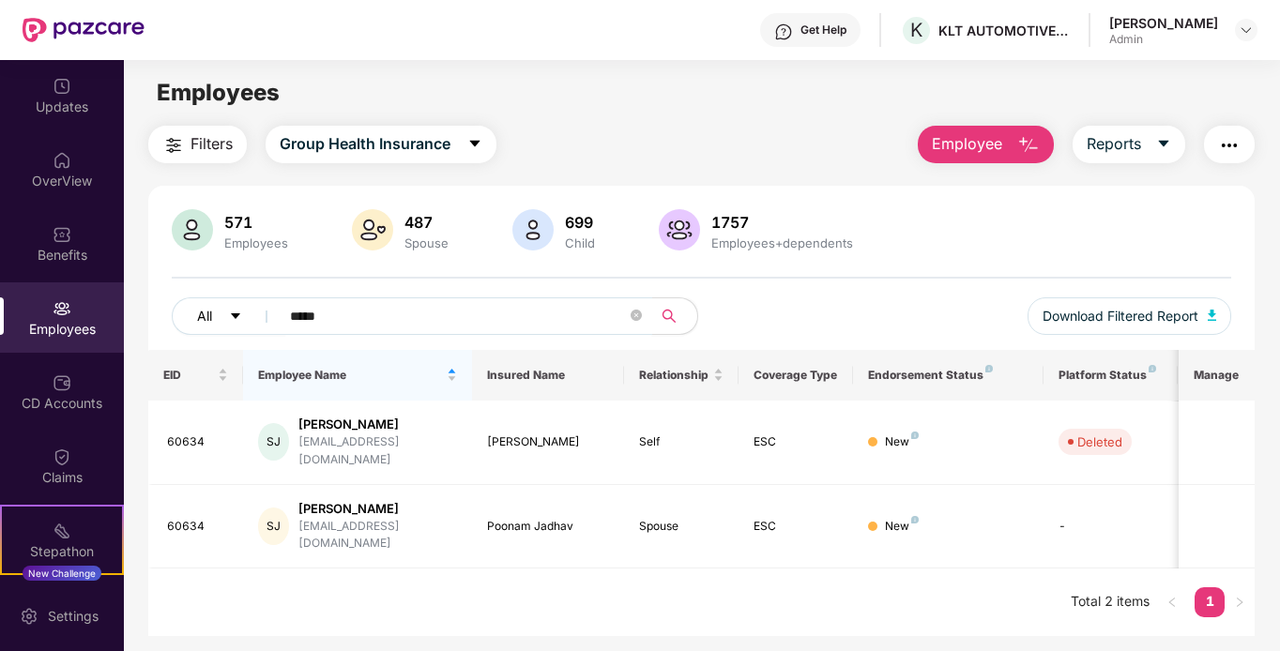
drag, startPoint x: 323, startPoint y: 317, endPoint x: 214, endPoint y: 319, distance: 108.9
click at [214, 319] on div "All *****" at bounding box center [437, 317] width 530 height 38
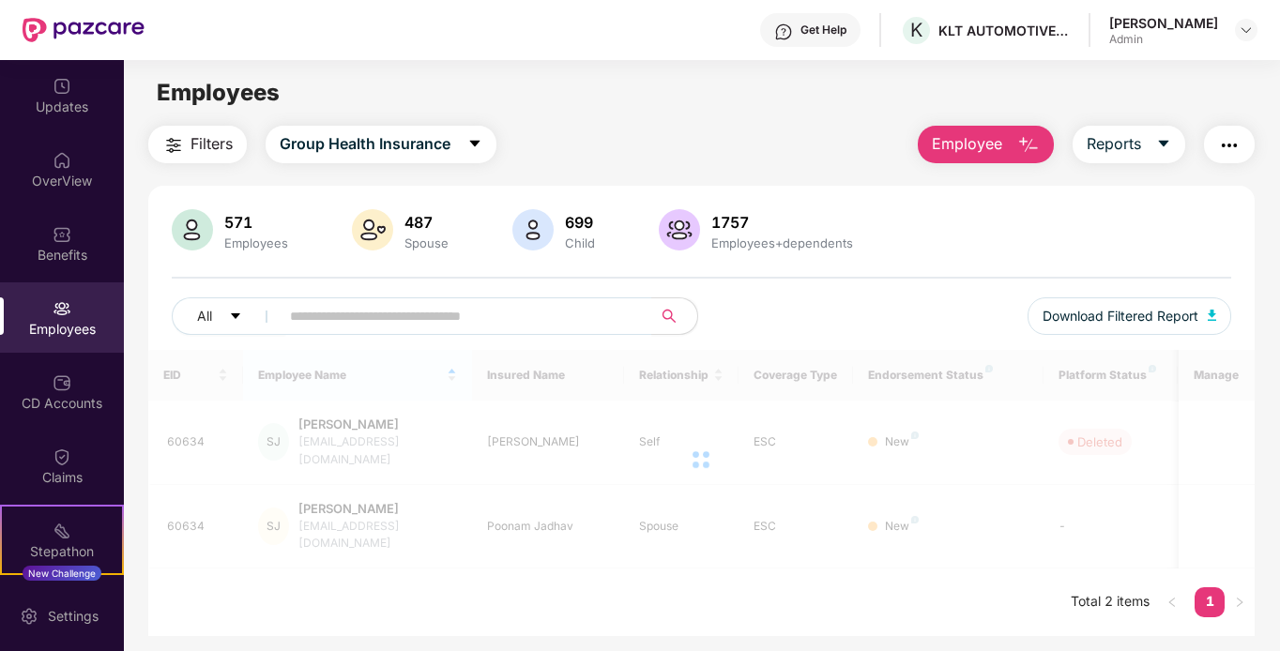
click at [602, 589] on div "EID Employee Name Insured Name Relationship Coverage Type Endorsement Status Pl…" at bounding box center [702, 493] width 1108 height 286
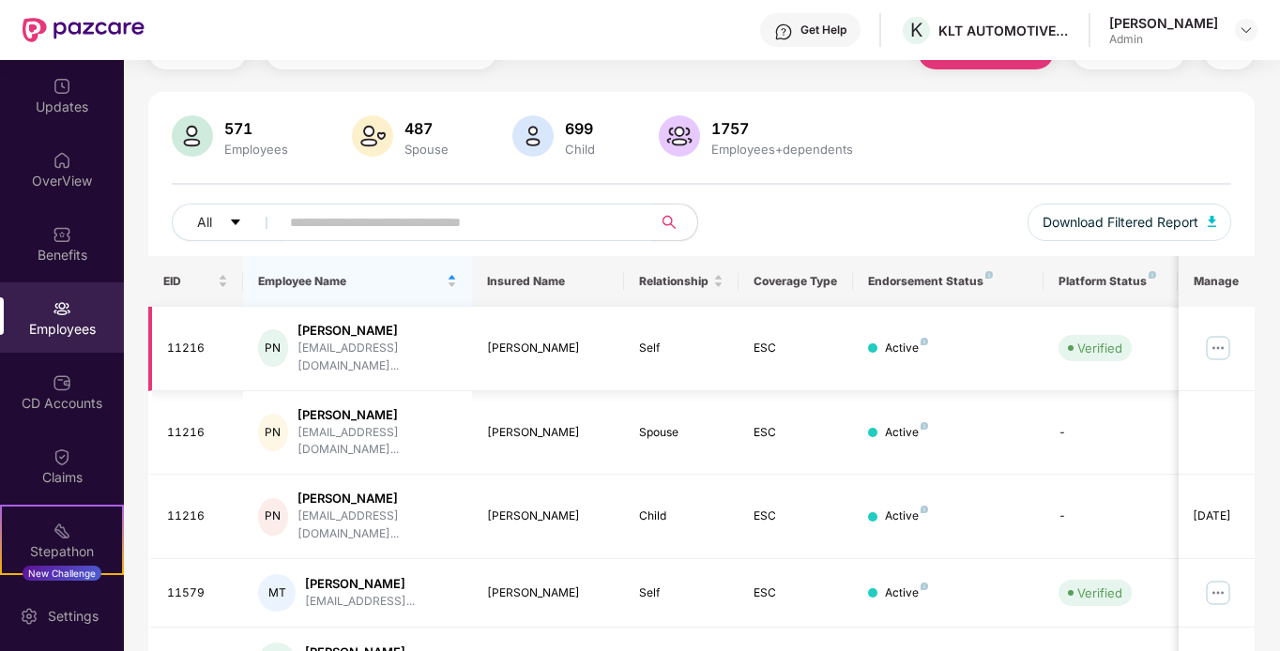
scroll to position [188, 0]
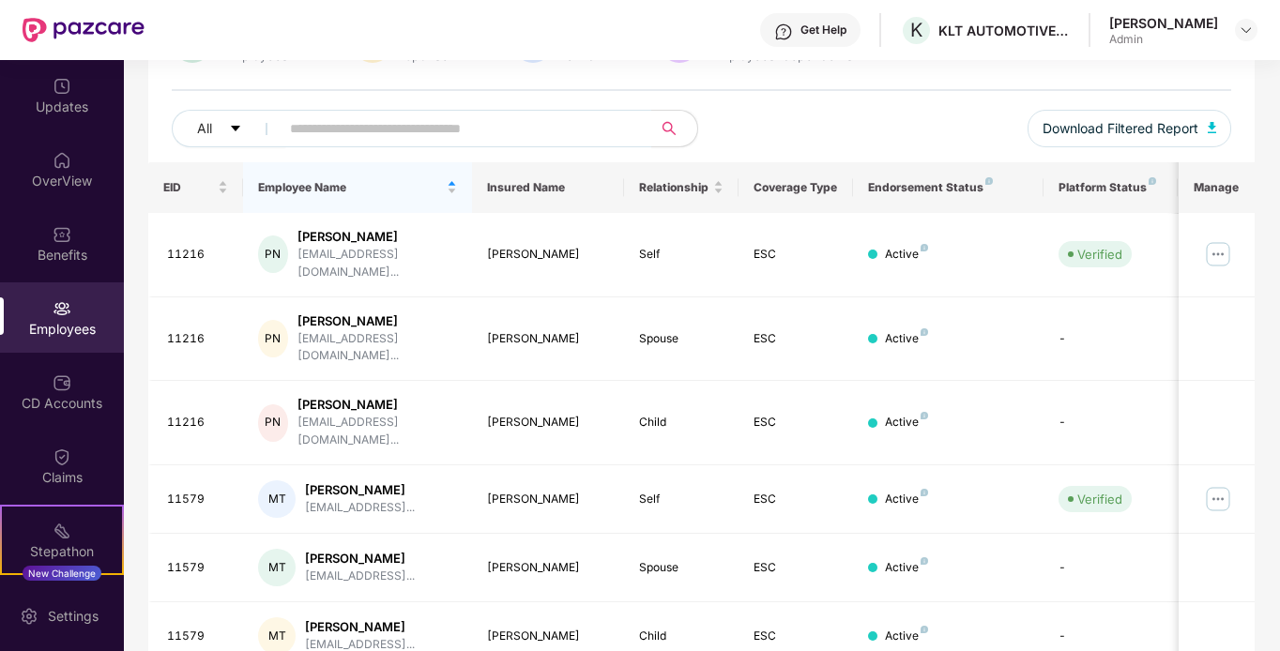
click at [69, 328] on div "Employees" at bounding box center [62, 329] width 124 height 19
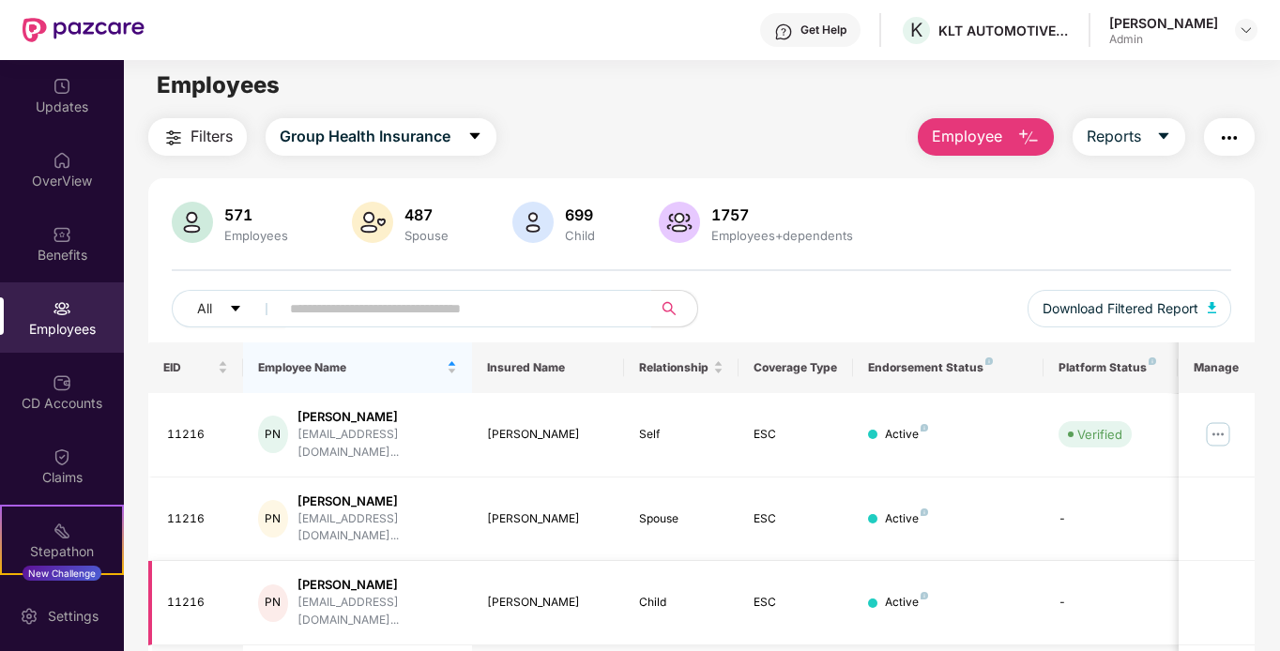
scroll to position [0, 0]
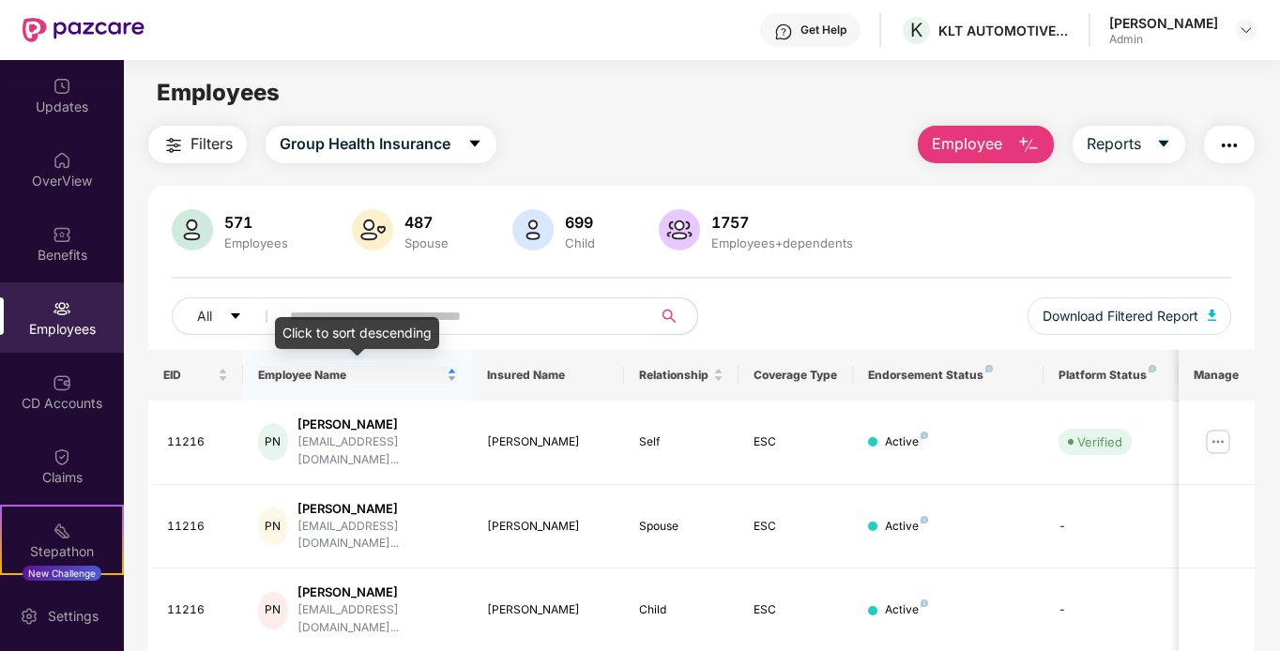
click at [451, 380] on div "Employee Name" at bounding box center [357, 375] width 199 height 18
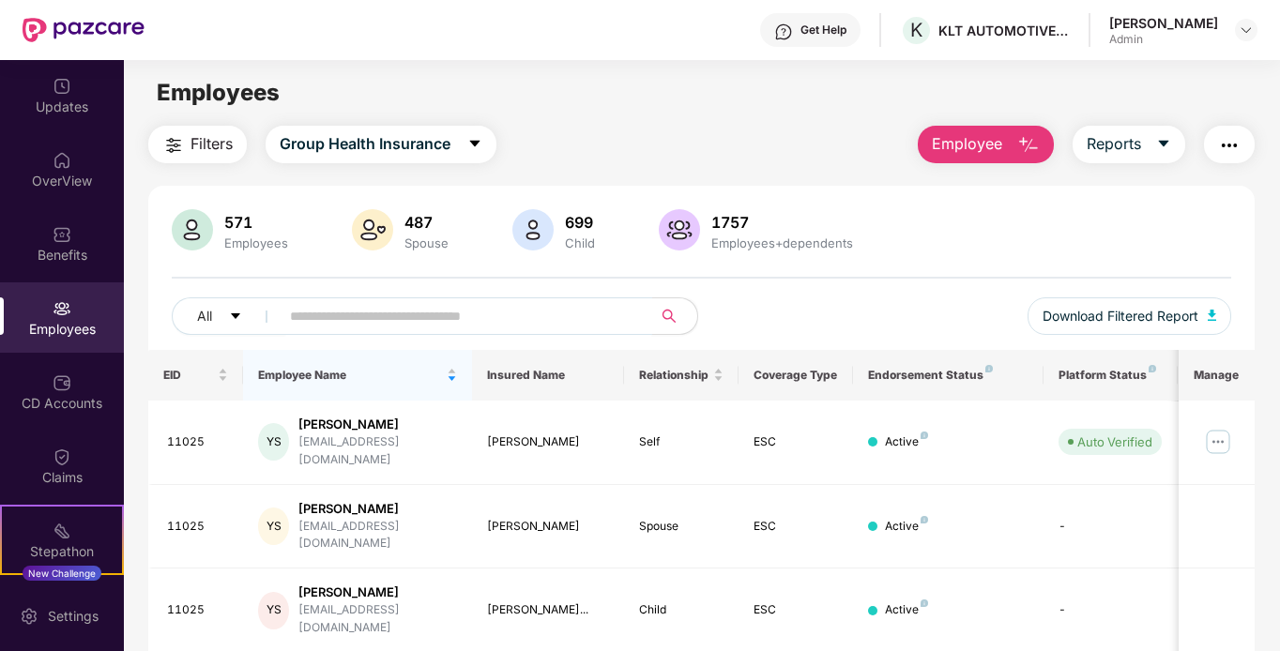
click at [508, 319] on input "text" at bounding box center [458, 316] width 337 height 28
click at [340, 368] on span "Employee Name" at bounding box center [350, 375] width 185 height 15
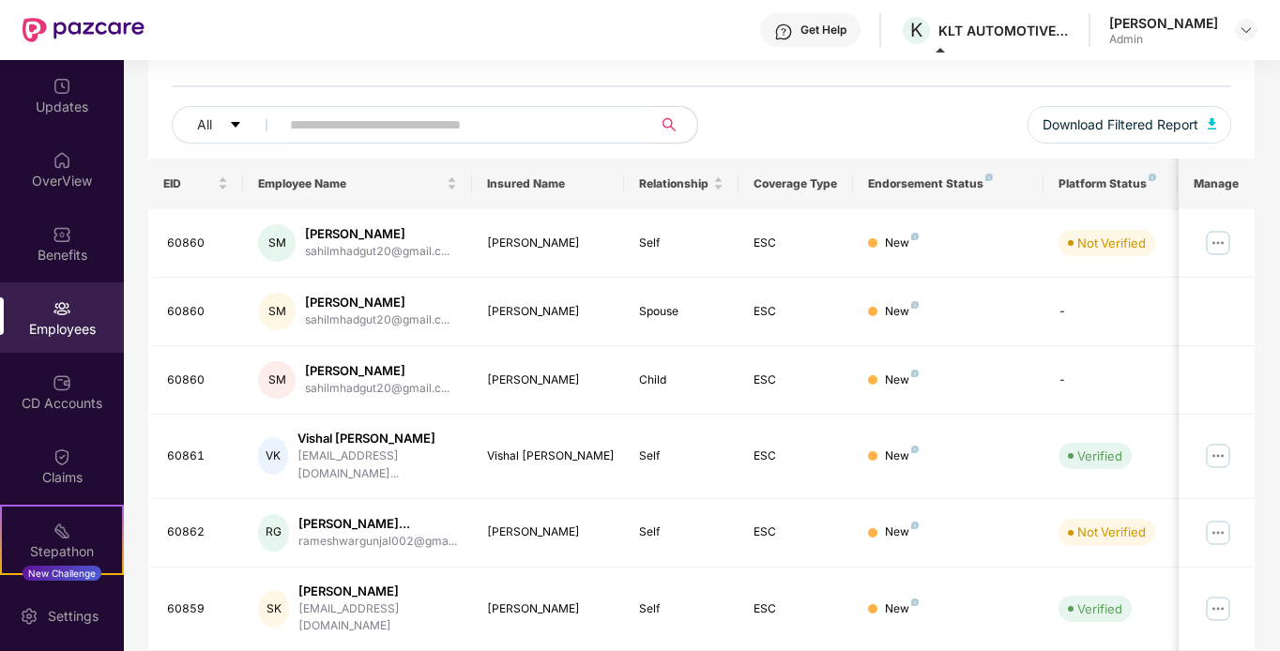
scroll to position [143, 0]
